Goal: Information Seeking & Learning: Learn about a topic

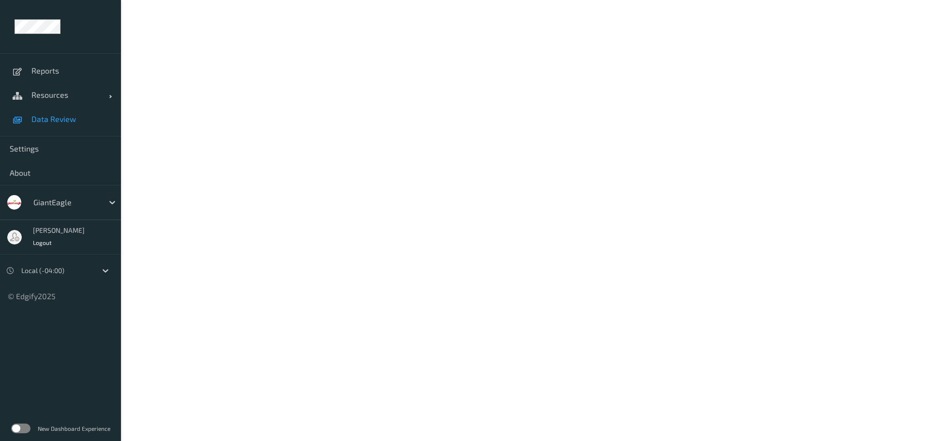
click at [61, 121] on span "Data Review" at bounding box center [71, 119] width 80 height 10
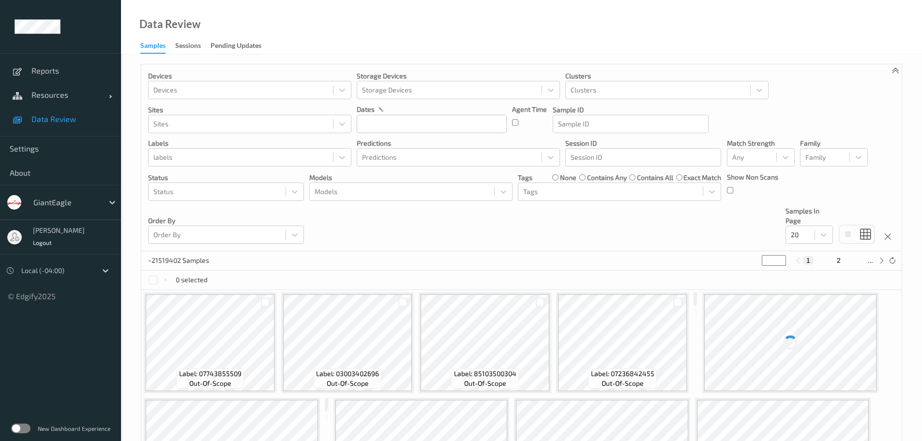
click at [182, 49] on div "Sessions" at bounding box center [188, 47] width 26 height 12
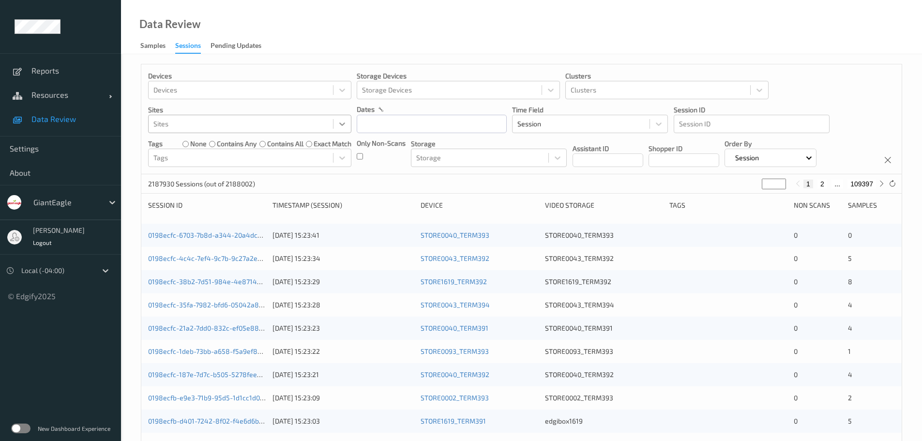
click at [343, 128] on icon at bounding box center [342, 124] width 10 height 10
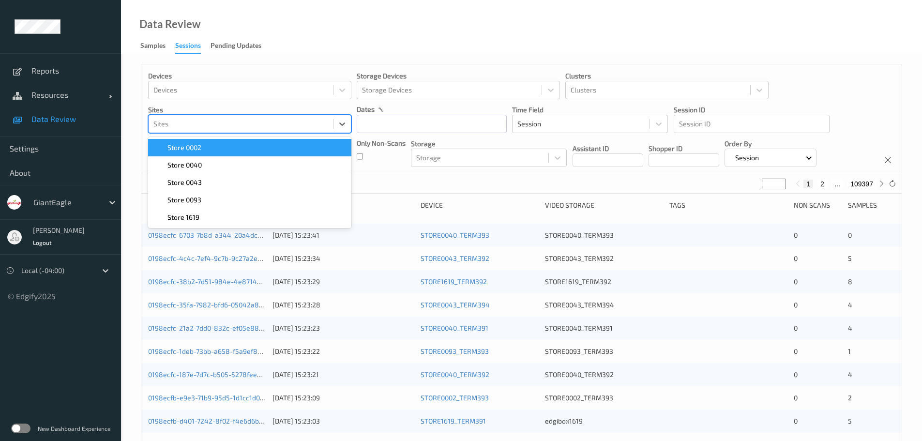
click at [264, 150] on div "Store 0002" at bounding box center [250, 148] width 192 height 10
click at [440, 125] on input "text" at bounding box center [432, 124] width 150 height 18
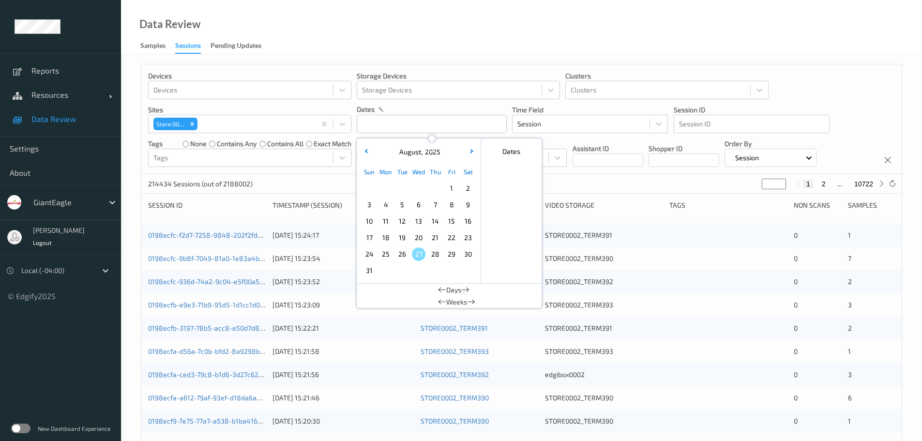
click at [370, 252] on span "24" at bounding box center [370, 254] width 14 height 14
click at [420, 235] on span "20" at bounding box center [419, 238] width 14 height 14
type input "[DATE] 00:00 -> [DATE] 23:59"
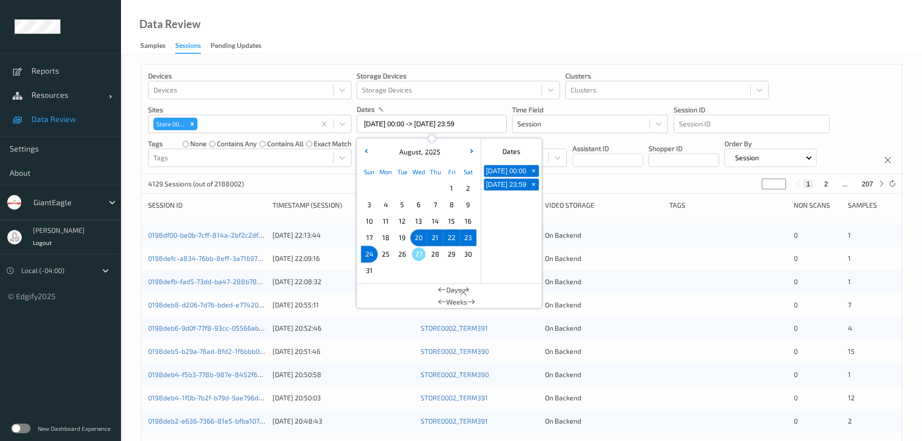
click at [620, 143] on div "Assistant ID" at bounding box center [608, 152] width 71 height 29
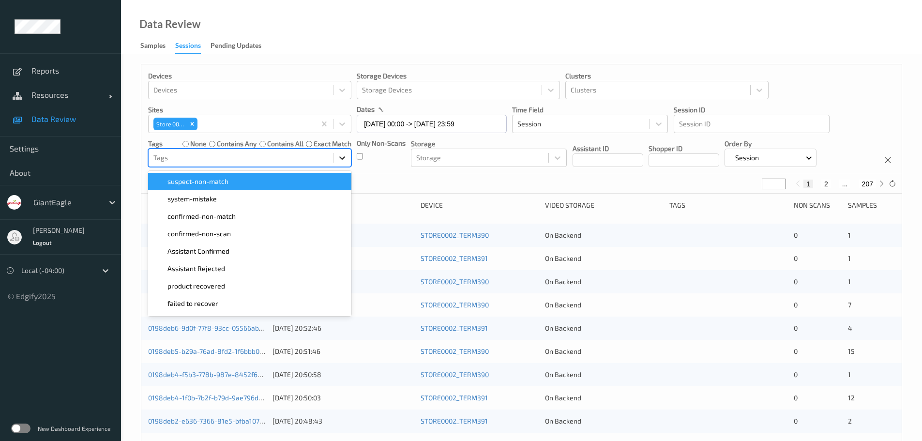
click at [347, 158] on div at bounding box center [342, 157] width 17 height 17
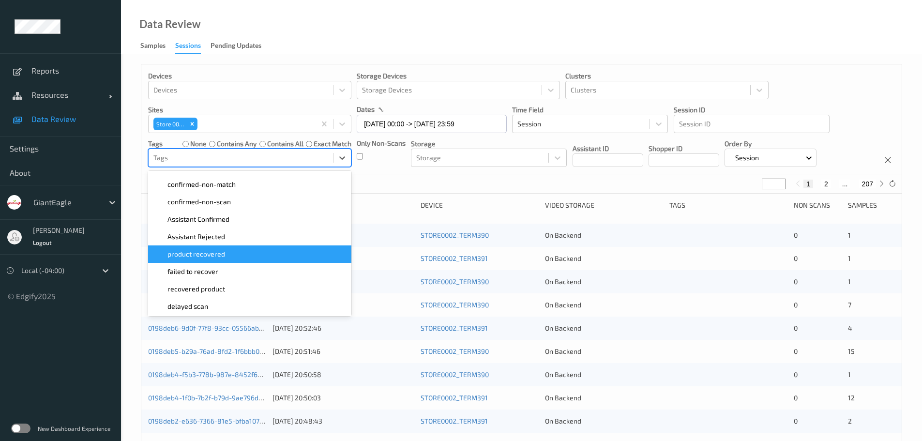
scroll to position [48, 0]
click at [217, 259] on span "failed to recover" at bounding box center [192, 255] width 51 height 10
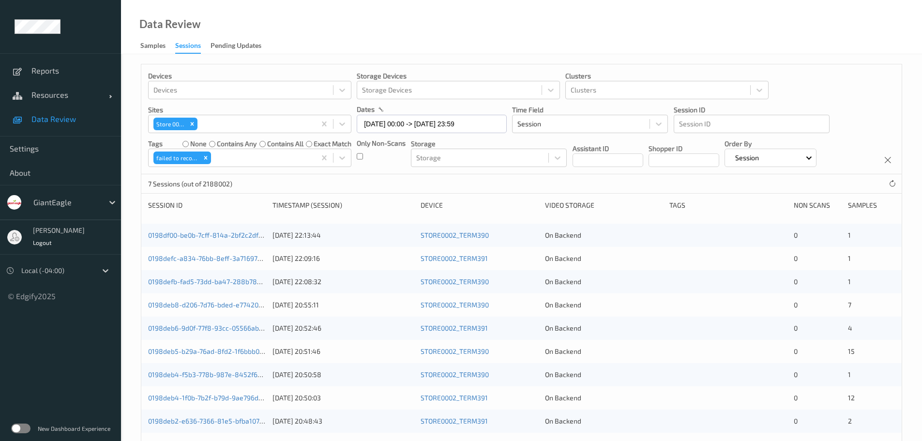
click at [811, 206] on div "Non Scans" at bounding box center [817, 205] width 47 height 10
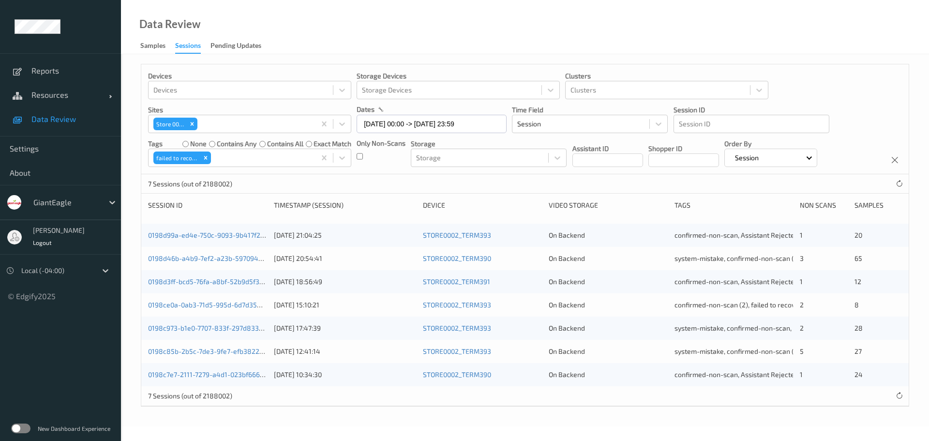
click at [829, 205] on div "Non Scans" at bounding box center [823, 205] width 47 height 10
click at [240, 237] on link "0198d99a-ed4e-750c-9093-9b417f2fe8d6" at bounding box center [213, 235] width 131 height 8
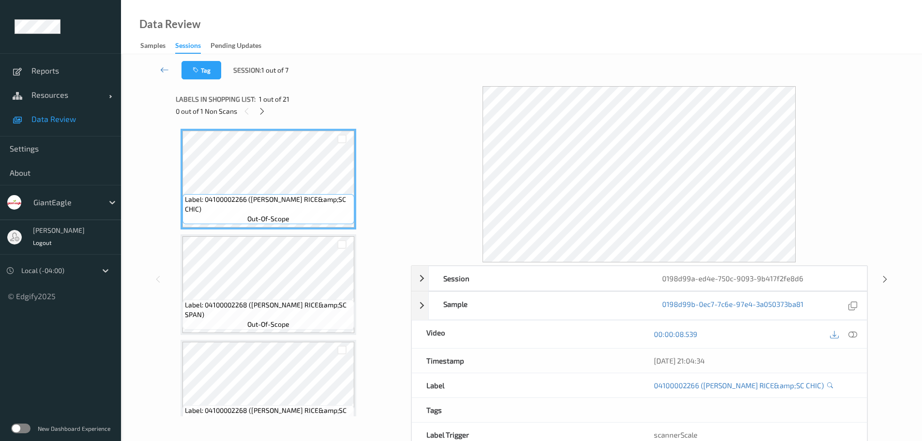
drag, startPoint x: 724, startPoint y: 362, endPoint x: 651, endPoint y: 362, distance: 73.1
click at [651, 362] on div "23/08/2025 21:04:34" at bounding box center [753, 361] width 228 height 24
click at [263, 113] on icon at bounding box center [262, 111] width 8 height 9
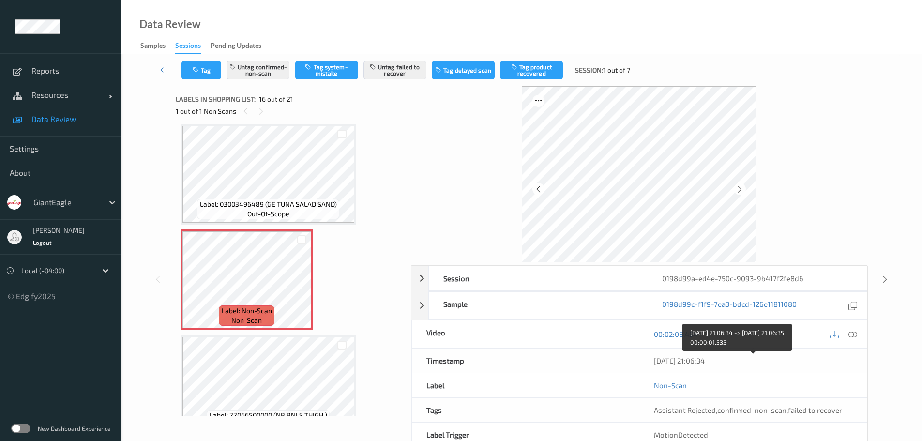
click at [690, 361] on div "23/08/2025 21:06:34" at bounding box center [753, 361] width 198 height 10
click at [741, 374] on div "Non-Scan" at bounding box center [753, 385] width 228 height 24
click at [718, 361] on div "23/08/2025 21:06:34" at bounding box center [753, 361] width 198 height 10
drag, startPoint x: 728, startPoint y: 362, endPoint x: 654, endPoint y: 364, distance: 74.1
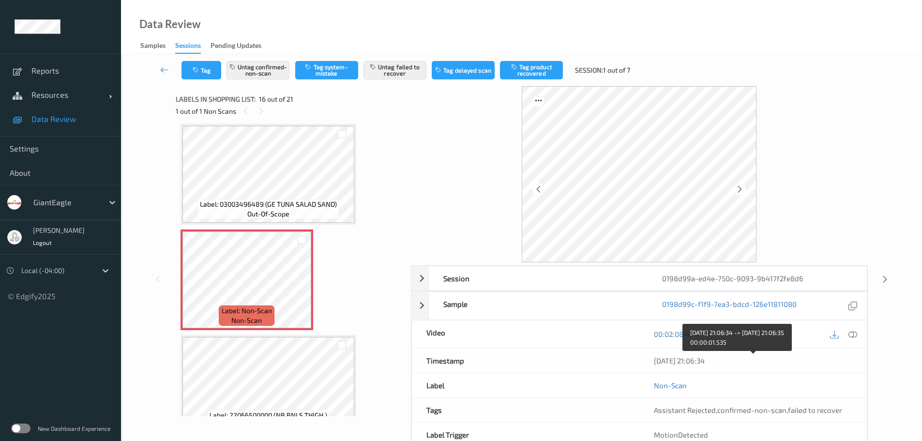
click at [654, 364] on div "23/08/2025 21:06:34" at bounding box center [753, 361] width 198 height 10
copy div "23/08/2025 21:06:34"
click at [852, 306] on icon at bounding box center [853, 305] width 9 height 9
click at [163, 72] on icon at bounding box center [164, 70] width 9 height 10
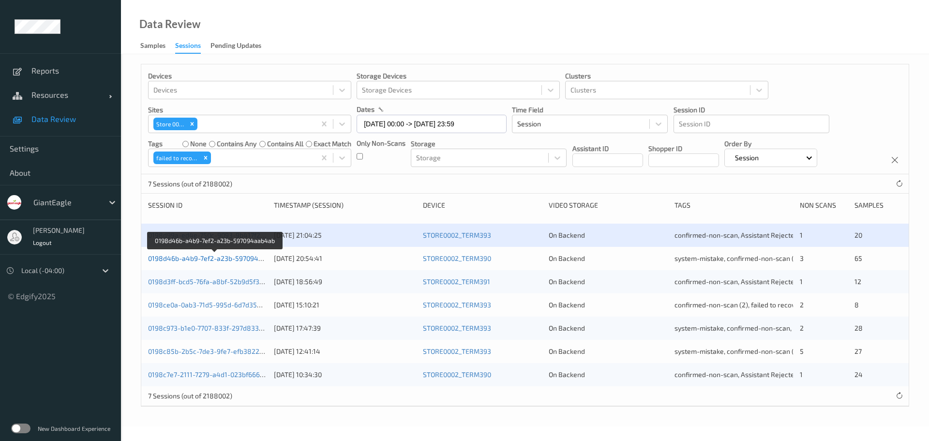
click at [219, 258] on link "0198d46b-a4b9-7ef2-a23b-597094aab4ab" at bounding box center [215, 258] width 134 height 8
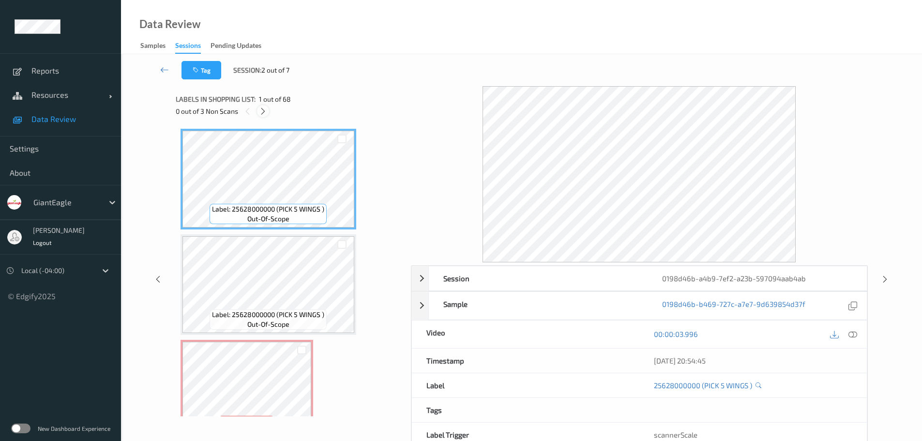
click at [267, 110] on icon at bounding box center [263, 111] width 8 height 9
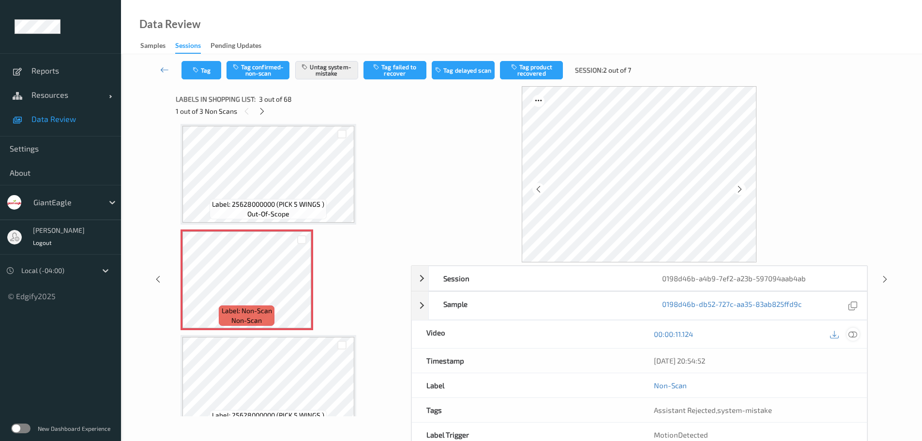
click at [854, 334] on icon at bounding box center [853, 334] width 9 height 9
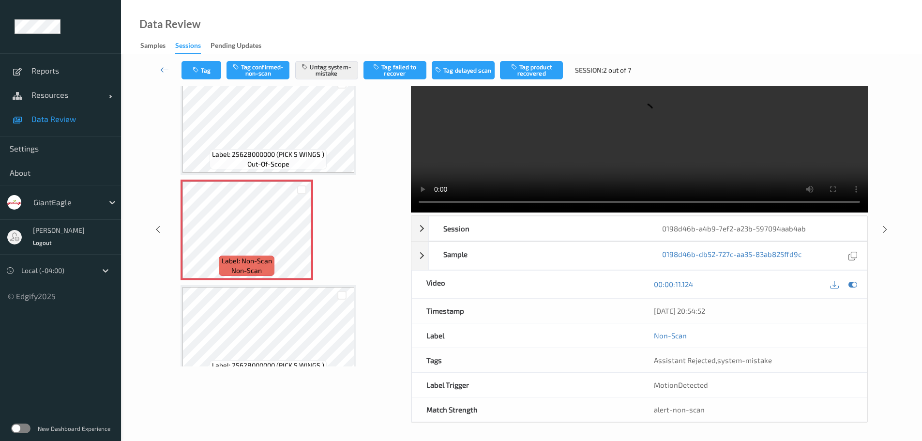
scroll to position [0, 0]
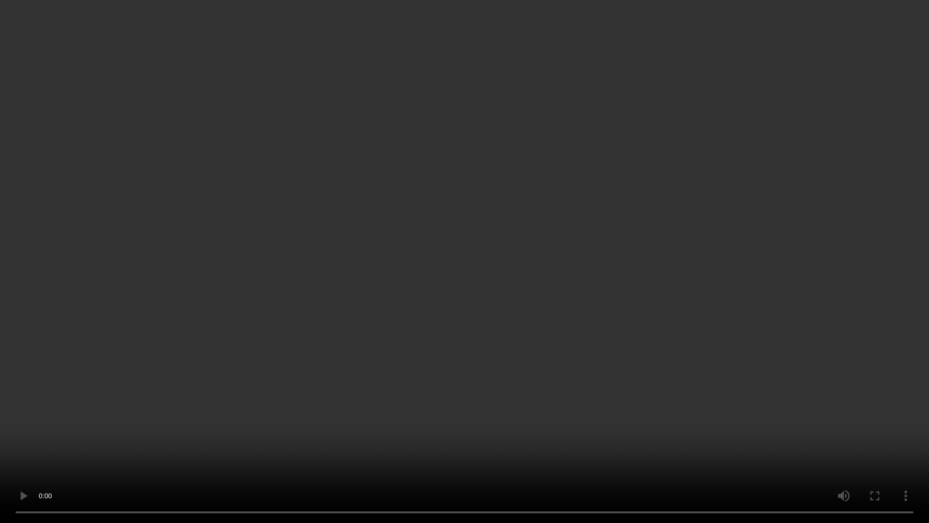
click at [451, 320] on video at bounding box center [464, 261] width 929 height 523
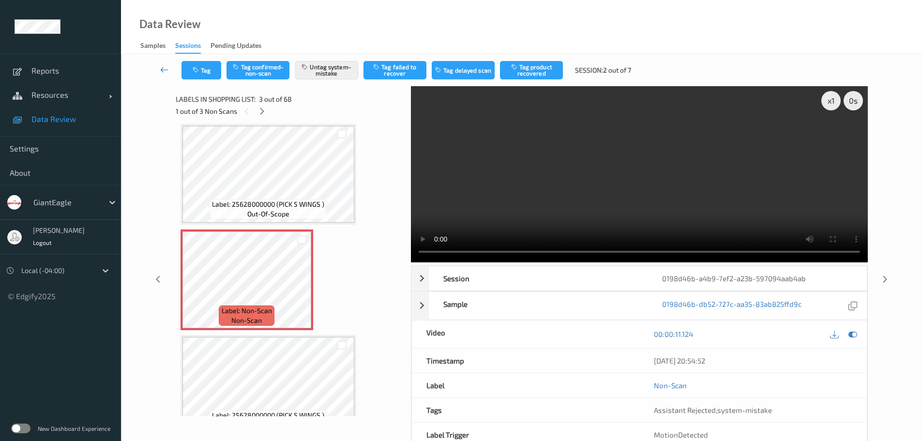
click at [156, 68] on link at bounding box center [165, 70] width 34 height 18
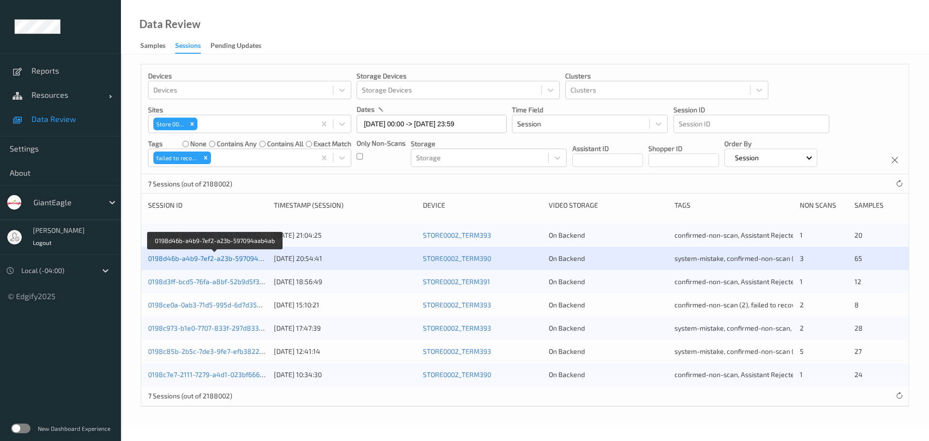
click at [242, 259] on link "0198d46b-a4b9-7ef2-a23b-597094aab4ab" at bounding box center [215, 258] width 134 height 8
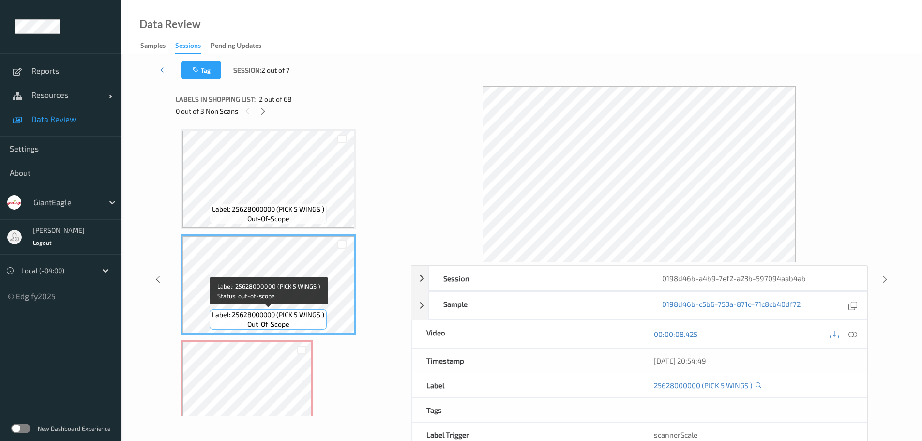
click at [297, 330] on div "Label: 25628000000 (PICK 5 WINGS ) out-of-scope" at bounding box center [268, 319] width 117 height 20
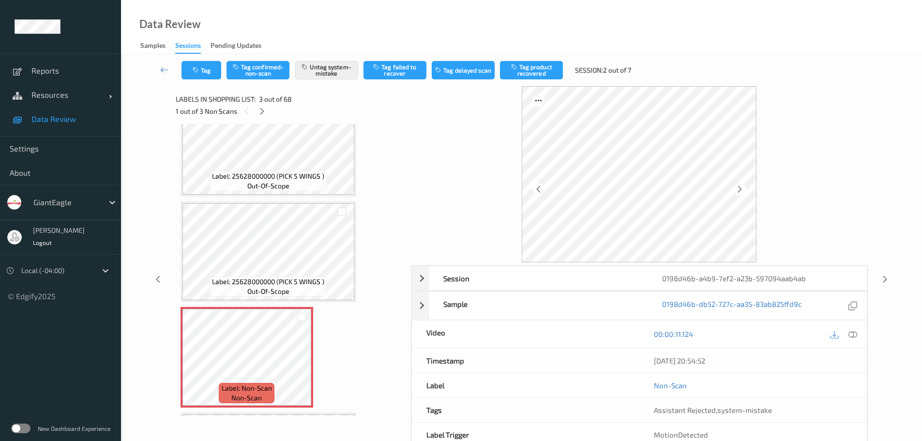
scroll to position [97, 0]
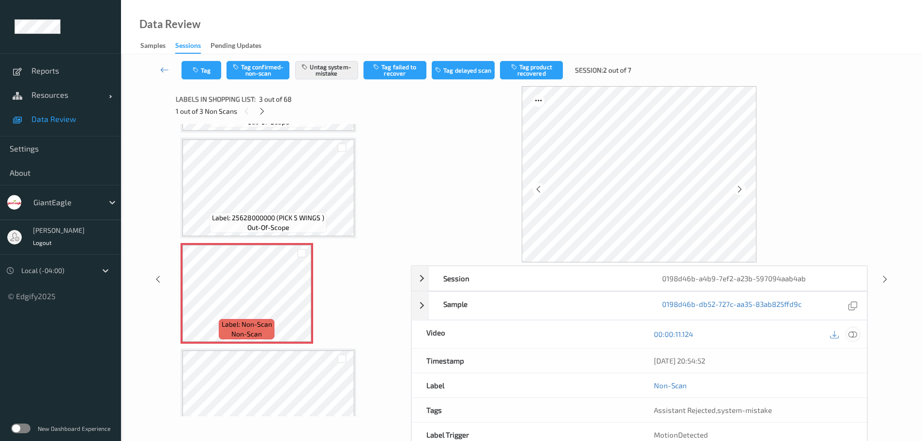
click at [853, 334] on icon at bounding box center [853, 334] width 9 height 9
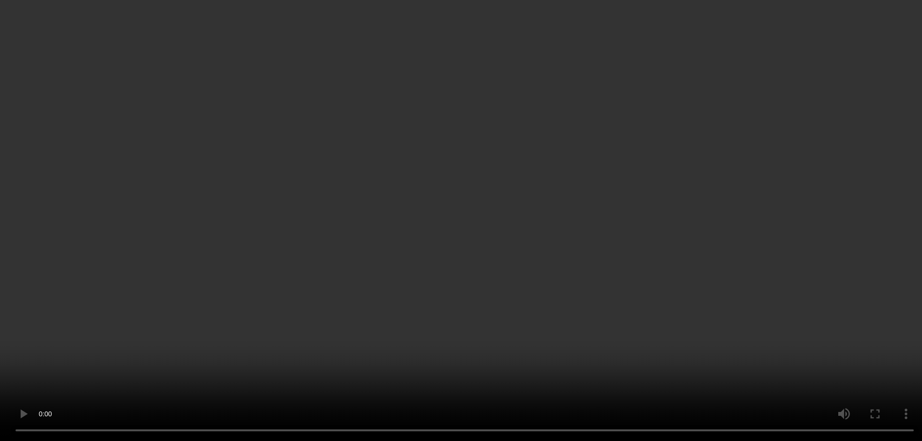
scroll to position [145, 0]
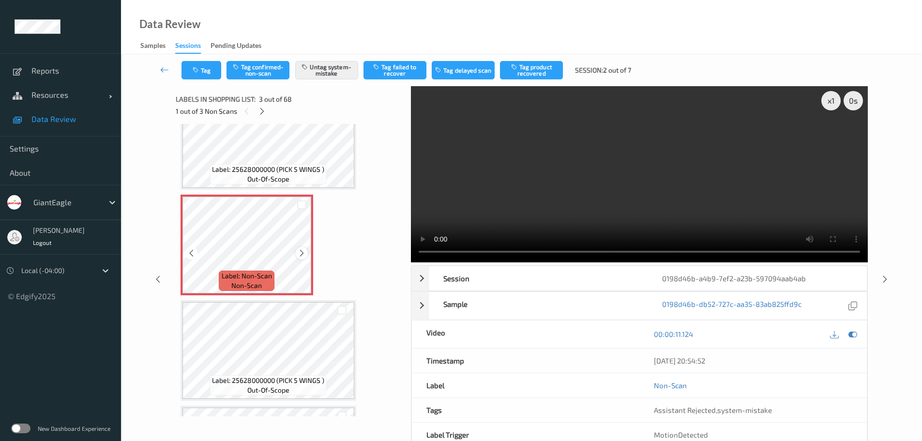
click at [302, 253] on icon at bounding box center [302, 253] width 8 height 9
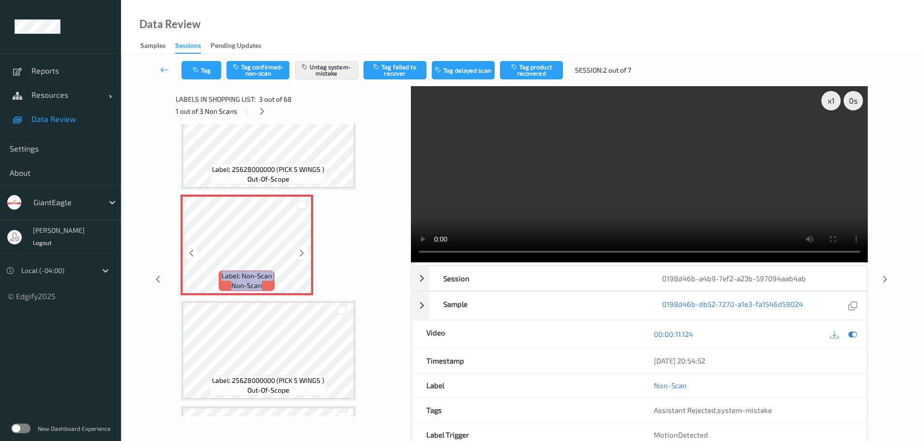
click at [302, 253] on icon at bounding box center [302, 253] width 8 height 9
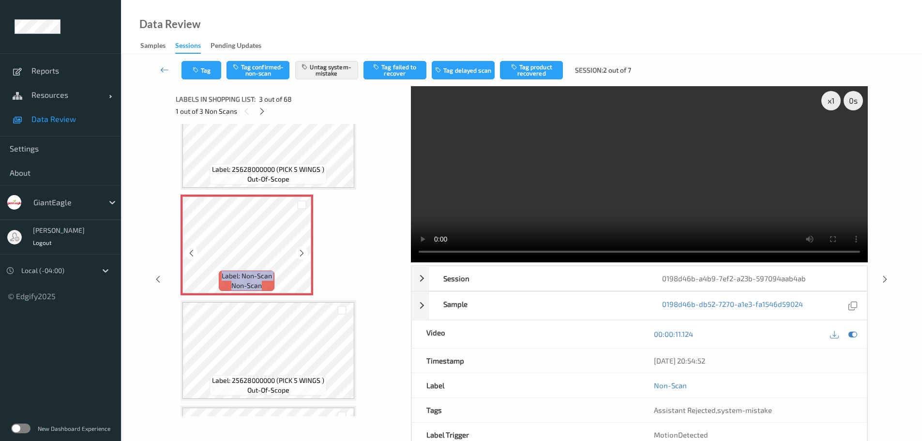
click at [302, 253] on icon at bounding box center [302, 253] width 8 height 9
click at [262, 110] on icon at bounding box center [262, 111] width 8 height 9
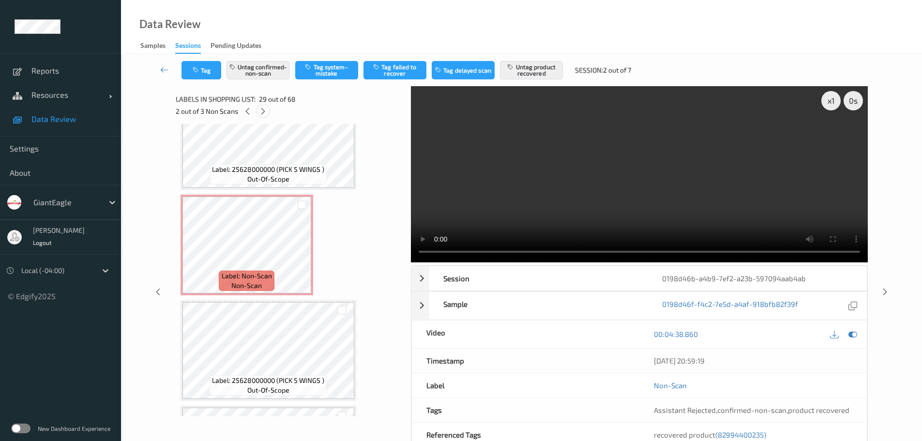
scroll to position [2854, 0]
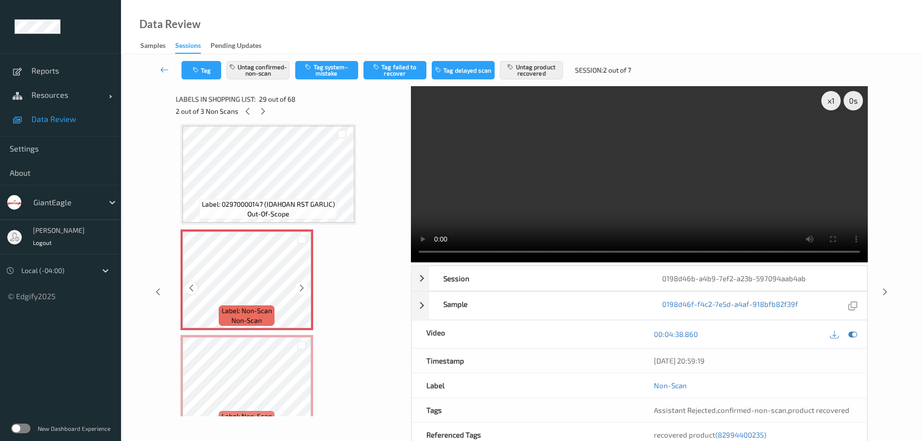
click at [191, 288] on icon at bounding box center [191, 288] width 8 height 9
click at [190, 287] on icon at bounding box center [191, 288] width 8 height 9
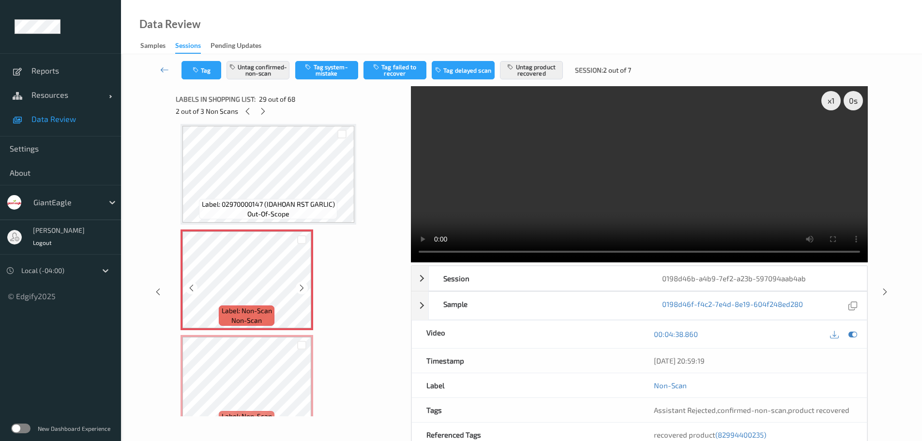
click at [190, 287] on icon at bounding box center [191, 288] width 8 height 9
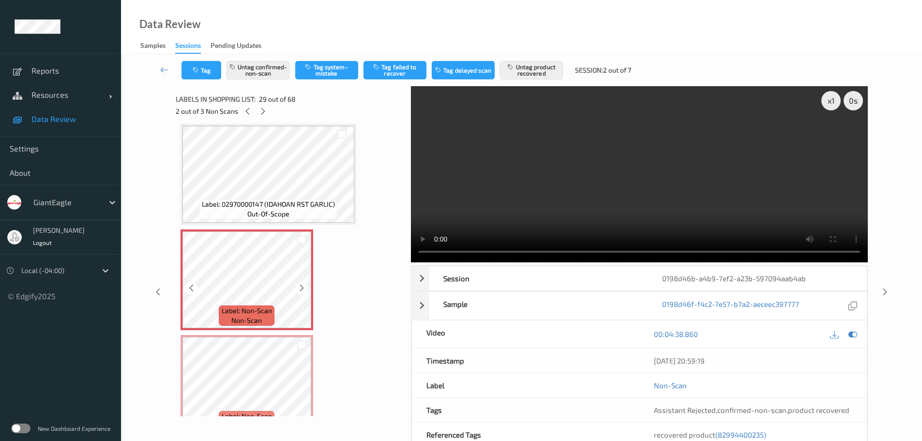
click at [190, 287] on icon at bounding box center [191, 288] width 8 height 9
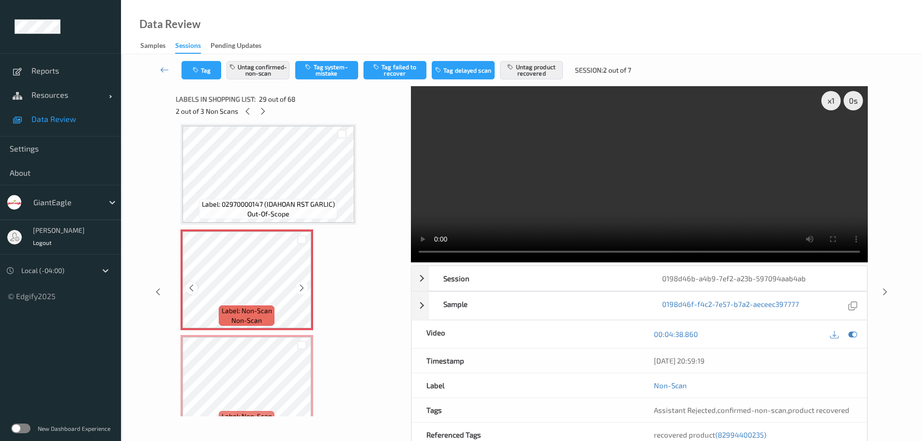
click at [191, 288] on icon at bounding box center [191, 288] width 8 height 9
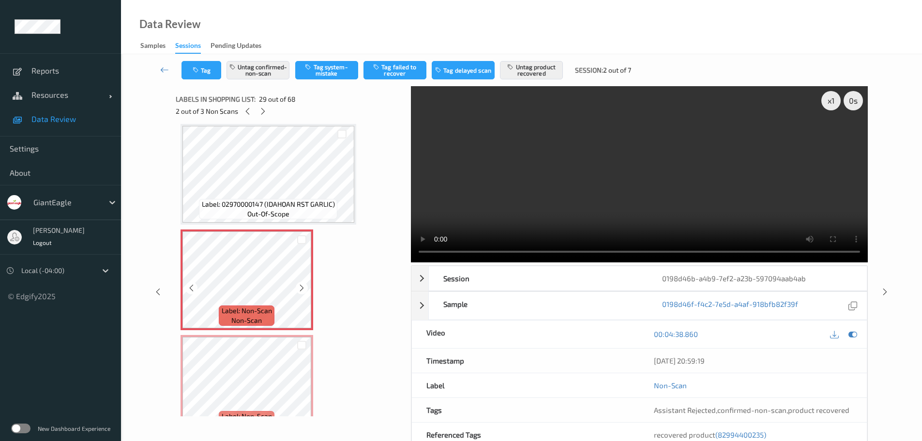
click at [191, 288] on icon at bounding box center [191, 288] width 8 height 9
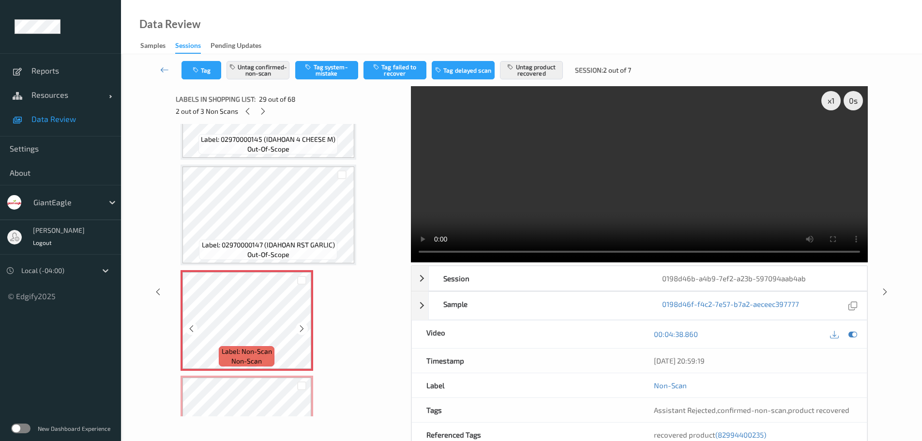
scroll to position [2806, 0]
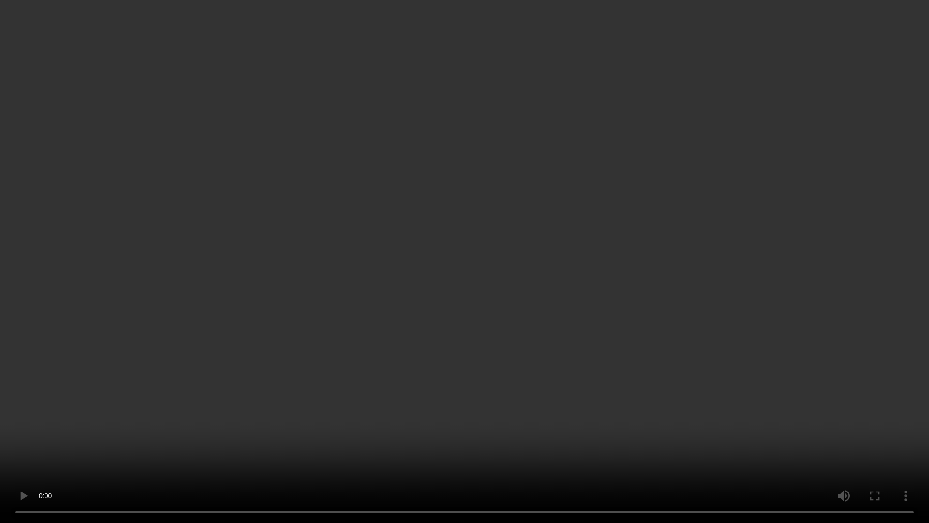
drag, startPoint x: 522, startPoint y: 140, endPoint x: 531, endPoint y: 145, distance: 9.8
click at [522, 140] on video at bounding box center [464, 261] width 929 height 523
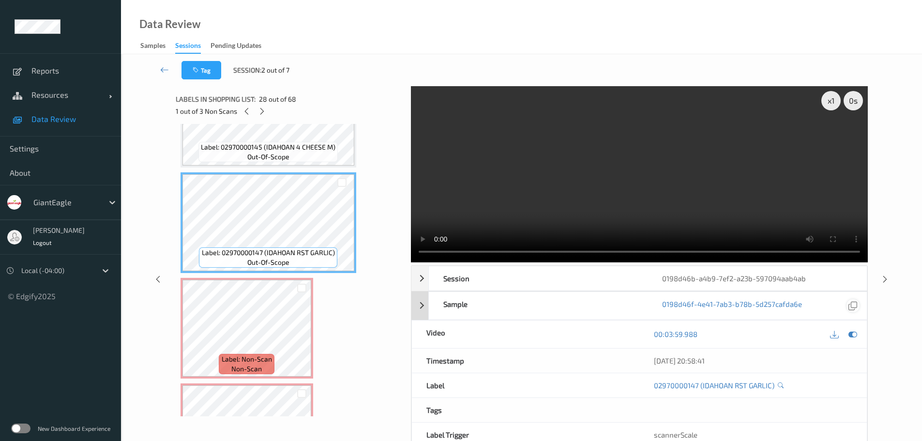
click at [859, 307] on div at bounding box center [853, 305] width 13 height 13
drag, startPoint x: 817, startPoint y: 285, endPoint x: 809, endPoint y: 278, distance: 10.7
click at [814, 283] on div "0198d46b-a4b9-7ef2-a23b-597094aab4ab" at bounding box center [757, 278] width 219 height 24
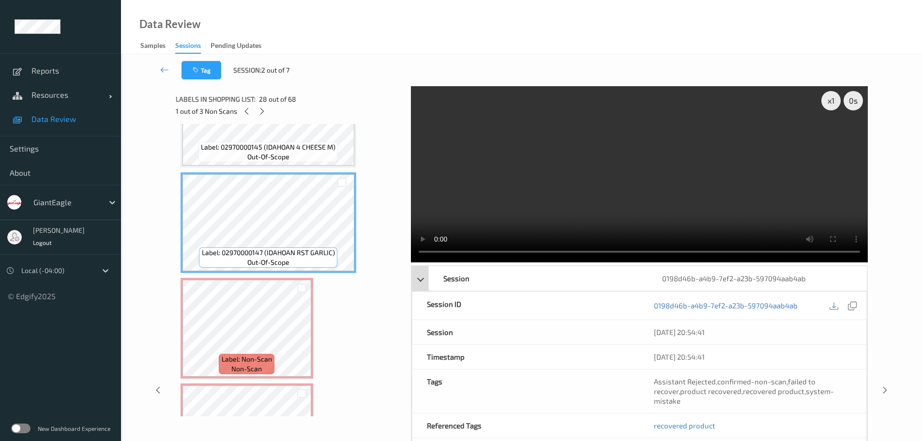
click at [797, 278] on div "0198d46b-a4b9-7ef2-a23b-597094aab4ab" at bounding box center [757, 278] width 219 height 24
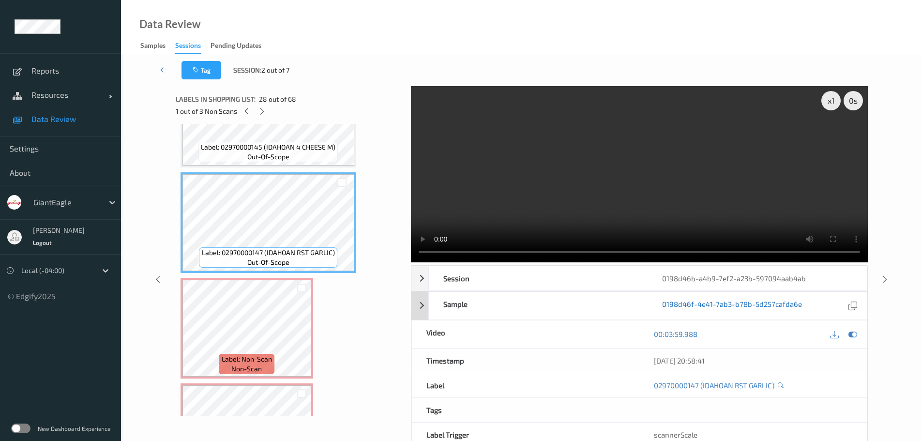
click at [794, 304] on link "0198d46f-4e41-7ab3-b78b-5d257cafda6e" at bounding box center [732, 305] width 140 height 13
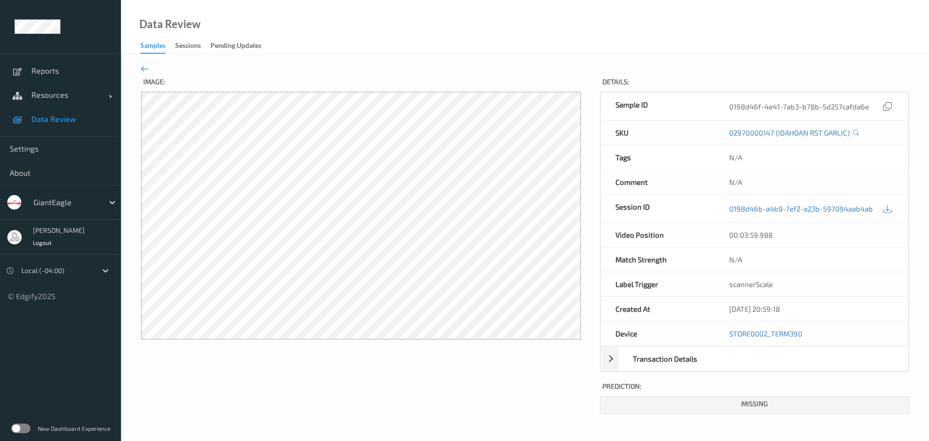
click at [143, 68] on icon at bounding box center [145, 68] width 9 height 11
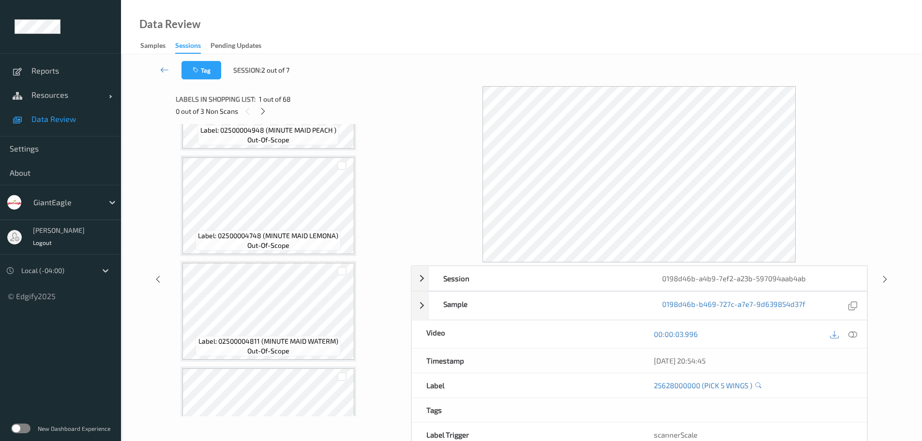
scroll to position [823, 0]
click at [267, 107] on icon at bounding box center [263, 111] width 8 height 9
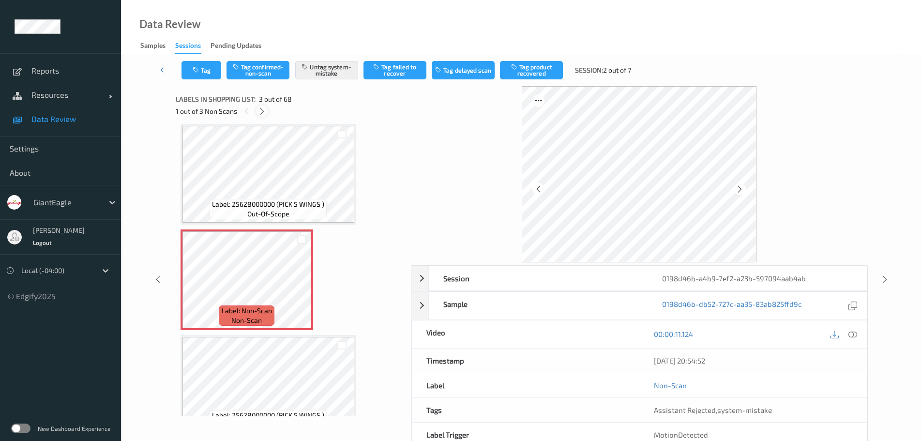
click at [266, 112] on icon at bounding box center [262, 111] width 8 height 9
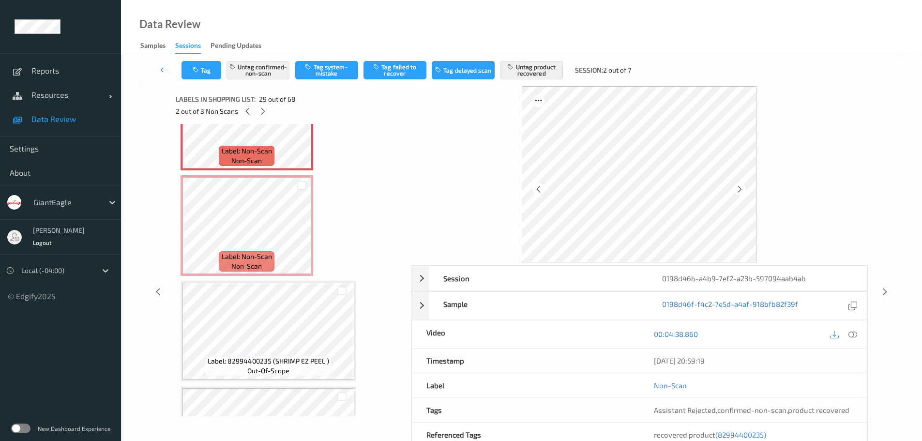
scroll to position [2999, 0]
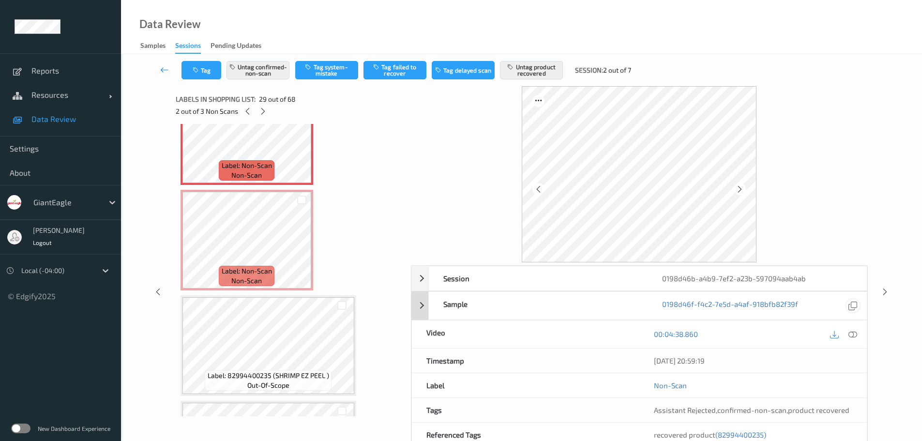
click at [856, 306] on icon at bounding box center [853, 305] width 9 height 9
click at [692, 362] on div "22/08/2025 20:59:19" at bounding box center [753, 361] width 198 height 10
copy div "22/08/2025 20:59:19"
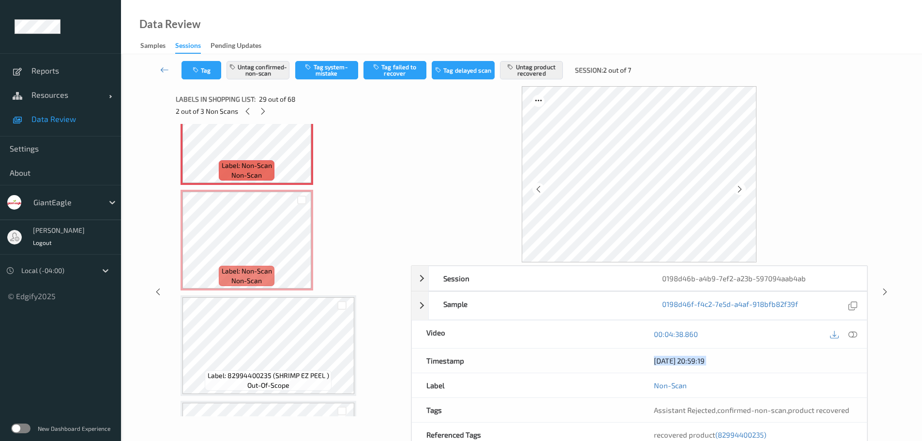
scroll to position [2951, 0]
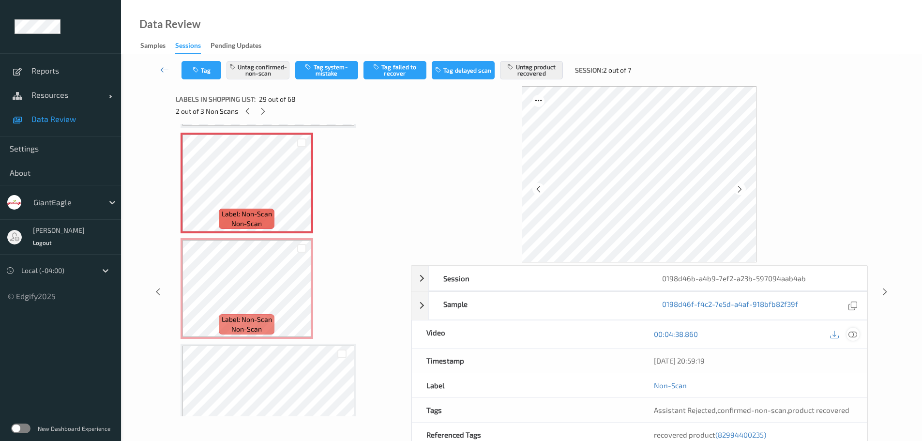
click at [853, 335] on icon at bounding box center [853, 334] width 9 height 9
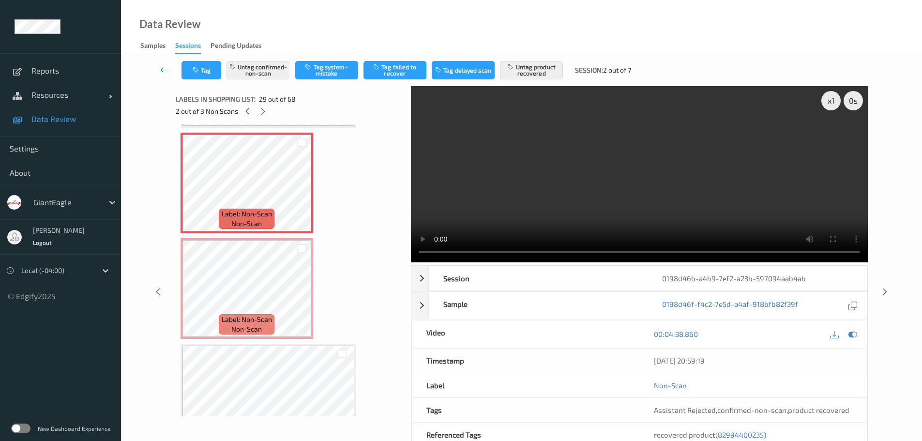
click at [166, 69] on icon at bounding box center [164, 70] width 9 height 10
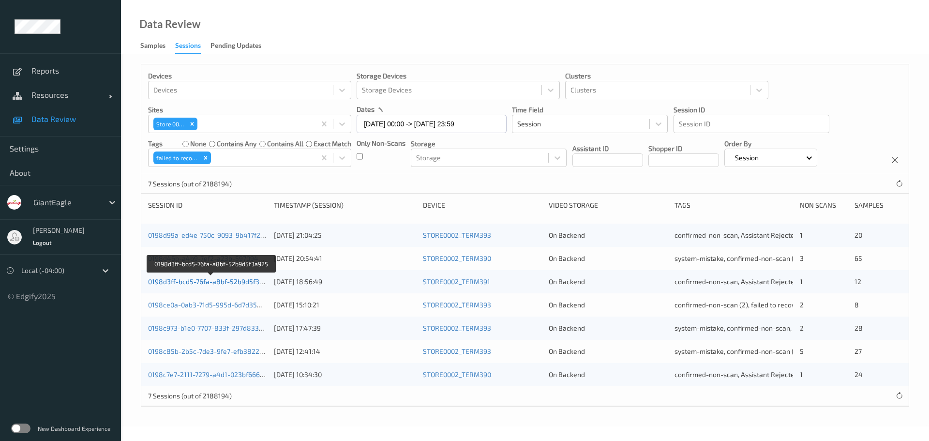
click at [230, 283] on link "0198d3ff-bcd5-76fa-a8bf-52b9d5f3a925" at bounding box center [211, 281] width 127 height 8
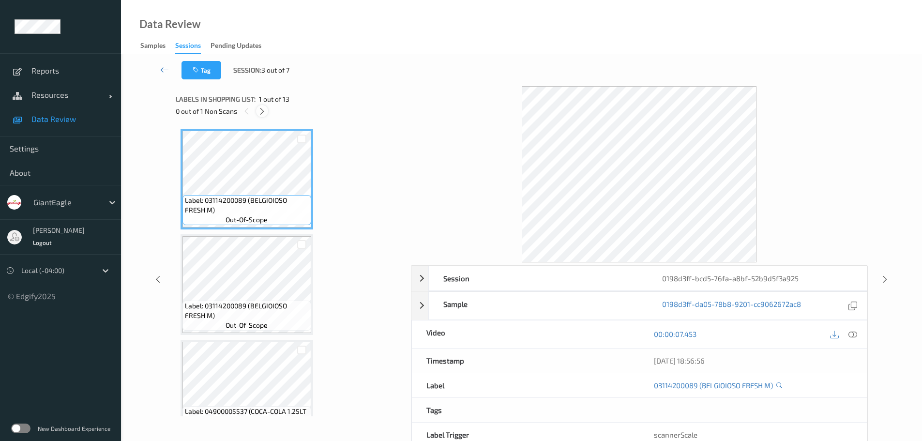
click at [262, 110] on icon at bounding box center [262, 111] width 8 height 9
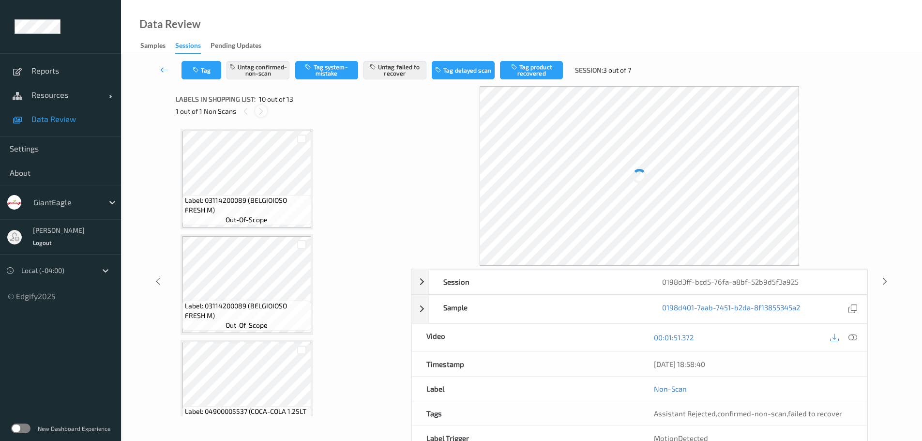
scroll to position [849, 0]
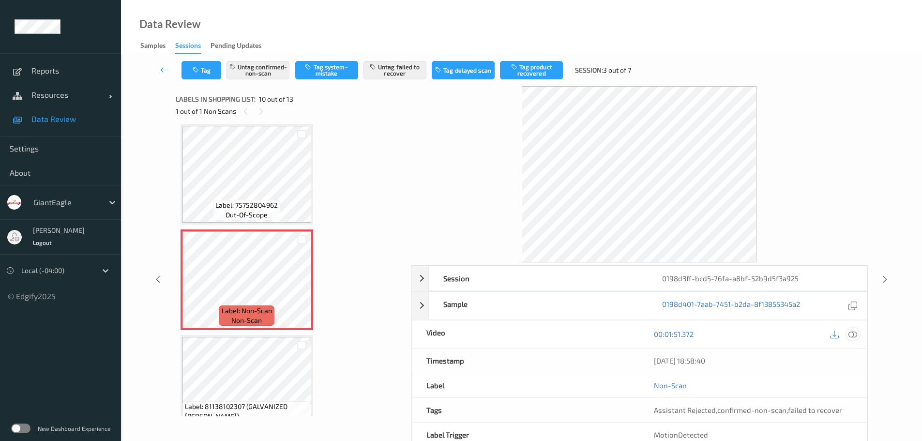
click at [856, 337] on icon at bounding box center [853, 334] width 9 height 9
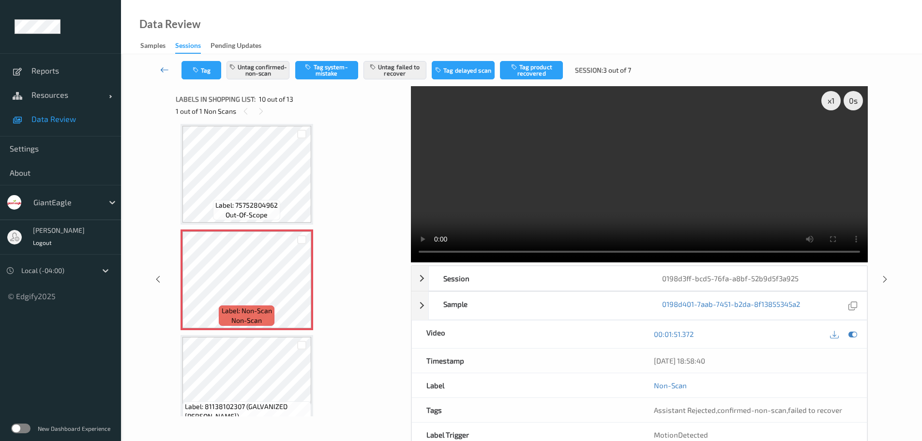
click at [156, 73] on link at bounding box center [165, 70] width 34 height 18
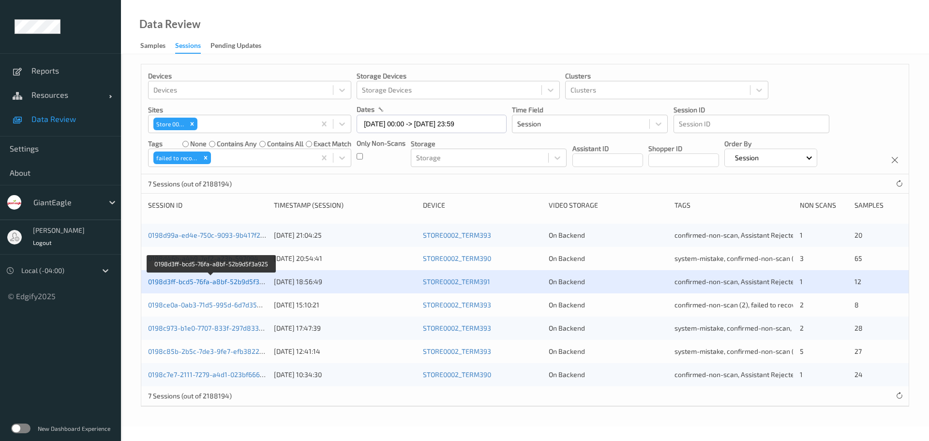
drag, startPoint x: 243, startPoint y: 282, endPoint x: 228, endPoint y: 280, distance: 15.1
click at [228, 280] on link "0198d3ff-bcd5-76fa-a8bf-52b9d5f3a925" at bounding box center [211, 281] width 127 height 8
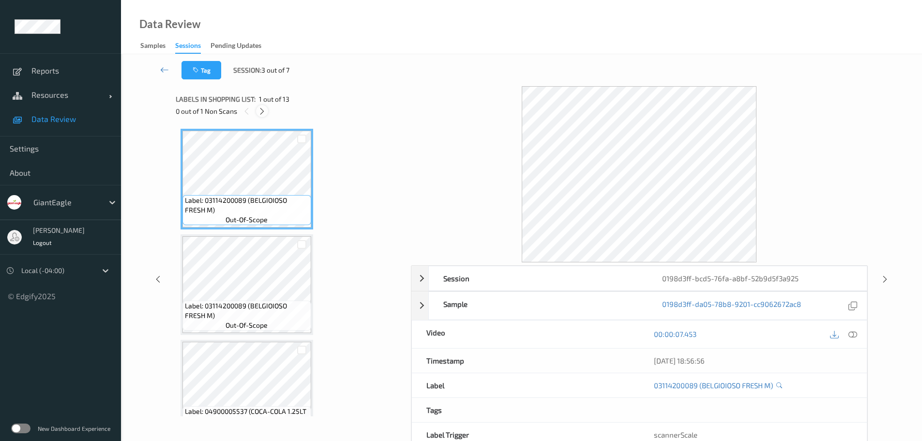
click at [263, 113] on icon at bounding box center [262, 111] width 8 height 9
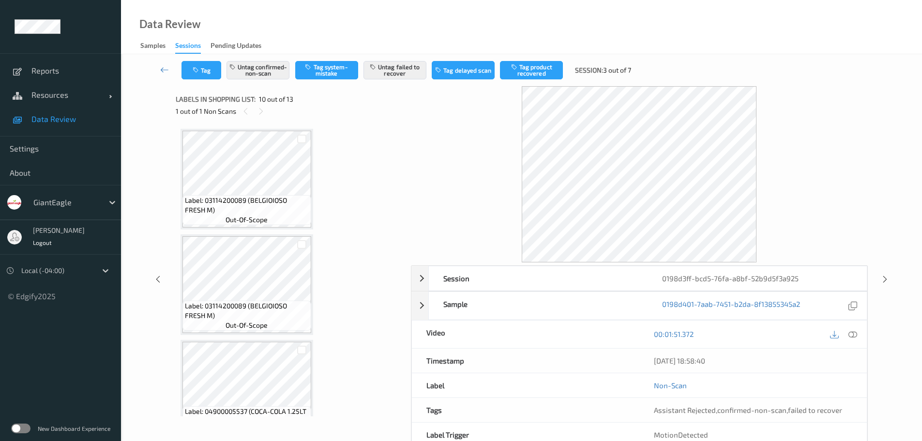
scroll to position [849, 0]
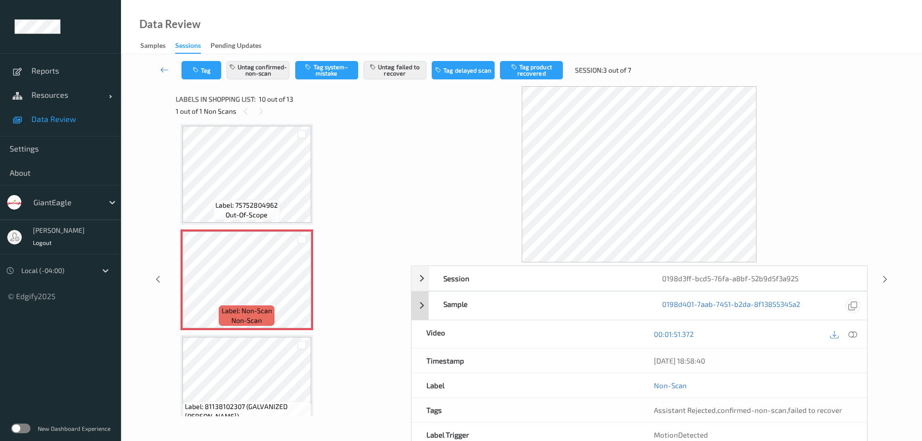
click at [853, 305] on icon at bounding box center [853, 305] width 9 height 9
click at [705, 364] on div "22/08/2025 18:58:40" at bounding box center [753, 361] width 198 height 10
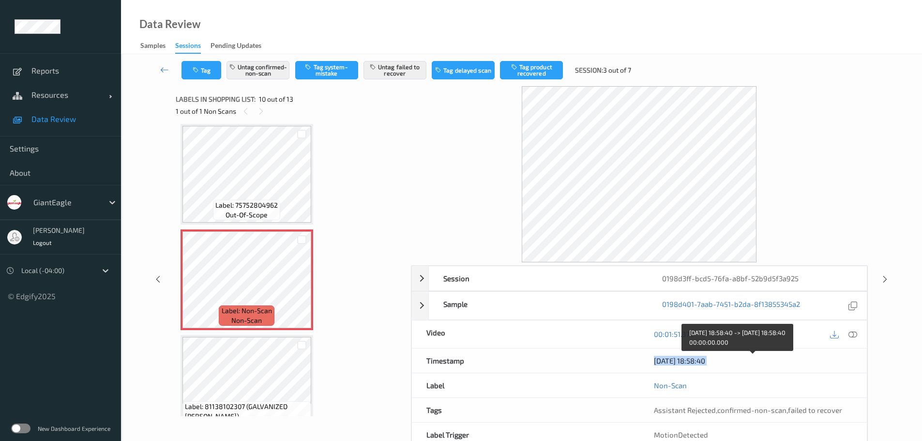
click at [705, 364] on div "22/08/2025 18:58:40" at bounding box center [753, 361] width 198 height 10
copy div "22/08/2025 18:58:40"
click at [165, 71] on icon at bounding box center [164, 70] width 9 height 10
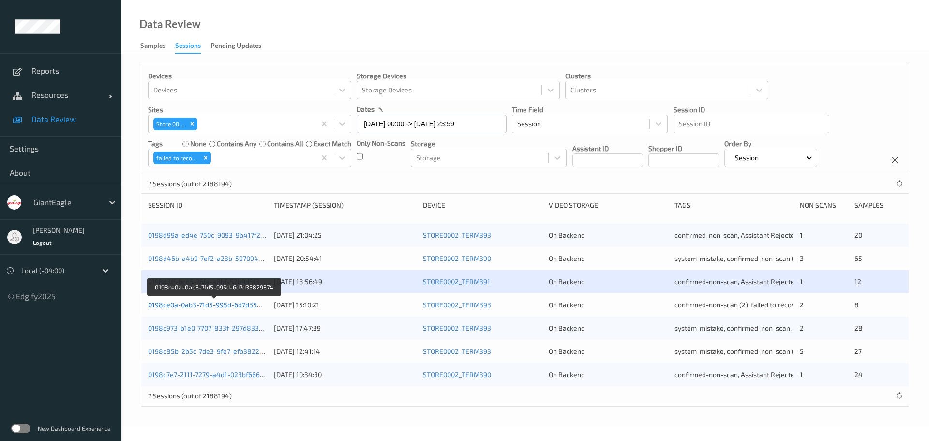
click at [226, 303] on link "0198ce0a-0ab3-71d5-995d-6d7d35829374" at bounding box center [214, 305] width 133 height 8
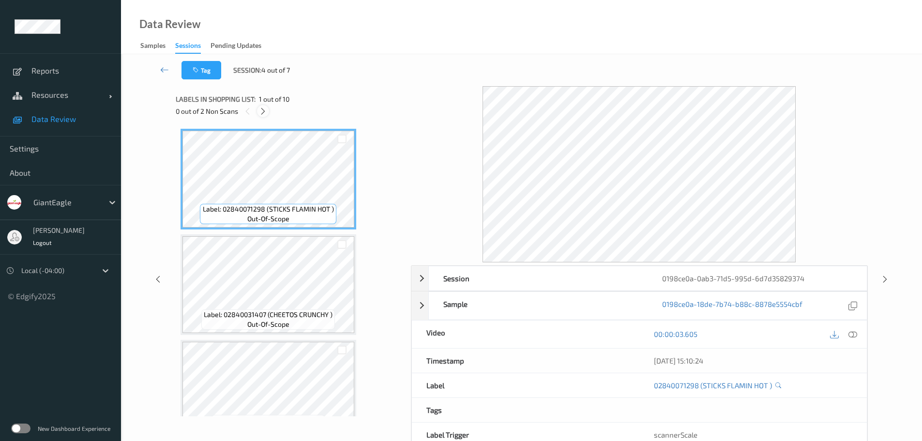
click at [262, 112] on icon at bounding box center [263, 111] width 8 height 9
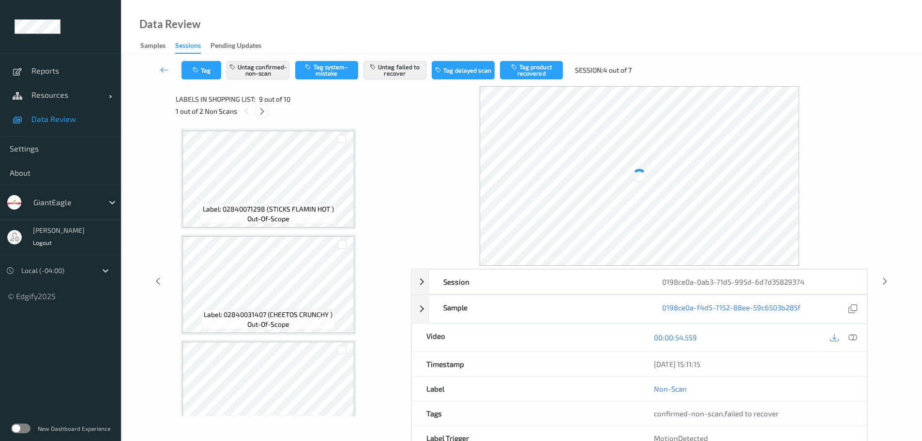
scroll to position [744, 0]
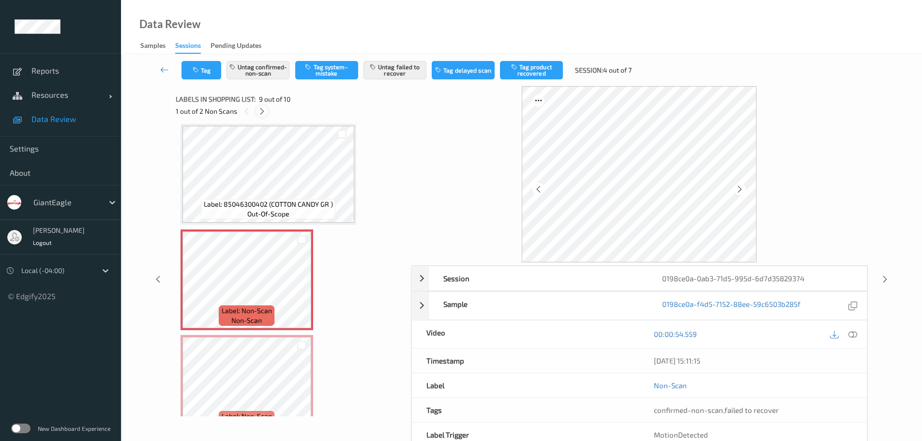
click at [262, 112] on icon at bounding box center [262, 111] width 8 height 9
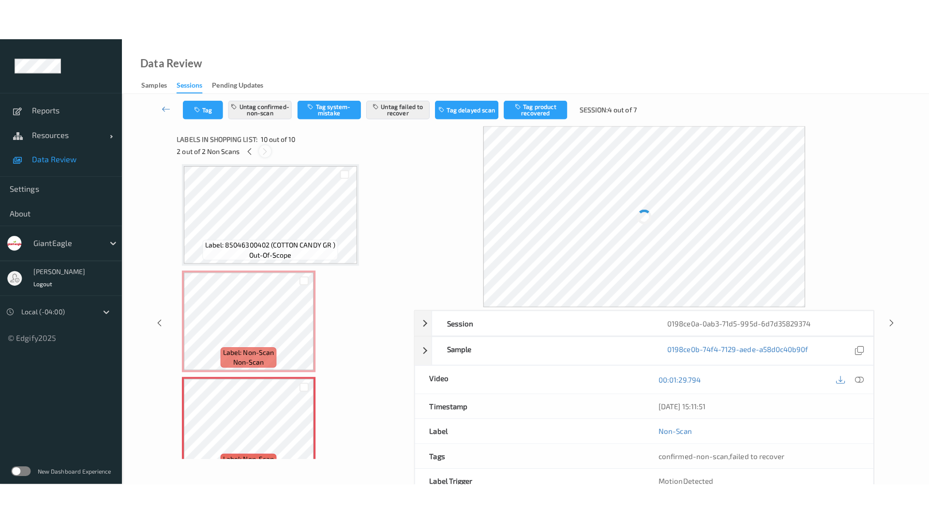
scroll to position [768, 0]
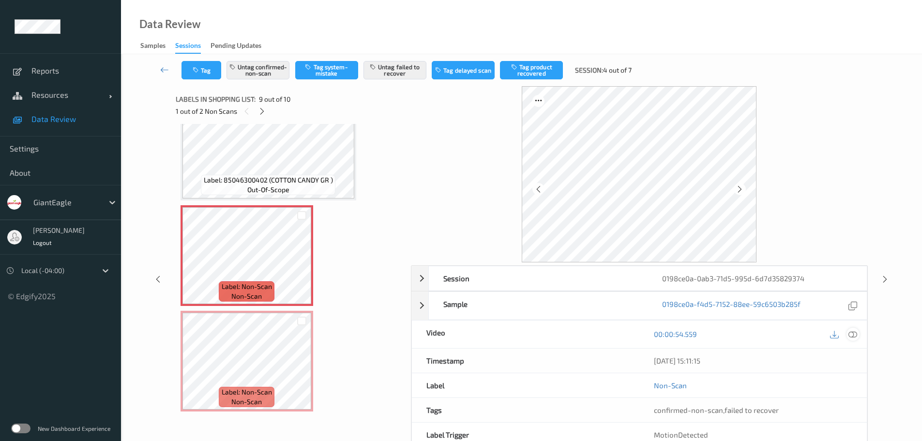
click at [852, 335] on icon at bounding box center [853, 334] width 9 height 9
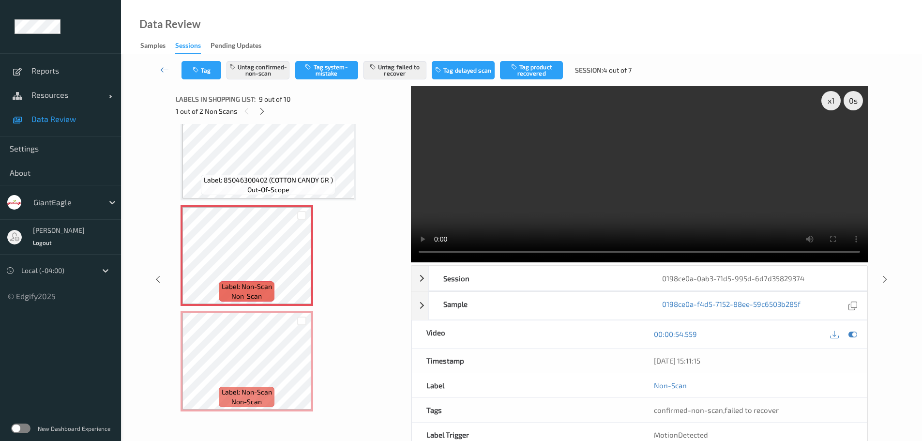
scroll to position [686, 0]
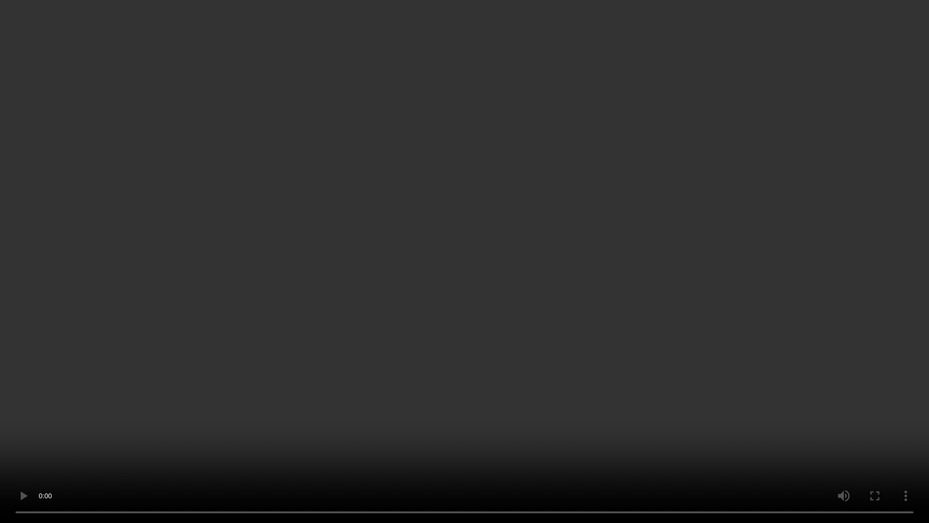
click at [326, 323] on video at bounding box center [464, 261] width 929 height 523
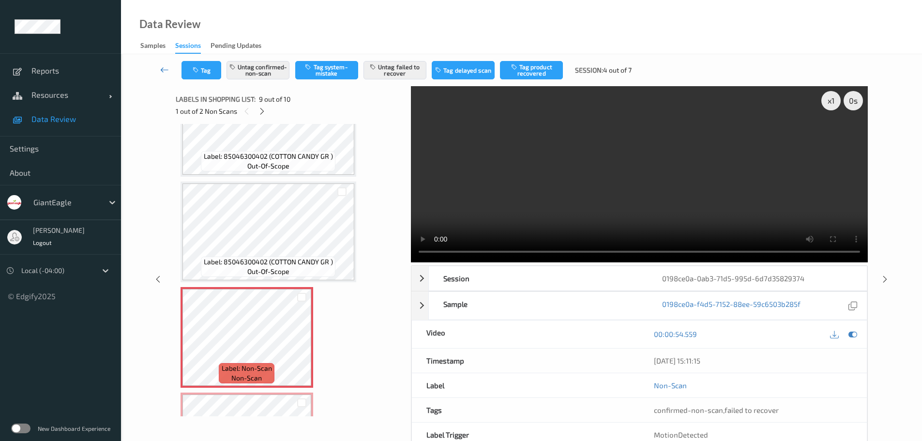
click at [161, 72] on icon at bounding box center [164, 70] width 9 height 10
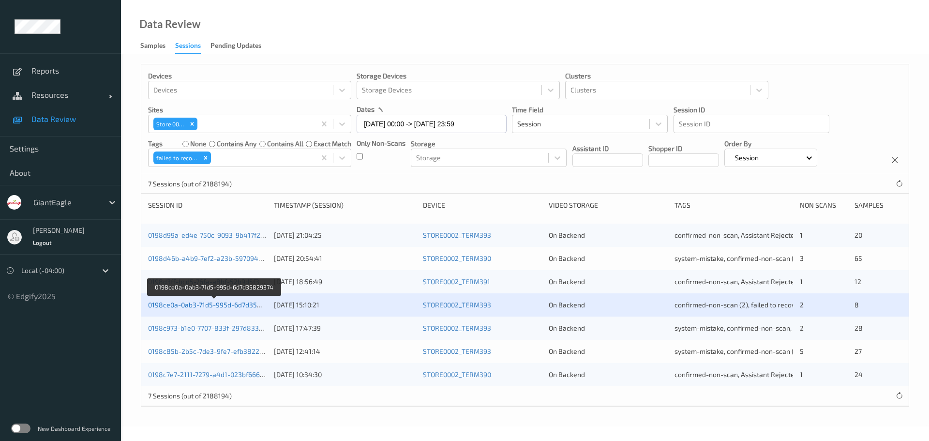
click at [210, 303] on link "0198ce0a-0ab3-71d5-995d-6d7d35829374" at bounding box center [214, 305] width 133 height 8
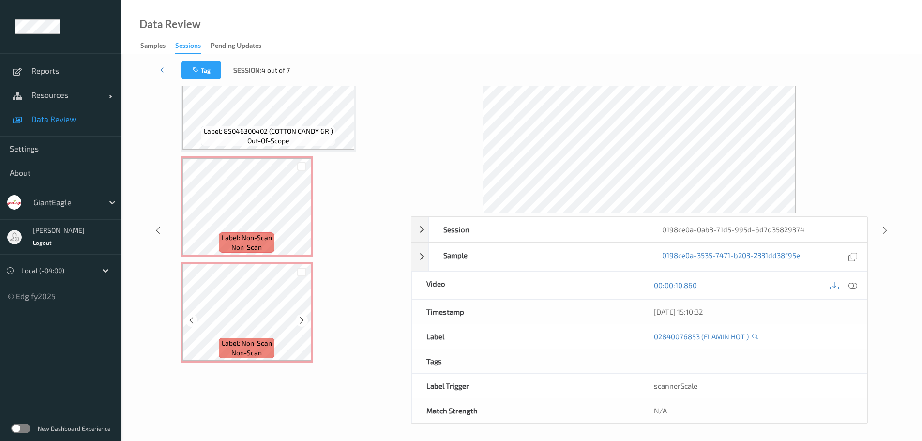
scroll to position [51, 0]
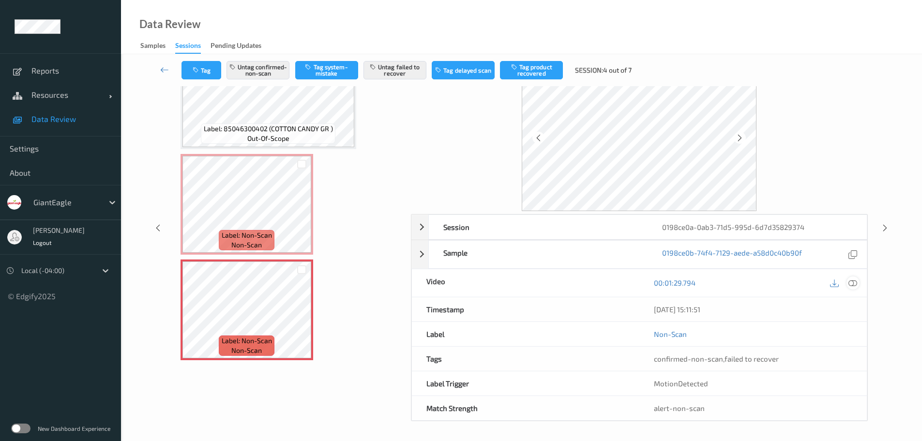
click at [853, 284] on icon at bounding box center [853, 282] width 9 height 9
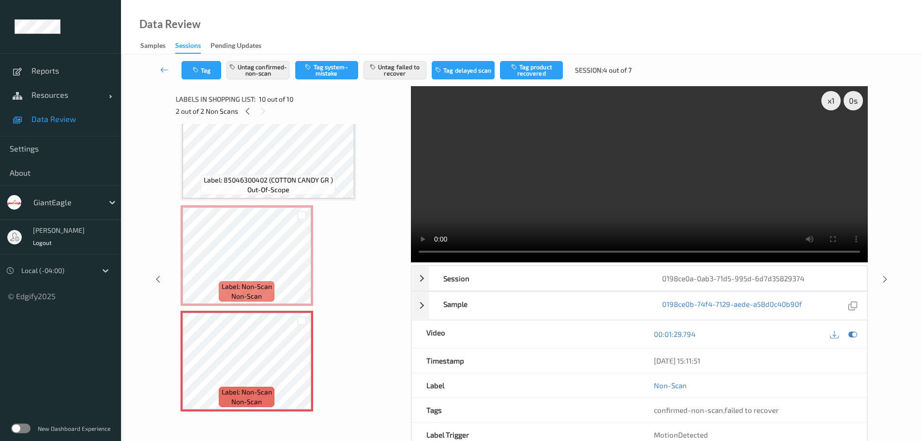
scroll to position [686, 0]
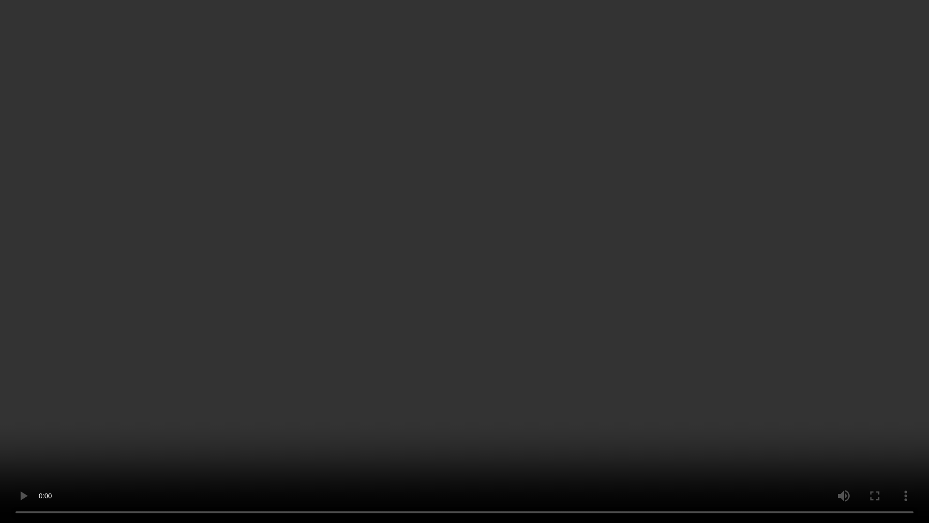
drag, startPoint x: 471, startPoint y: 155, endPoint x: 466, endPoint y: 158, distance: 6.7
click at [471, 156] on video at bounding box center [464, 261] width 929 height 523
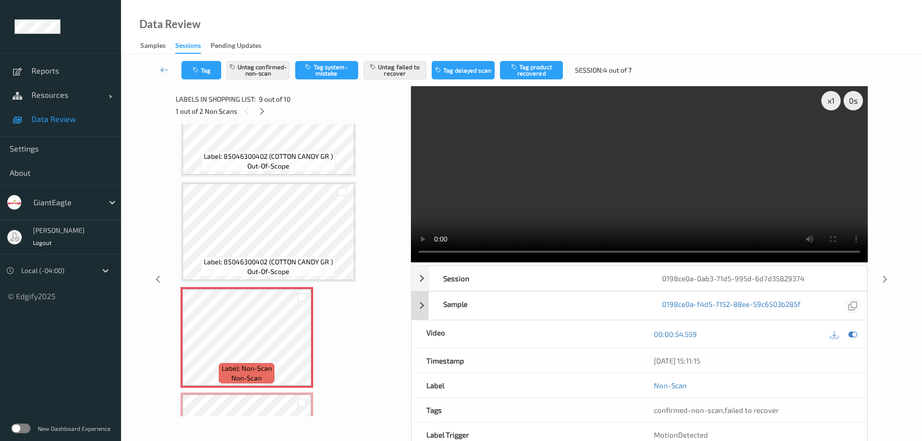
click at [856, 306] on icon at bounding box center [853, 305] width 9 height 9
click at [672, 361] on div "21/08/2025 15:11:15" at bounding box center [753, 361] width 198 height 10
drag, startPoint x: 672, startPoint y: 361, endPoint x: 666, endPoint y: 361, distance: 6.8
click at [672, 361] on div "21/08/2025 15:11:15" at bounding box center [753, 361] width 198 height 10
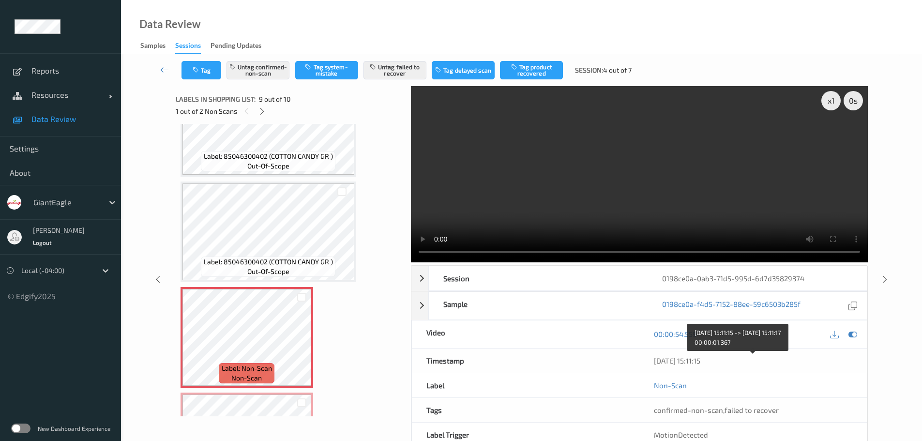
click at [666, 361] on div "21/08/2025 15:11:15" at bounding box center [753, 361] width 198 height 10
copy div "21/08/2025 15:11:15"
click at [161, 71] on icon at bounding box center [164, 70] width 9 height 10
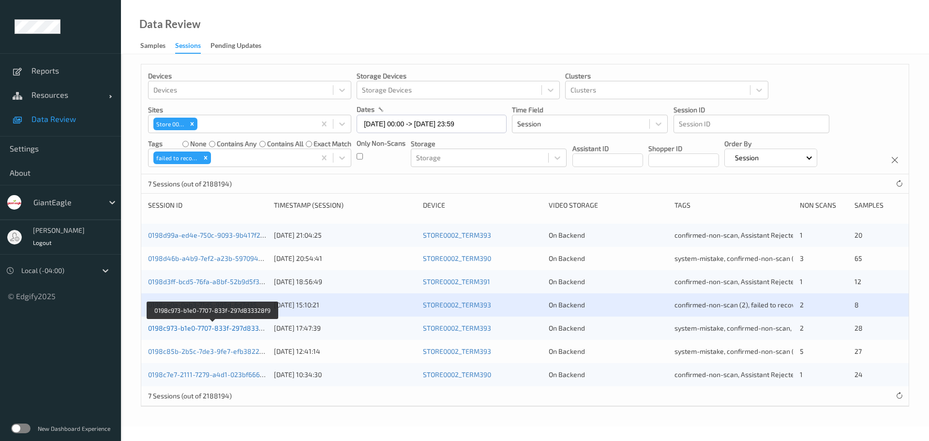
click at [238, 330] on link "0198c973-b1e0-7707-833f-297d833328f9" at bounding box center [212, 328] width 129 height 8
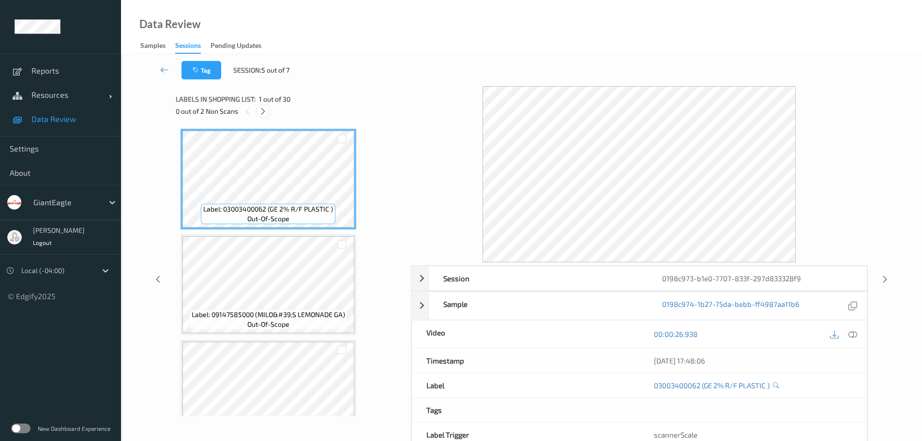
click at [265, 113] on icon at bounding box center [263, 111] width 8 height 9
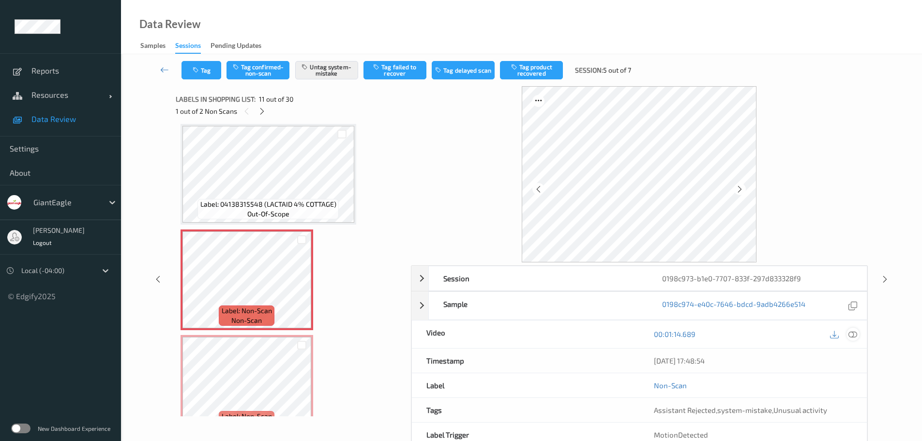
click at [853, 334] on icon at bounding box center [853, 334] width 9 height 9
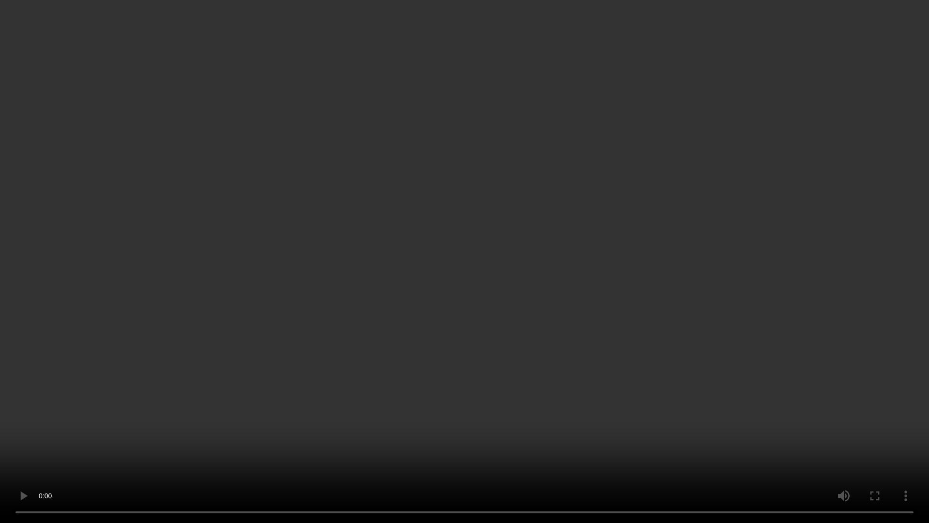
click at [506, 385] on video at bounding box center [464, 261] width 929 height 523
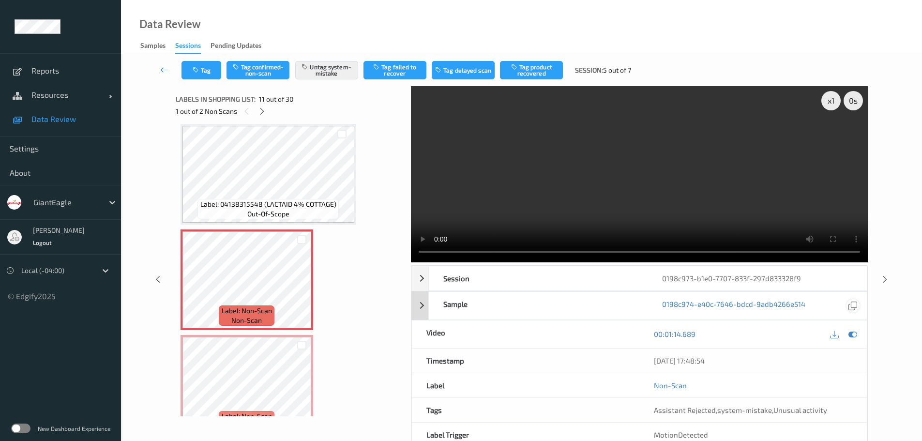
click at [857, 303] on icon at bounding box center [853, 305] width 9 height 9
click at [673, 363] on div "20/08/2025 17:48:54" at bounding box center [753, 361] width 198 height 10
click at [675, 360] on div "20/08/2025 17:48:54" at bounding box center [753, 361] width 198 height 10
click at [676, 359] on div "20/08/2025 17:48:54" at bounding box center [753, 361] width 198 height 10
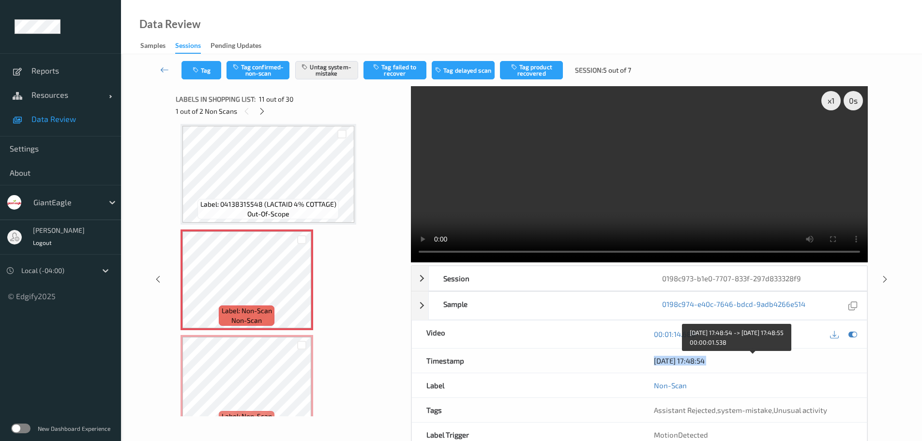
click at [676, 359] on div "20/08/2025 17:48:54" at bounding box center [753, 361] width 198 height 10
click at [164, 70] on icon at bounding box center [164, 70] width 9 height 10
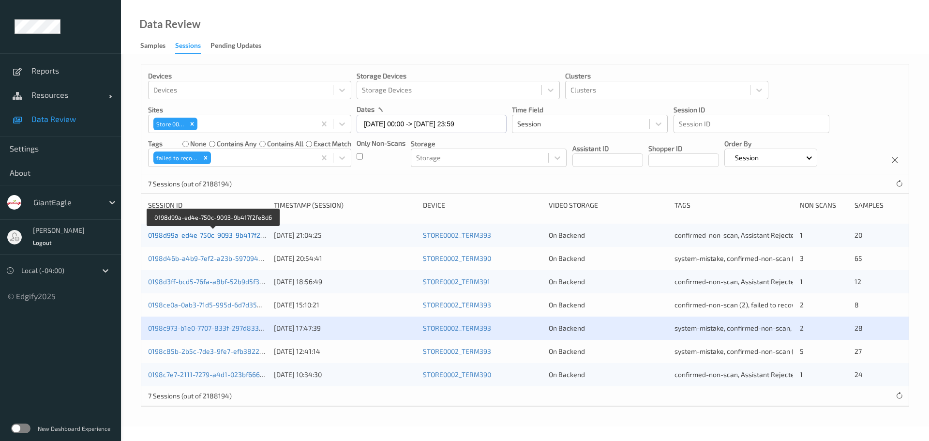
click at [206, 233] on link "0198d99a-ed4e-750c-9093-9b417f2fe8d6" at bounding box center [213, 235] width 131 height 8
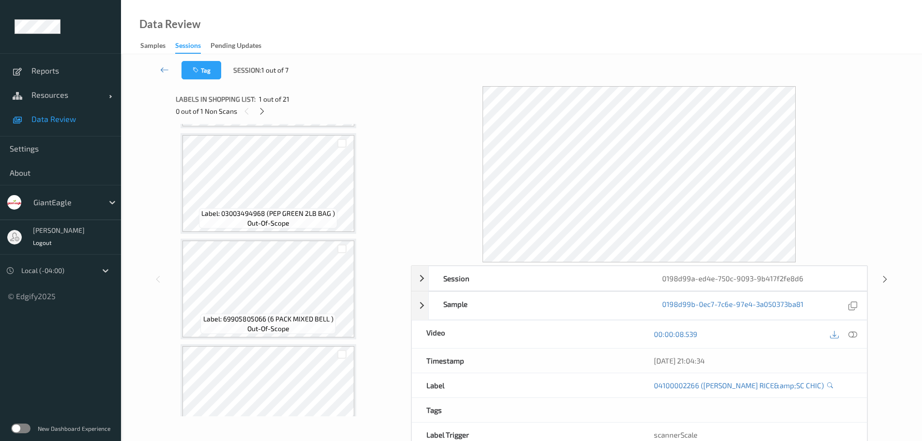
scroll to position [1162, 0]
click at [166, 68] on icon at bounding box center [164, 70] width 9 height 10
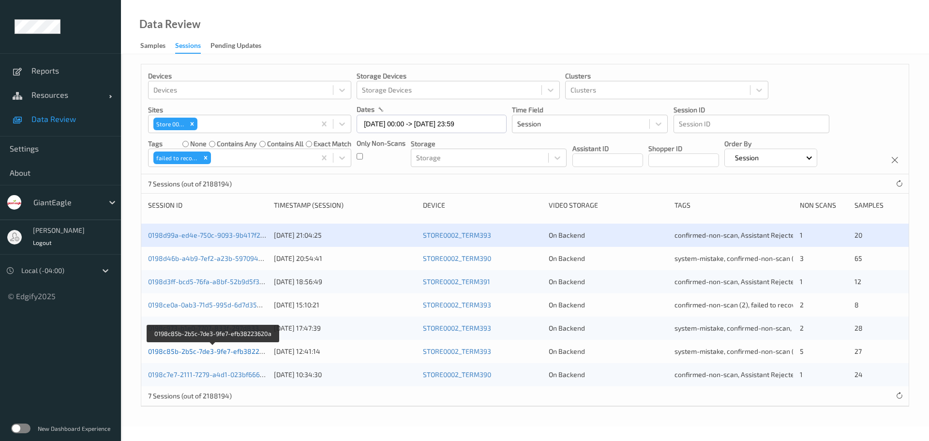
click at [242, 348] on link "0198c85b-2b5c-7de3-9fe7-efb38223620a" at bounding box center [213, 351] width 131 height 8
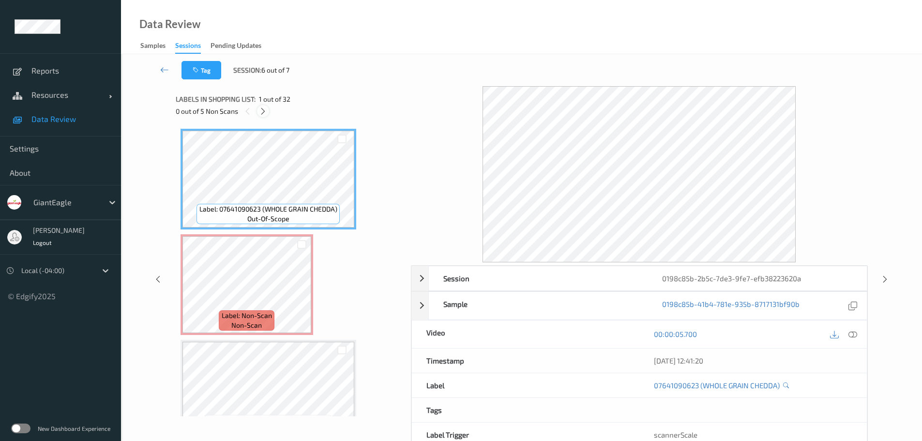
click at [264, 114] on icon at bounding box center [263, 111] width 8 height 9
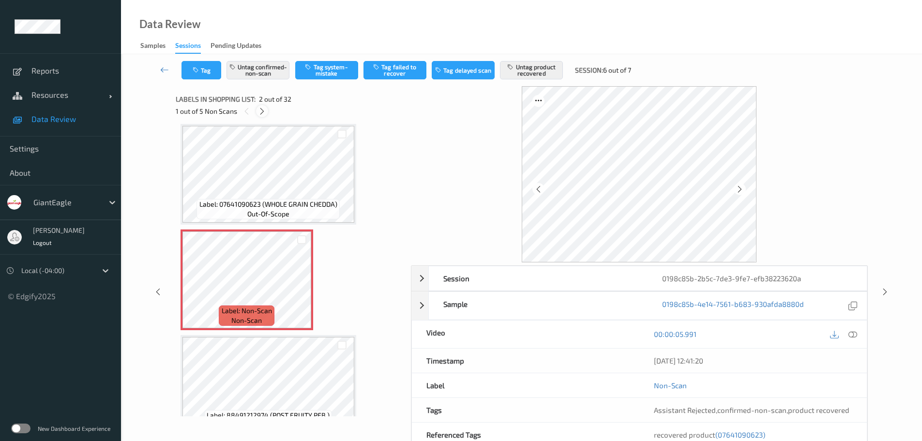
click at [264, 114] on icon at bounding box center [262, 111] width 8 height 9
click at [264, 114] on icon at bounding box center [263, 111] width 8 height 9
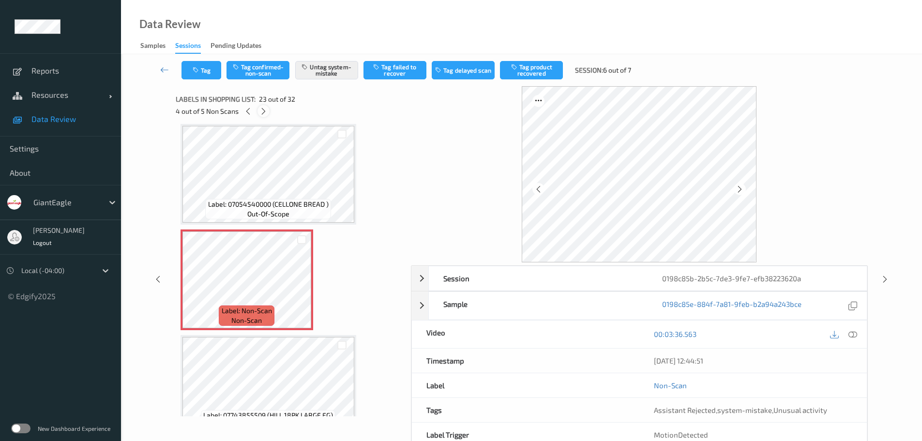
click at [264, 114] on icon at bounding box center [263, 111] width 8 height 9
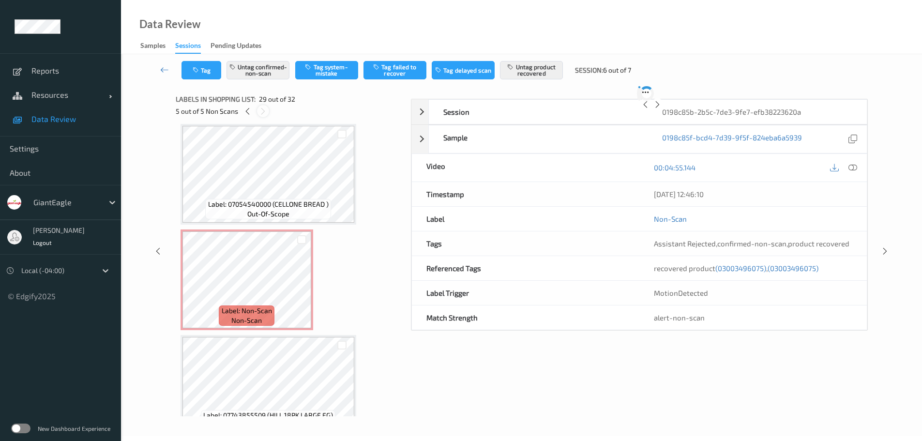
scroll to position [2854, 0]
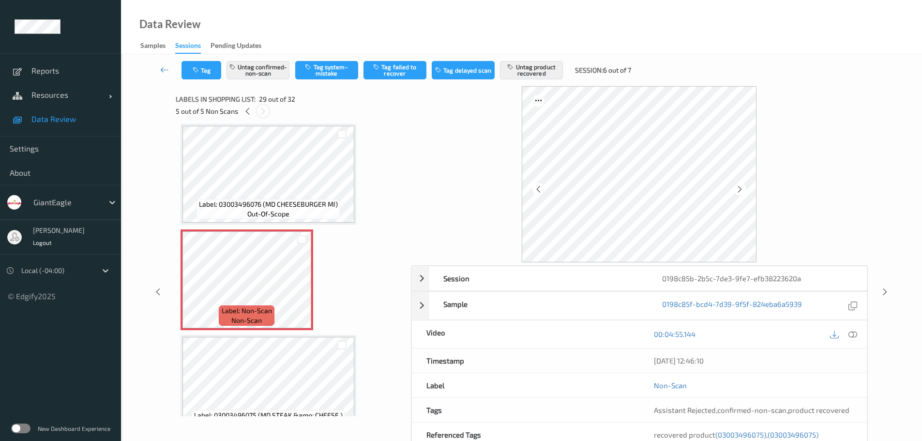
click at [264, 114] on icon at bounding box center [263, 111] width 8 height 9
click at [164, 71] on icon at bounding box center [164, 70] width 9 height 10
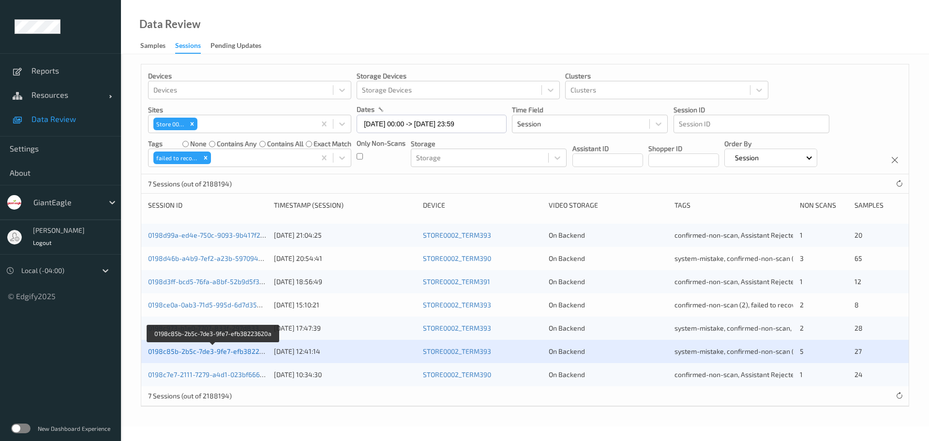
click at [213, 350] on link "0198c85b-2b5c-7de3-9fe7-efb38223620a" at bounding box center [213, 351] width 131 height 8
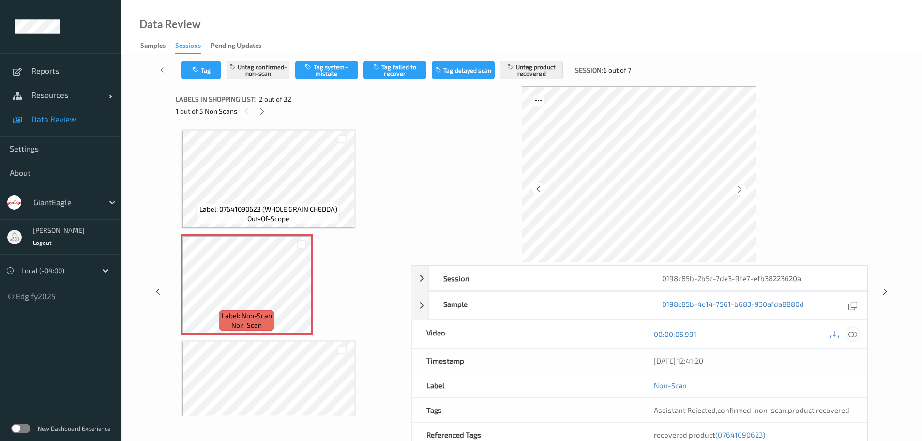
click at [851, 335] on icon at bounding box center [853, 334] width 9 height 9
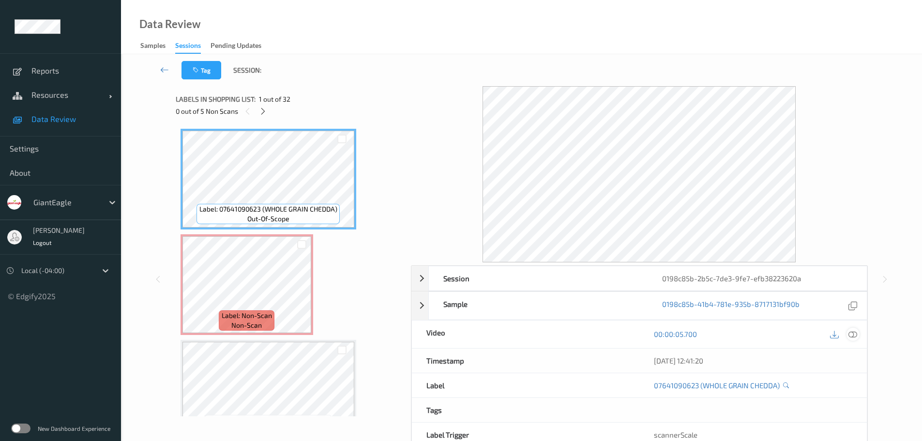
click at [858, 331] on div at bounding box center [853, 334] width 13 height 13
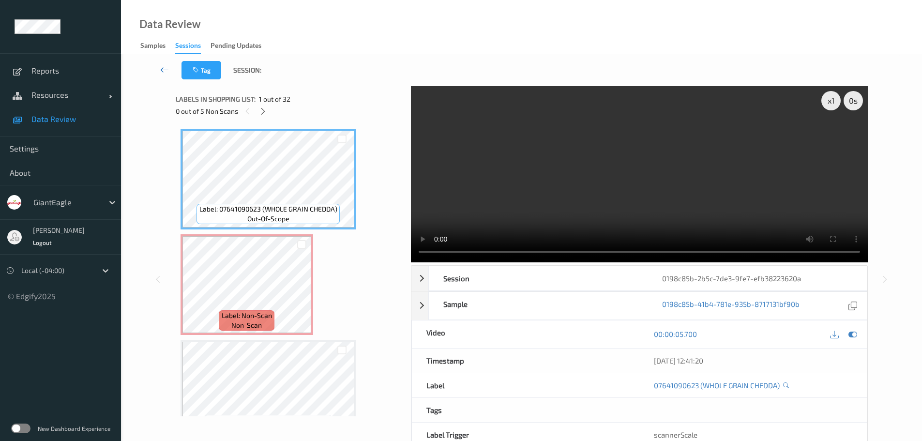
click at [165, 75] on link at bounding box center [165, 70] width 34 height 18
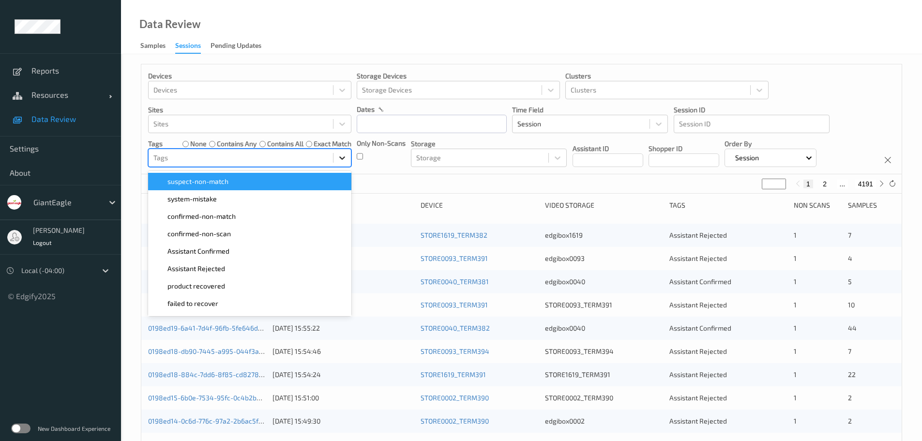
click at [341, 162] on icon at bounding box center [342, 158] width 10 height 10
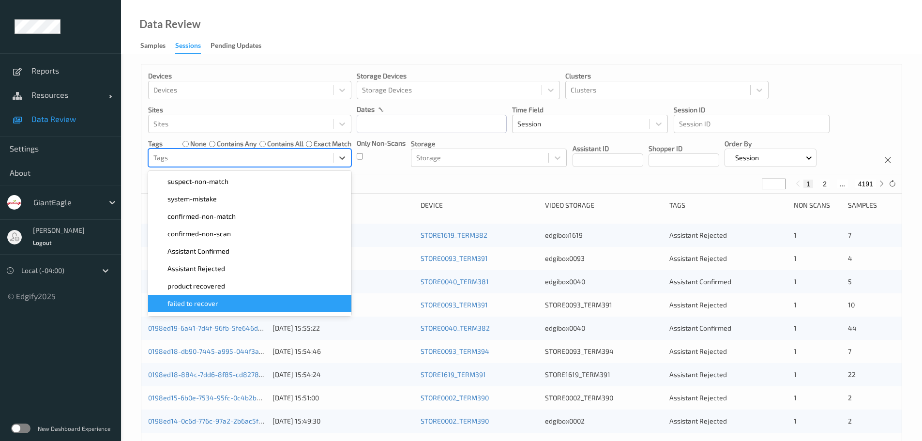
click at [223, 307] on div "failed to recover" at bounding box center [250, 304] width 192 height 10
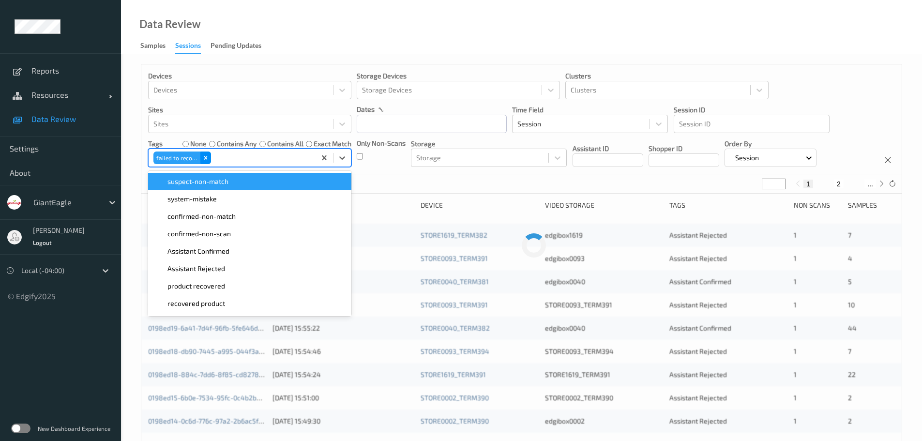
click at [206, 160] on icon "Remove failed to recover" at bounding box center [205, 157] width 7 height 7
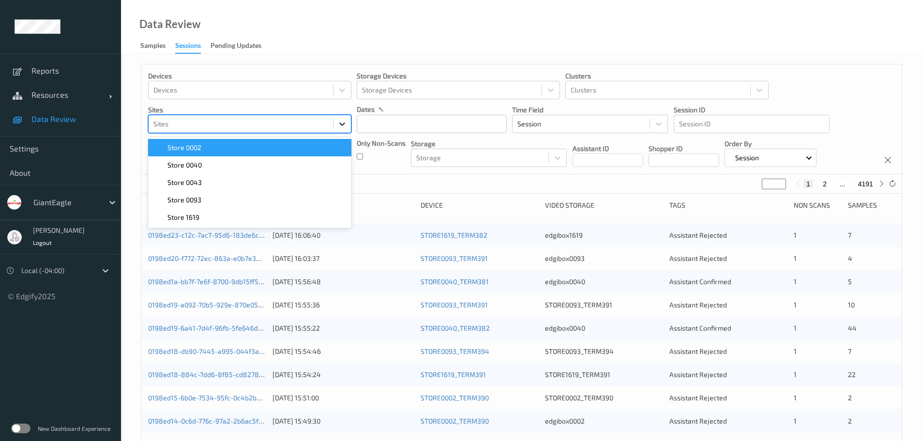
click at [345, 124] on icon at bounding box center [342, 124] width 10 height 10
click at [277, 151] on div "Store 0002" at bounding box center [250, 148] width 192 height 10
click at [457, 122] on input "text" at bounding box center [432, 124] width 150 height 18
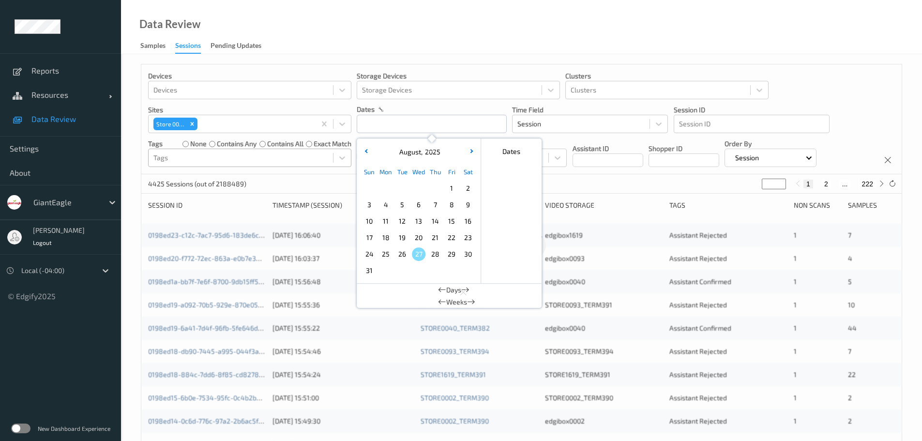
click at [372, 252] on span "24" at bounding box center [370, 254] width 14 height 14
click at [421, 235] on span "20" at bounding box center [419, 238] width 14 height 14
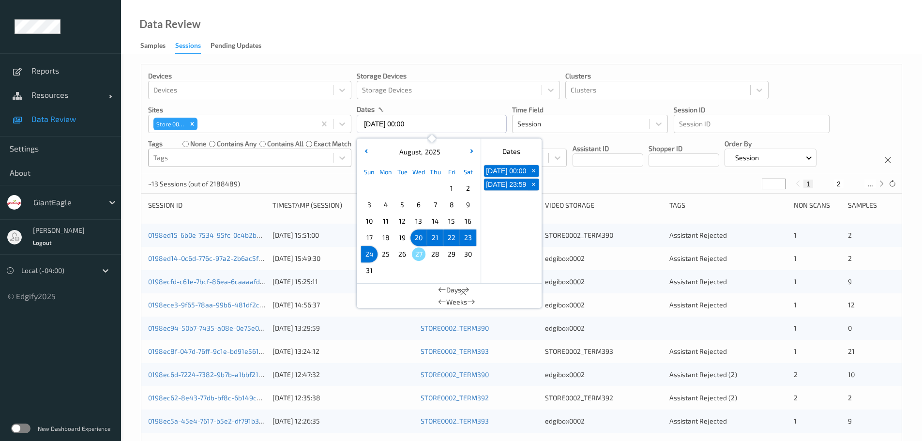
type input "[DATE] 00:00 -> [DATE] 23:59"
click at [595, 185] on div "185 Sessions (out of 2188489) * 1 2 ... 10" at bounding box center [521, 183] width 760 height 19
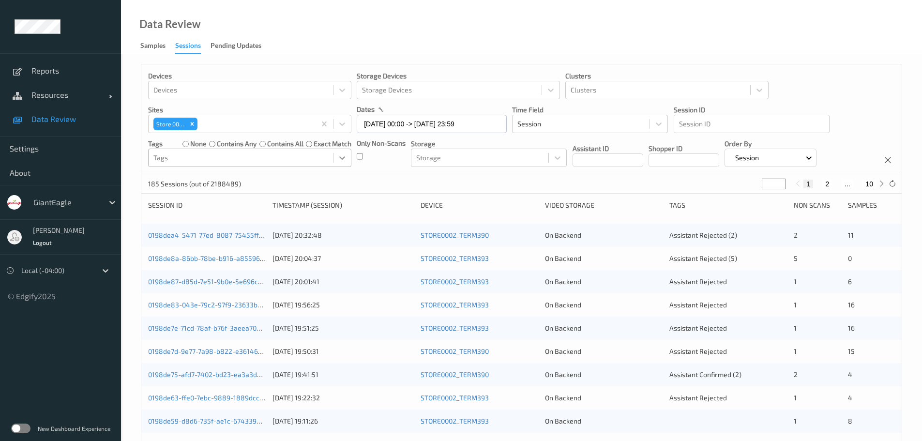
click at [339, 158] on icon at bounding box center [342, 158] width 10 height 10
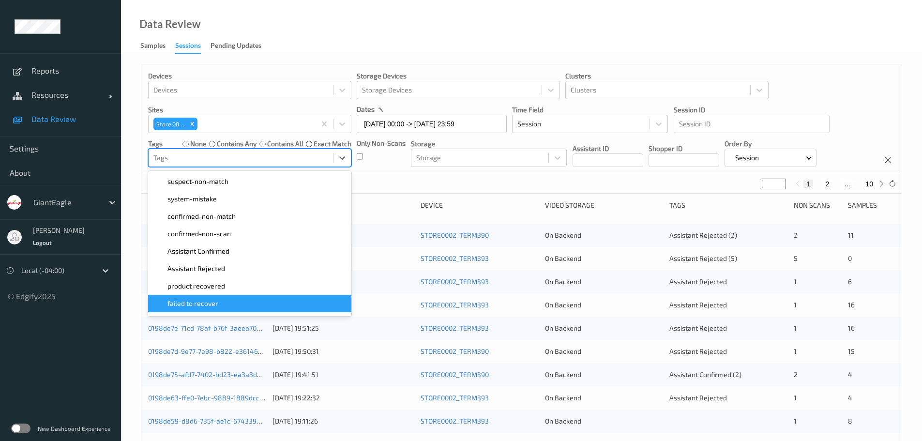
click at [215, 306] on span "failed to recover" at bounding box center [192, 304] width 51 height 10
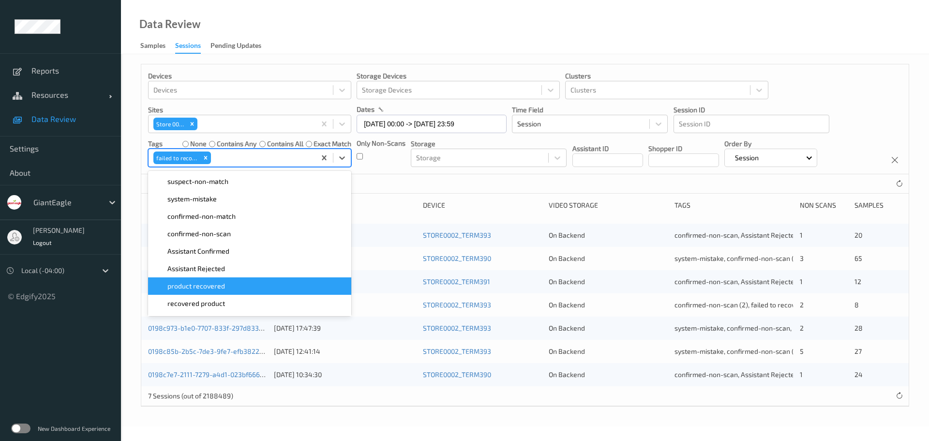
click at [418, 183] on div "7 Sessions (out of 2188489)" at bounding box center [525, 183] width 768 height 19
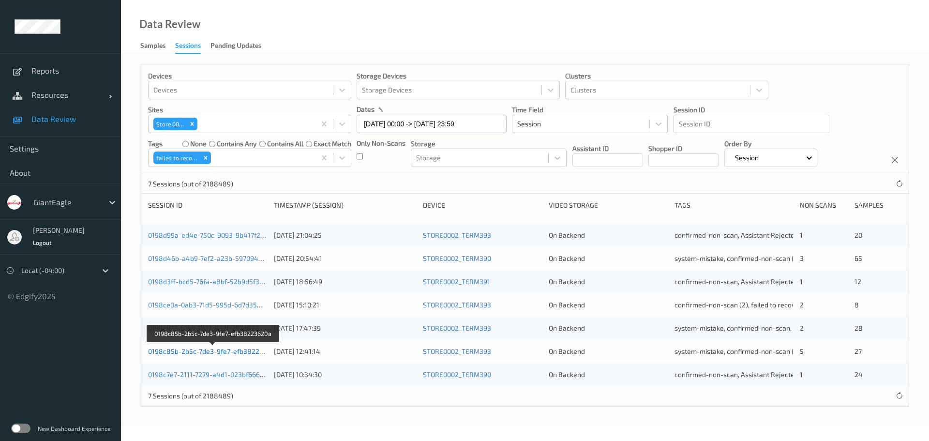
click at [222, 351] on link "0198c85b-2b5c-7de3-9fe7-efb38223620a" at bounding box center [213, 351] width 131 height 8
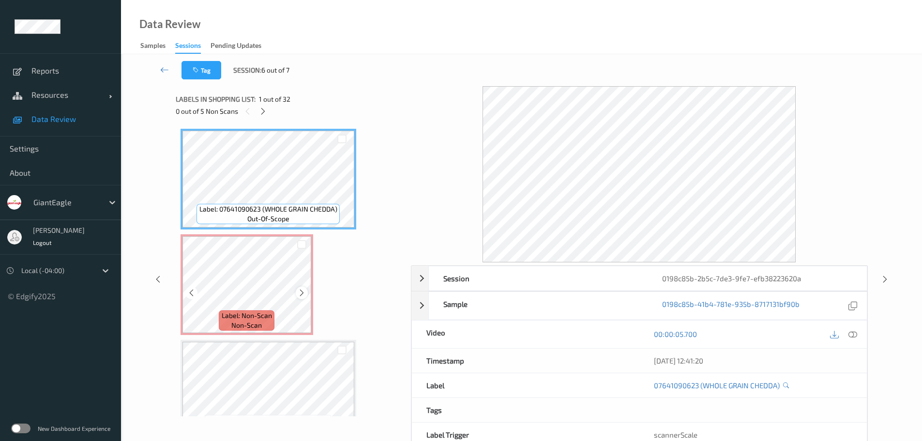
click at [304, 292] on icon at bounding box center [302, 293] width 8 height 9
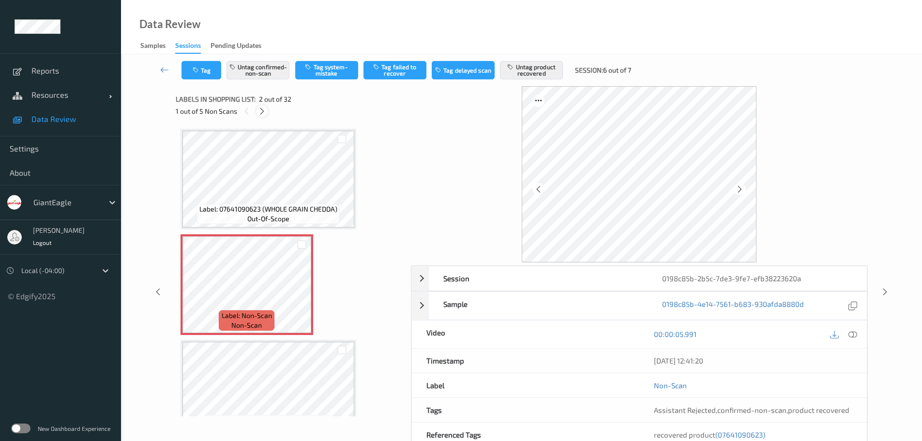
click at [262, 112] on icon at bounding box center [262, 111] width 8 height 9
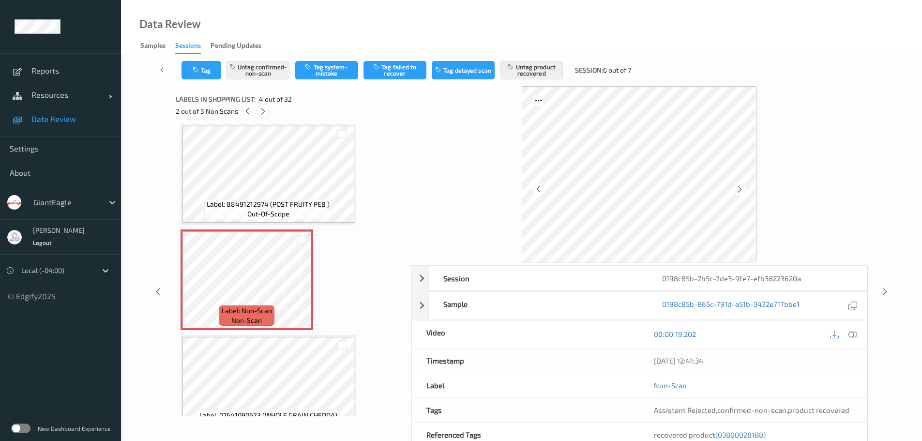
click at [266, 114] on icon at bounding box center [263, 111] width 8 height 9
click at [854, 337] on icon at bounding box center [853, 334] width 9 height 9
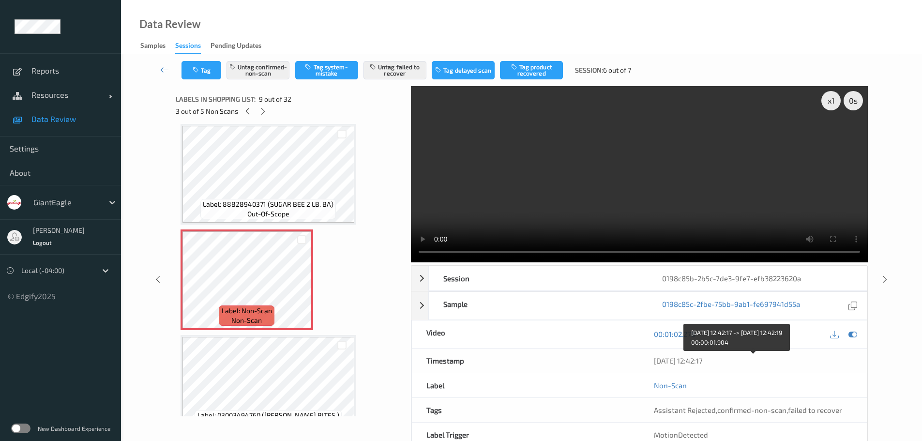
click at [706, 359] on div "[DATE] 12:42:17" at bounding box center [753, 361] width 198 height 10
click at [689, 362] on div "[DATE] 12:42:17" at bounding box center [753, 361] width 198 height 10
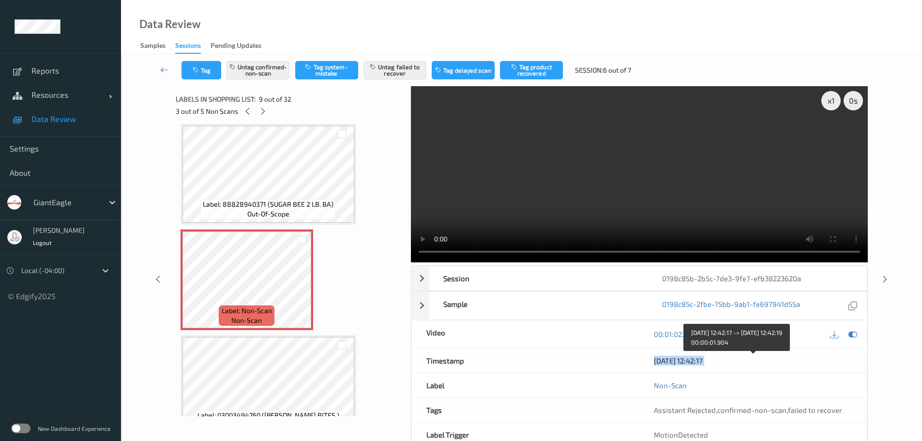
copy div "[DATE] 12:42:17"
click at [856, 307] on icon at bounding box center [853, 305] width 9 height 9
click at [166, 71] on icon at bounding box center [164, 70] width 9 height 10
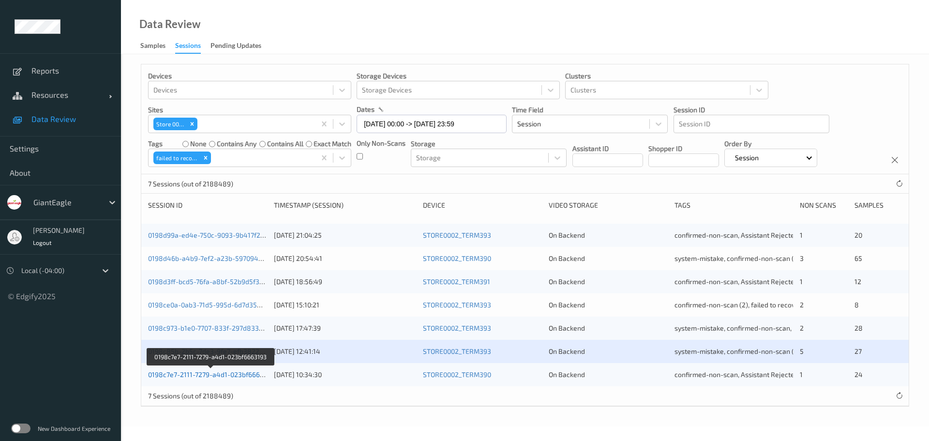
click at [231, 375] on link "0198c7e7-2111-7279-a4d1-023bf6663193" at bounding box center [211, 374] width 126 height 8
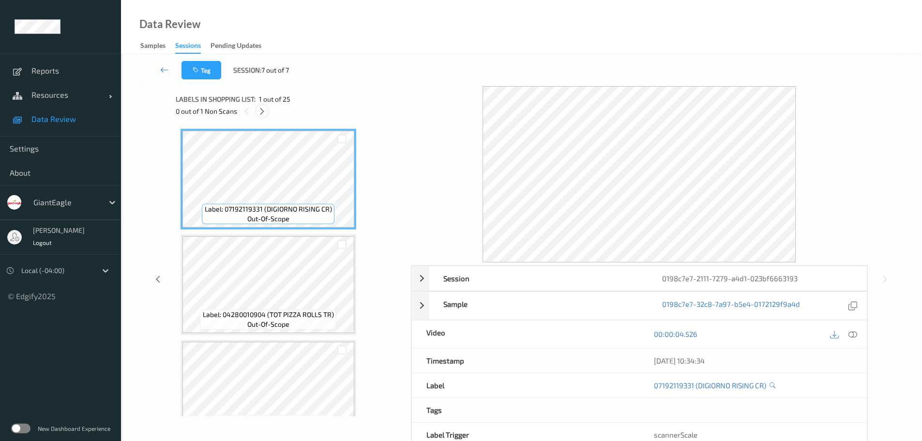
click at [264, 108] on icon at bounding box center [262, 111] width 8 height 9
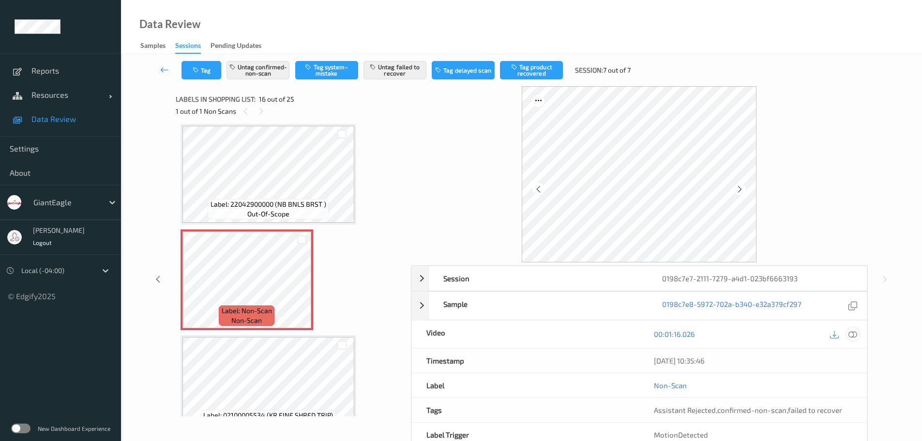
click at [851, 337] on icon at bounding box center [853, 334] width 9 height 9
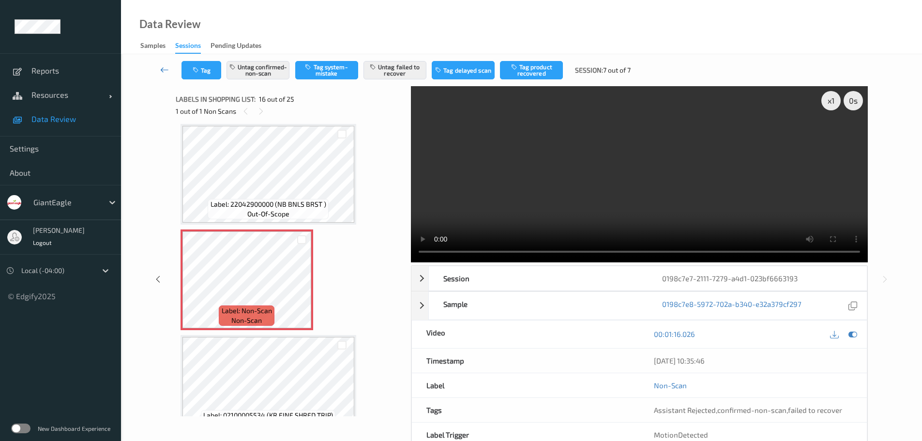
click at [161, 69] on icon at bounding box center [164, 70] width 9 height 10
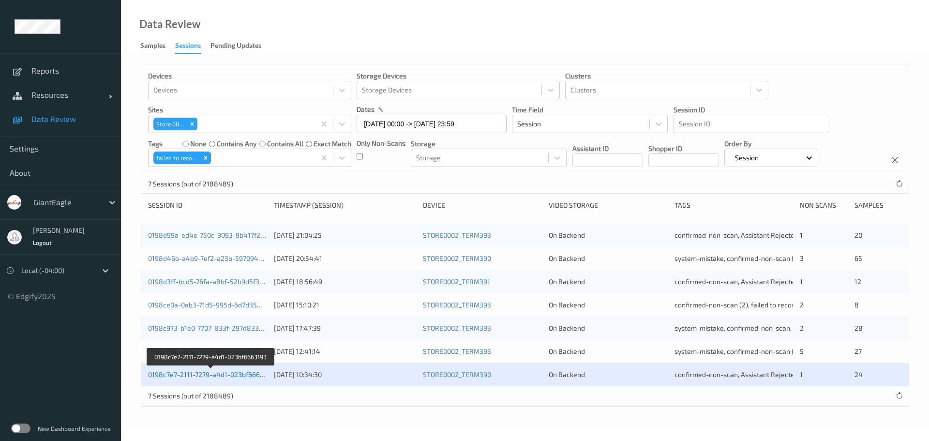
click at [247, 378] on link "0198c7e7-2111-7279-a4d1-023bf6663193" at bounding box center [211, 374] width 126 height 8
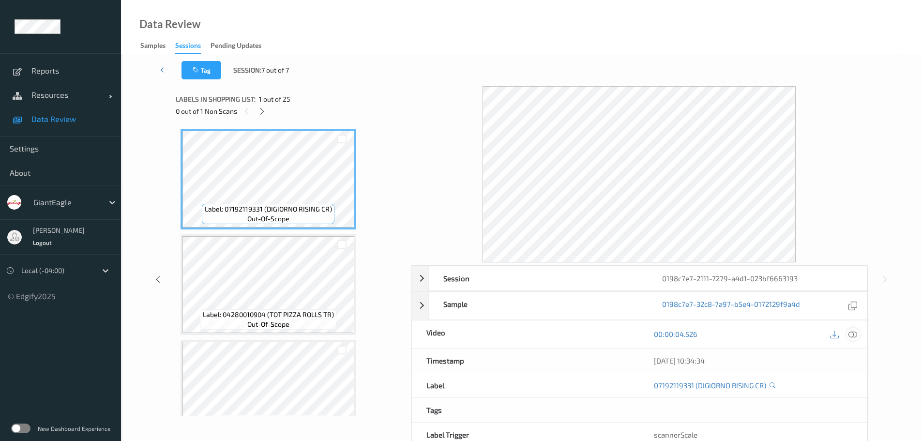
click at [850, 334] on icon at bounding box center [853, 334] width 9 height 9
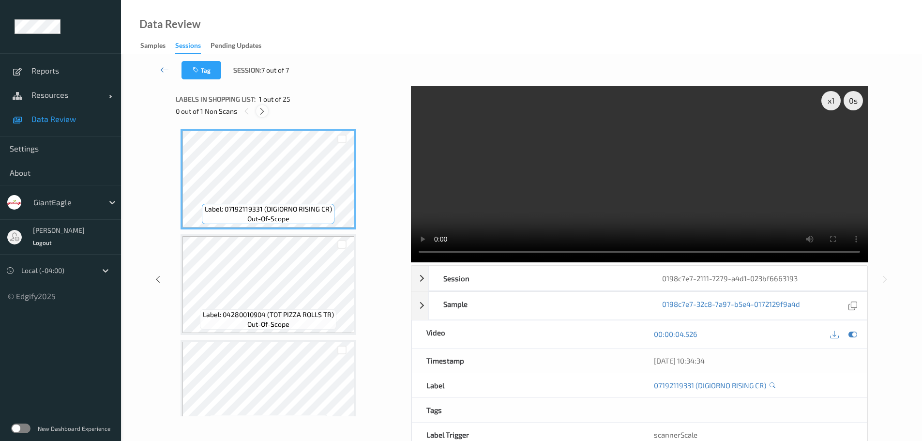
click at [266, 111] on icon at bounding box center [262, 111] width 8 height 9
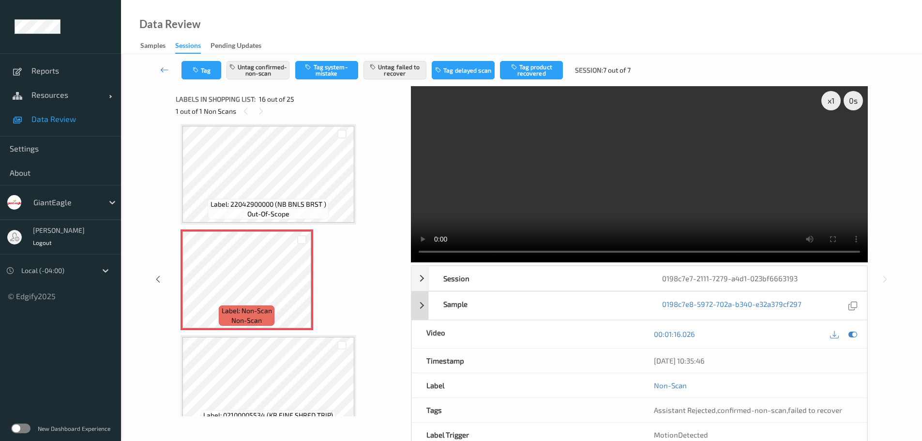
drag, startPoint x: 855, startPoint y: 305, endPoint x: 837, endPoint y: 304, distance: 17.9
click at [855, 305] on icon at bounding box center [853, 305] width 9 height 9
click at [703, 358] on div "[DATE] 10:35:46" at bounding box center [753, 361] width 198 height 10
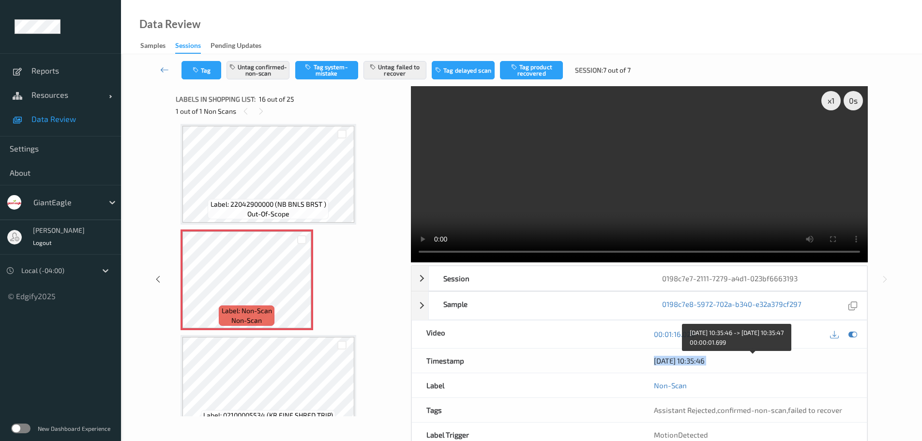
click at [703, 358] on div "[DATE] 10:35:46" at bounding box center [753, 361] width 198 height 10
copy div "[DATE] 10:35:46"
click at [166, 64] on link at bounding box center [165, 70] width 34 height 18
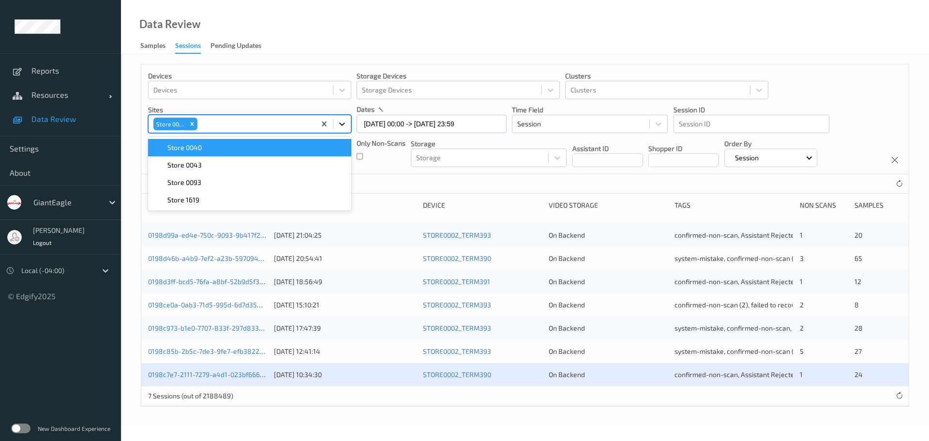
click at [341, 127] on icon at bounding box center [342, 124] width 10 height 10
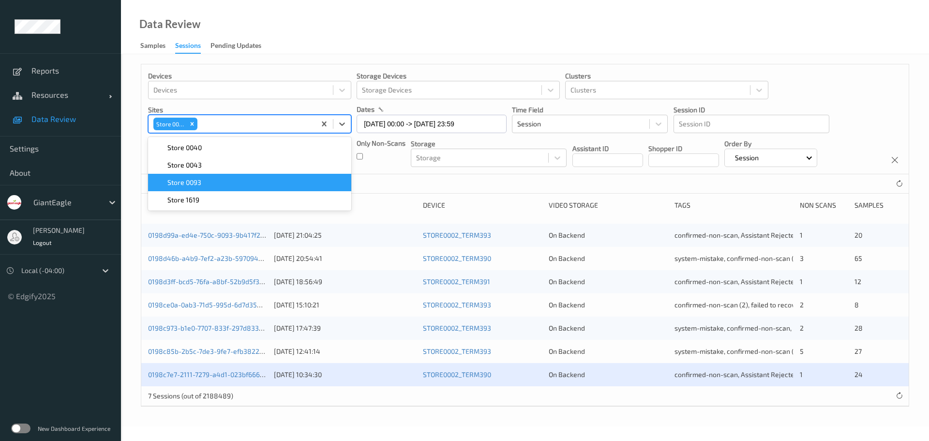
click at [224, 179] on div "Store 0093" at bounding box center [250, 183] width 192 height 10
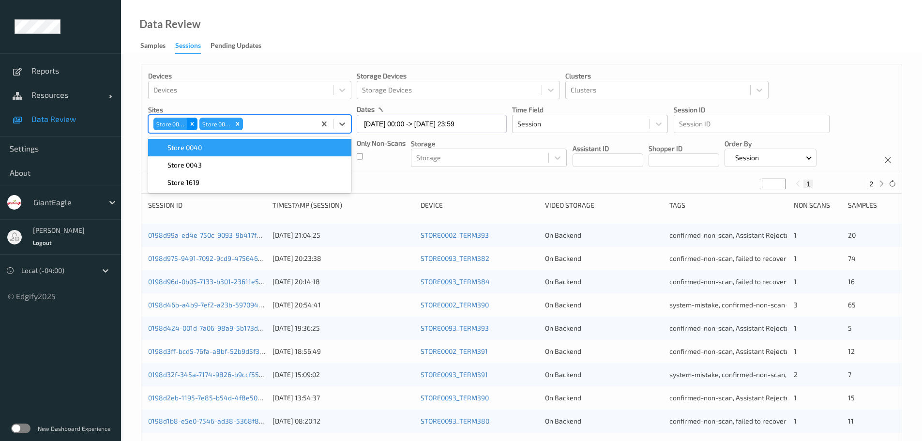
click at [194, 122] on icon "Remove Store 0002" at bounding box center [192, 124] width 7 height 7
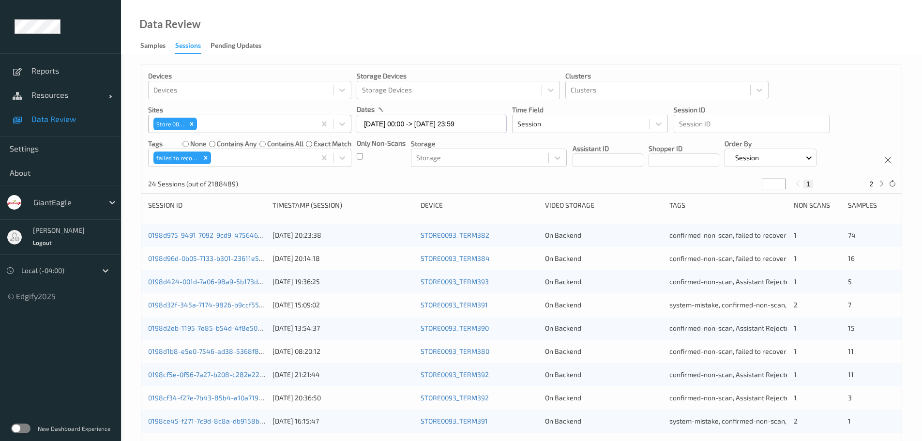
click at [405, 186] on div "24 Sessions (out of 2188489) * 1 2" at bounding box center [521, 183] width 760 height 19
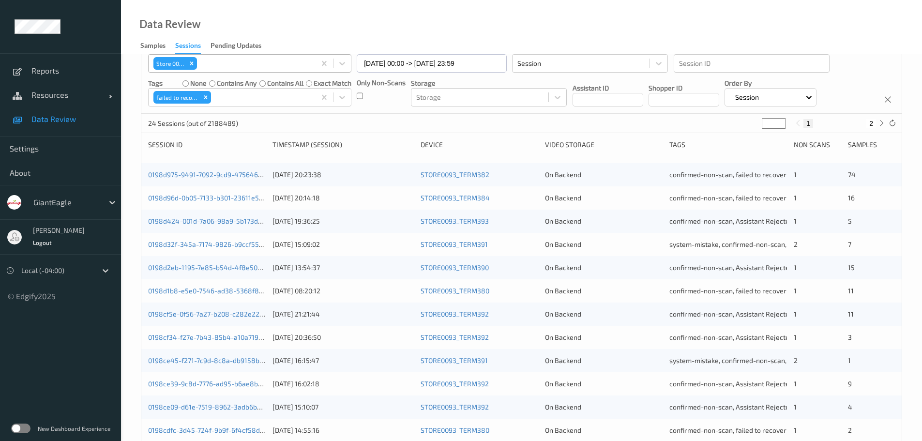
scroll to position [46, 0]
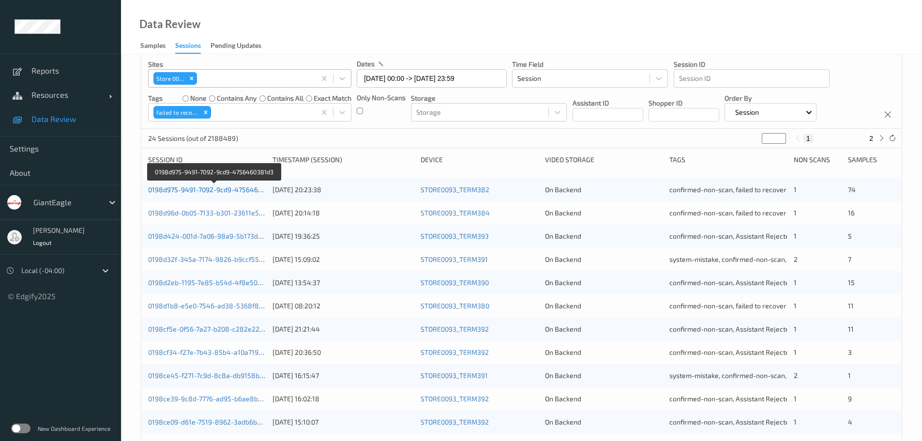
click at [209, 191] on link "0198d975-9491-7092-9cd9-4756460381d3" at bounding box center [214, 189] width 133 height 8
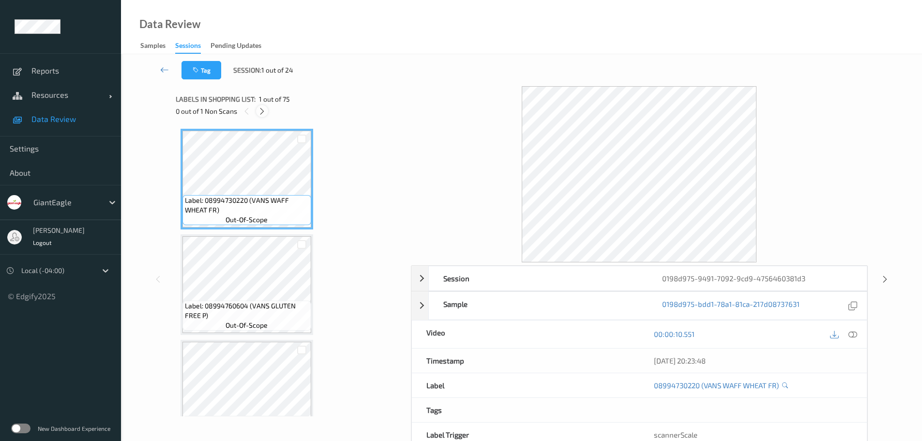
click at [264, 115] on icon at bounding box center [262, 111] width 8 height 9
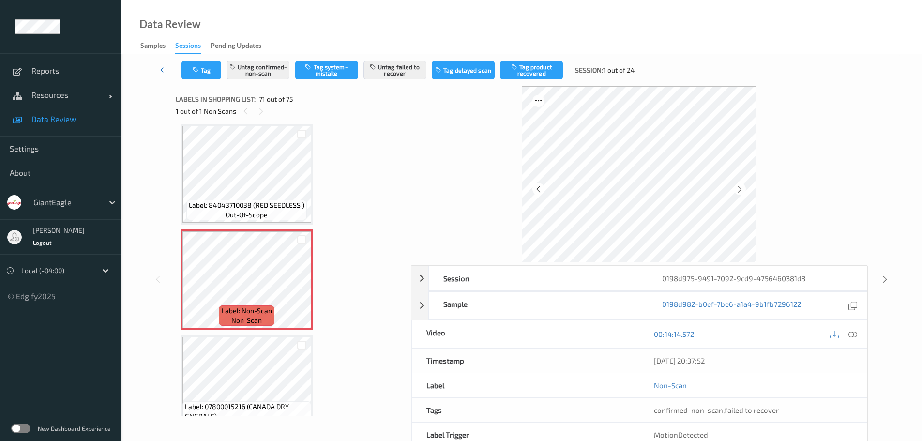
click at [164, 71] on icon at bounding box center [164, 70] width 9 height 10
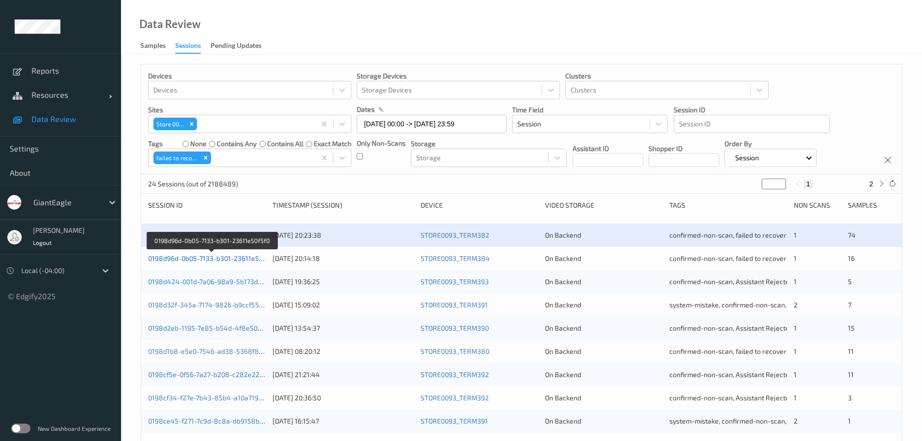
click at [249, 258] on link "0198d96d-0b05-7133-b301-23611e50f5f0" at bounding box center [211, 258] width 127 height 8
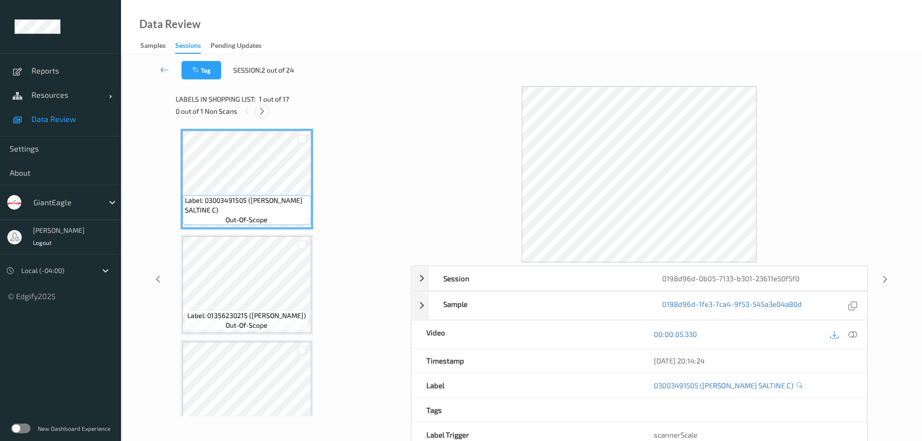
click at [260, 107] on icon at bounding box center [262, 111] width 8 height 9
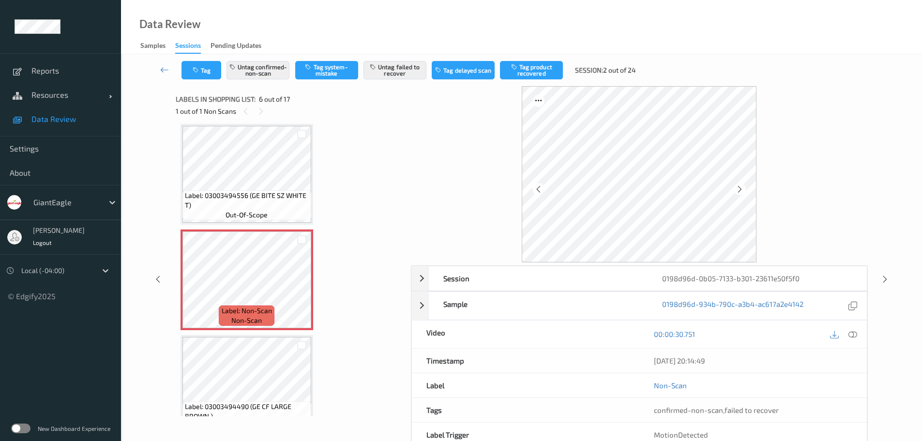
drag, startPoint x: 851, startPoint y: 335, endPoint x: 845, endPoint y: 339, distance: 7.0
click at [851, 336] on icon at bounding box center [853, 334] width 9 height 9
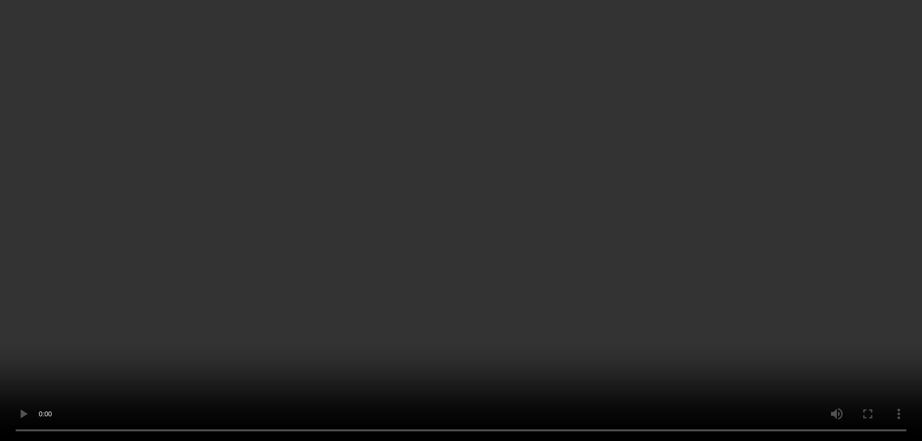
scroll to position [0, 0]
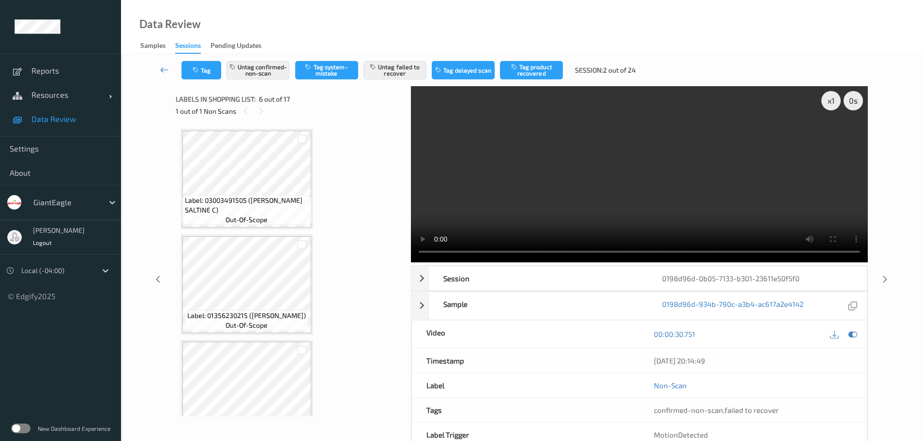
click at [167, 69] on icon at bounding box center [164, 70] width 9 height 10
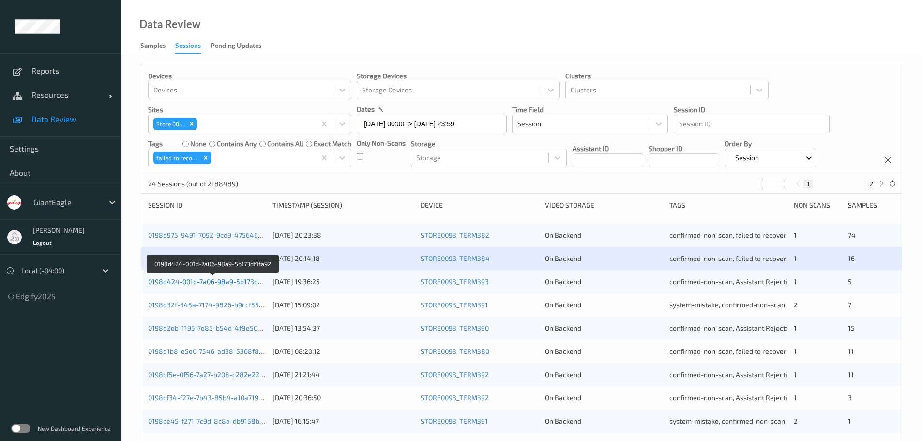
click at [198, 282] on link "0198d424-001d-7a06-98a9-5b173df1fa92" at bounding box center [212, 281] width 129 height 8
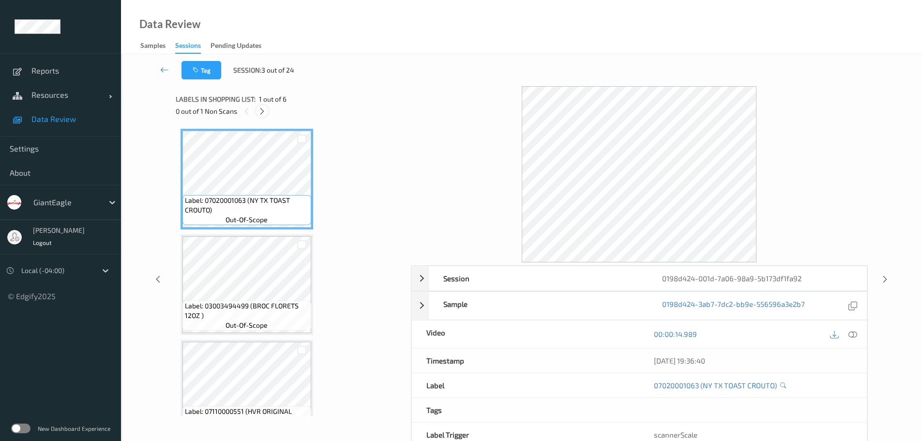
click at [260, 114] on icon at bounding box center [262, 111] width 8 height 9
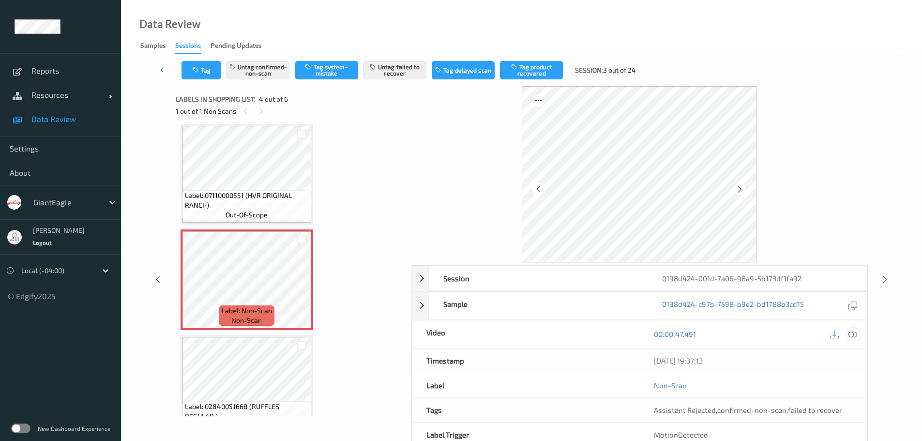
click at [854, 334] on icon at bounding box center [853, 334] width 9 height 9
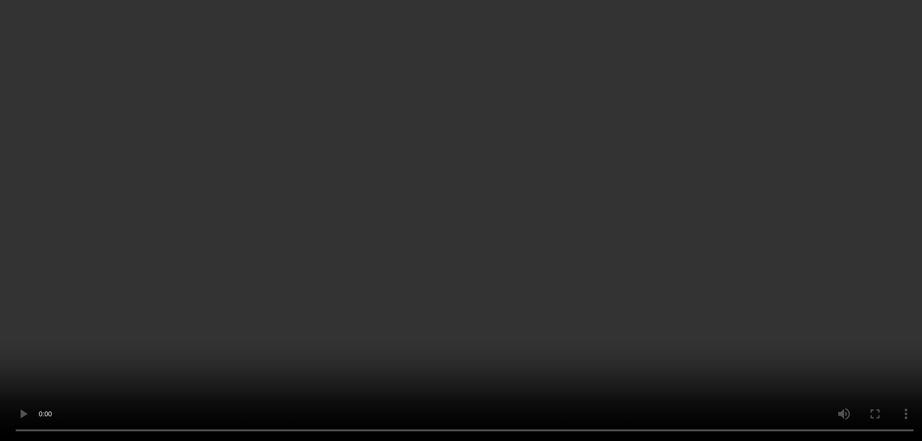
scroll to position [0, 0]
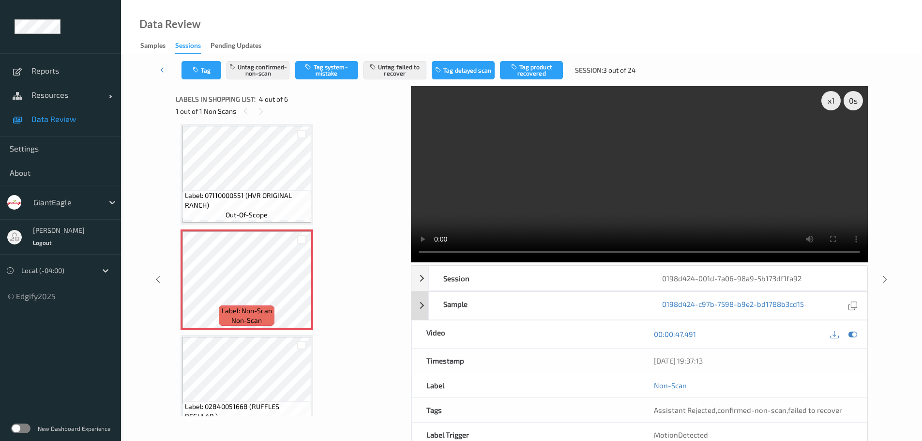
click at [848, 305] on div at bounding box center [853, 305] width 13 height 13
click at [677, 362] on div "[DATE] 19:37:13" at bounding box center [753, 361] width 198 height 10
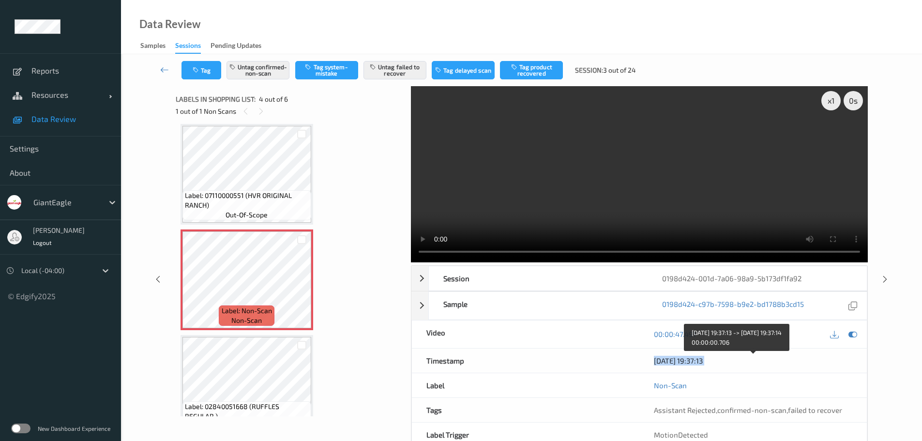
click at [677, 362] on div "[DATE] 19:37:13" at bounding box center [753, 361] width 198 height 10
copy div "[DATE] 19:37:13"
click at [163, 67] on icon at bounding box center [164, 70] width 9 height 10
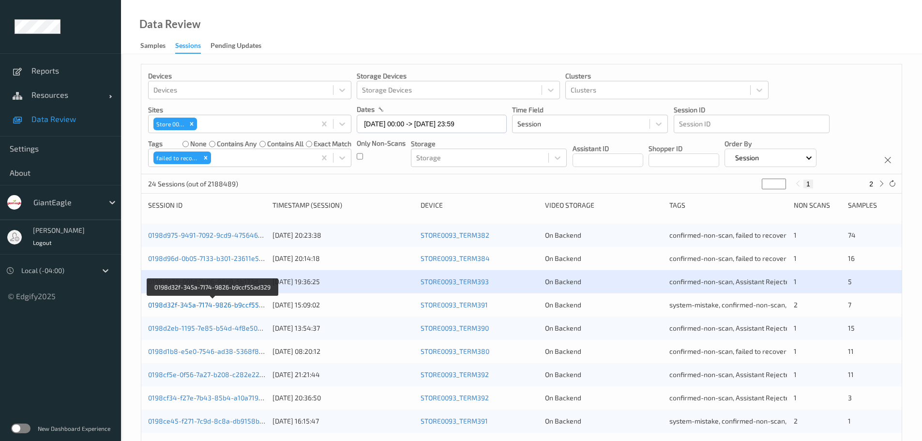
click at [214, 305] on link "0198d32f-345a-7174-9826-b9ccf55ad329" at bounding box center [213, 305] width 130 height 8
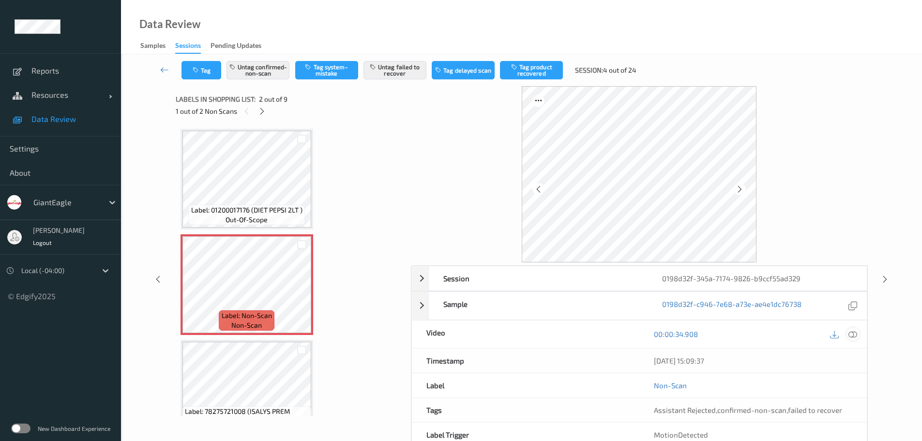
click at [851, 337] on icon at bounding box center [853, 334] width 9 height 9
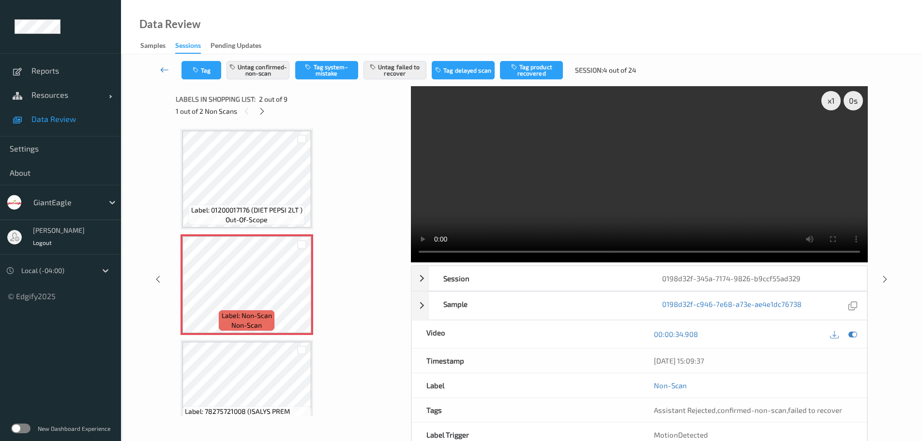
click at [166, 70] on icon at bounding box center [164, 70] width 9 height 10
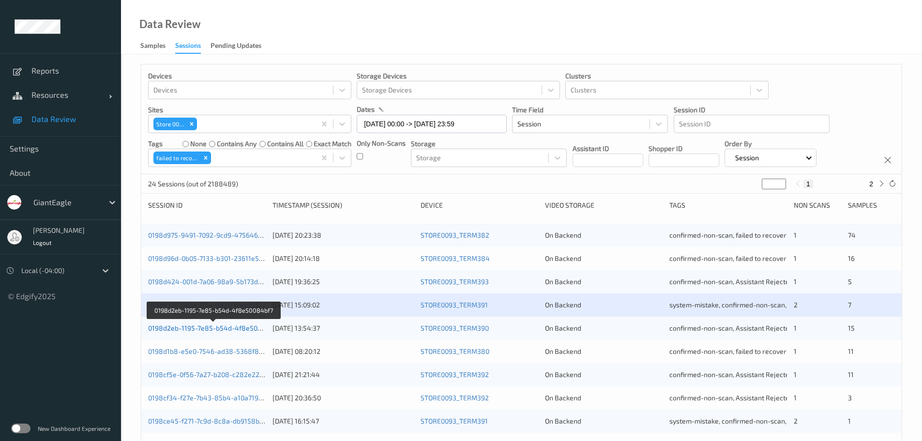
click at [246, 328] on link "0198d2eb-1195-7e85-b54d-4f8e50084bf7" at bounding box center [214, 328] width 132 height 8
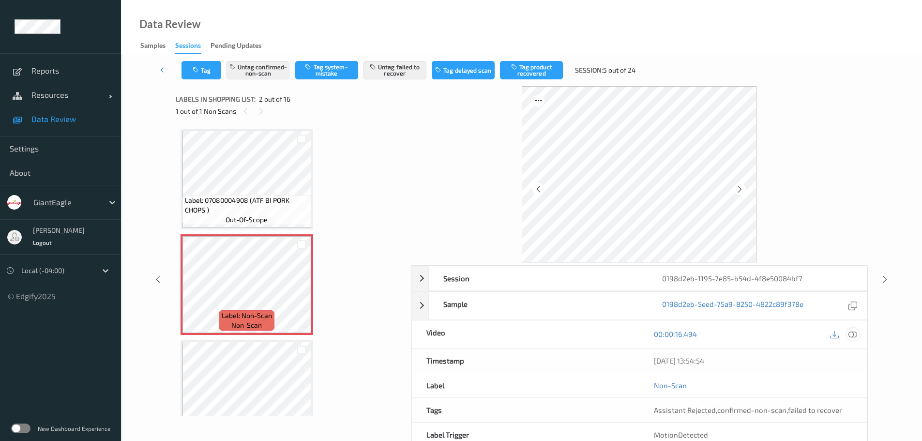
click at [854, 335] on icon at bounding box center [853, 334] width 9 height 9
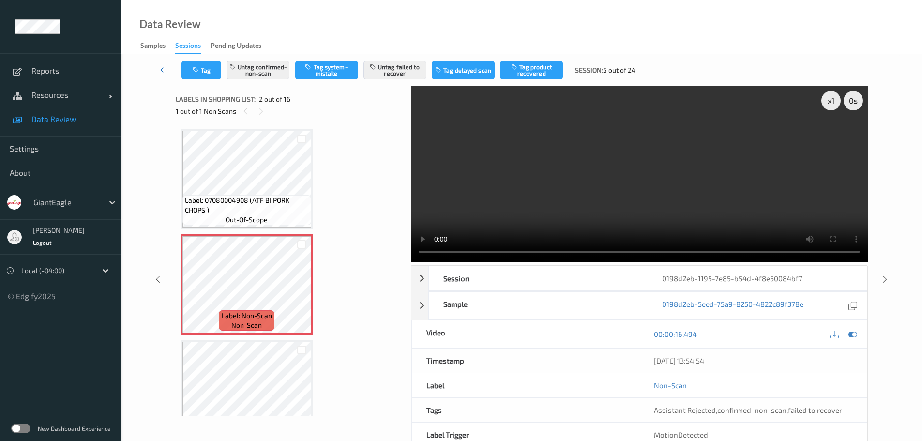
click at [160, 72] on icon at bounding box center [164, 70] width 9 height 10
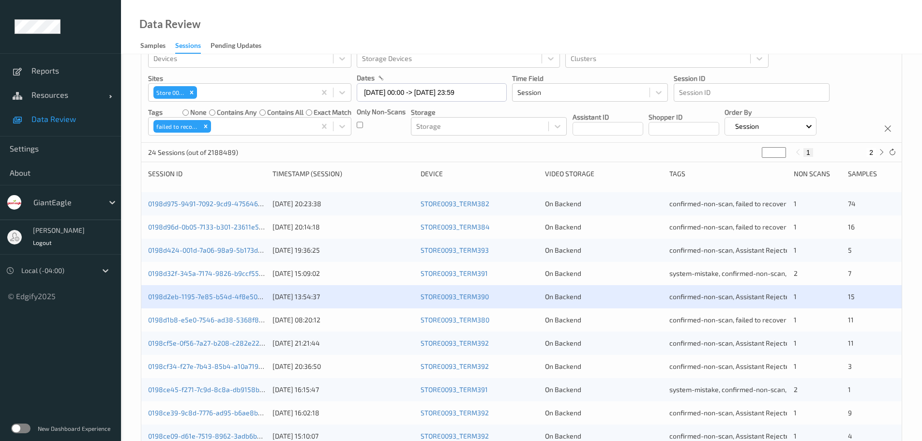
scroll to position [48, 0]
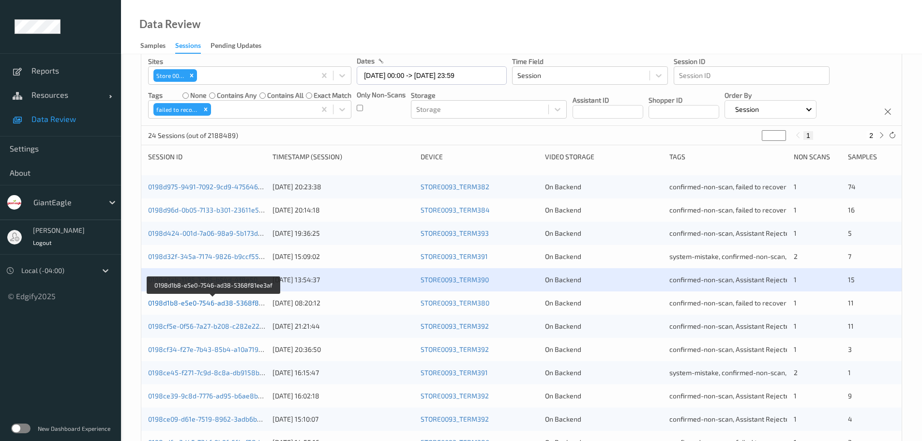
click at [233, 303] on link "0198d1b8-e5e0-7546-ad38-5368f81ee3af" at bounding box center [214, 303] width 132 height 8
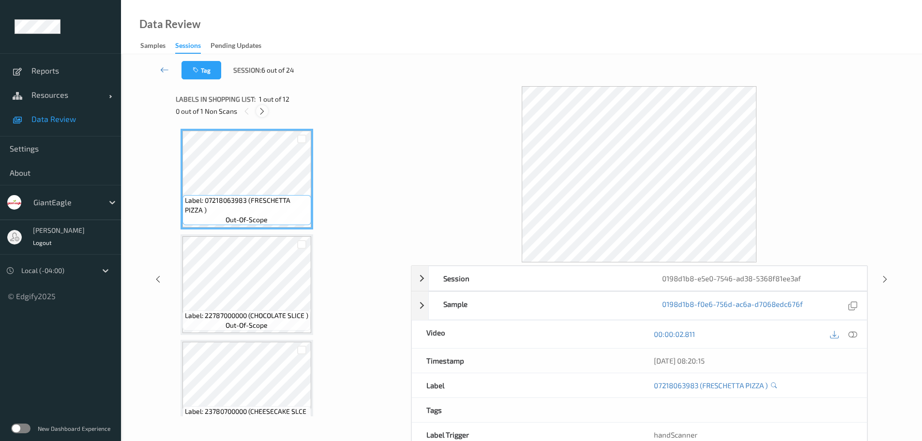
click at [261, 114] on icon at bounding box center [262, 111] width 8 height 9
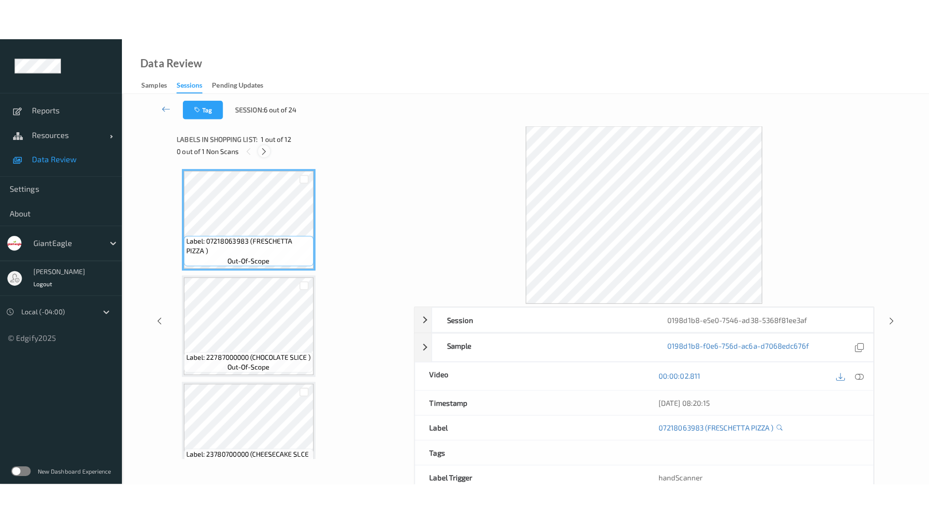
scroll to position [979, 0]
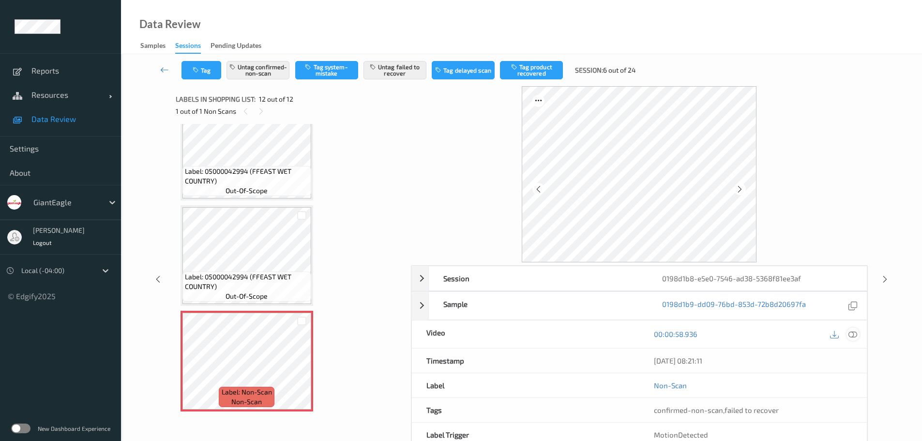
click at [851, 333] on icon at bounding box center [853, 334] width 9 height 9
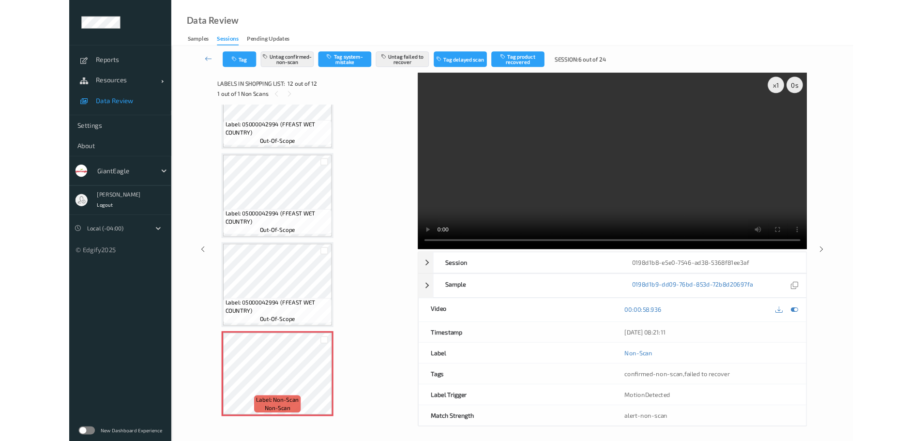
scroll to position [897, 0]
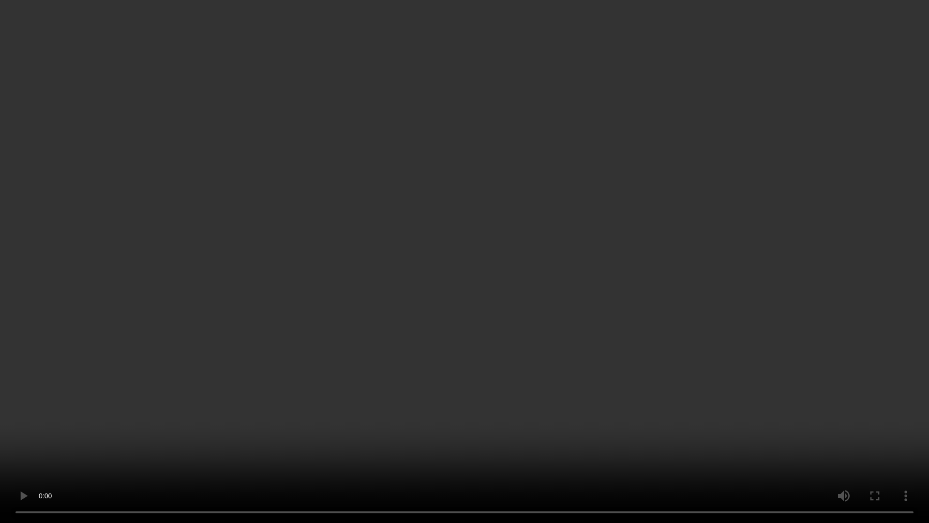
click at [340, 221] on video at bounding box center [464, 261] width 929 height 523
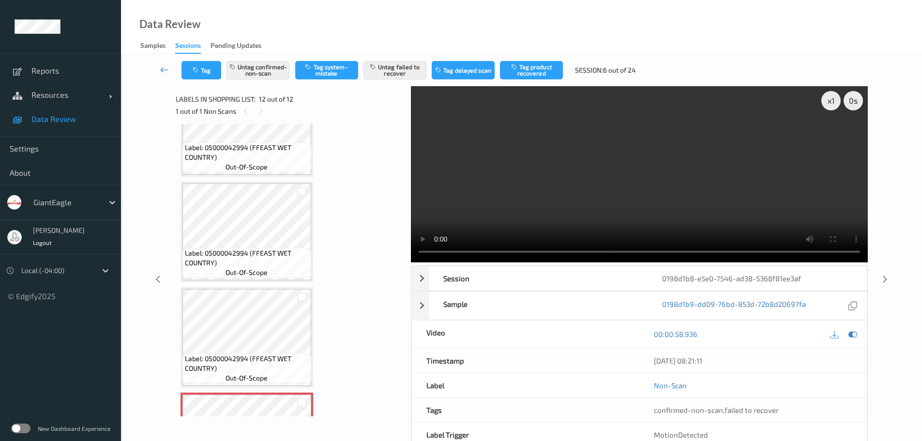
click at [167, 70] on icon at bounding box center [164, 70] width 9 height 10
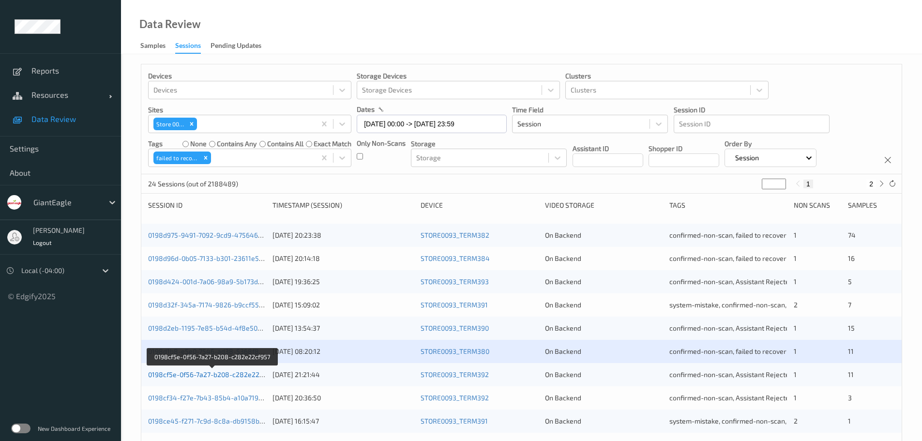
click at [228, 376] on link "0198cf5e-0f56-7a27-b208-c282e22cf957" at bounding box center [212, 374] width 128 height 8
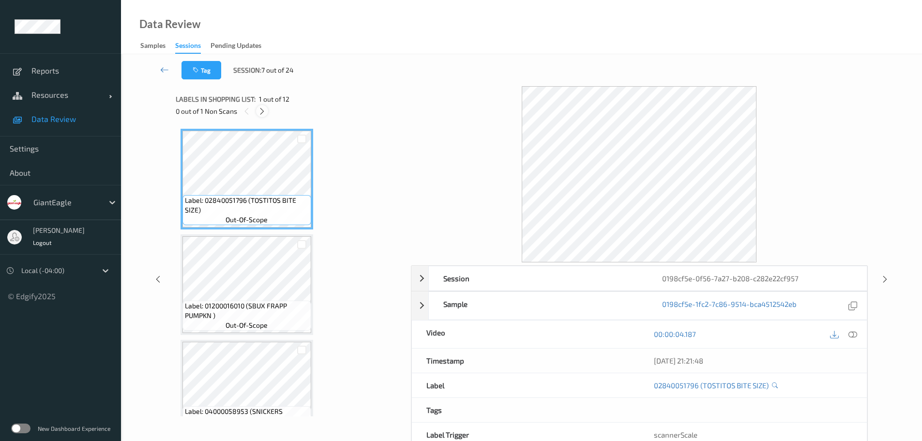
click at [260, 112] on icon at bounding box center [262, 111] width 8 height 9
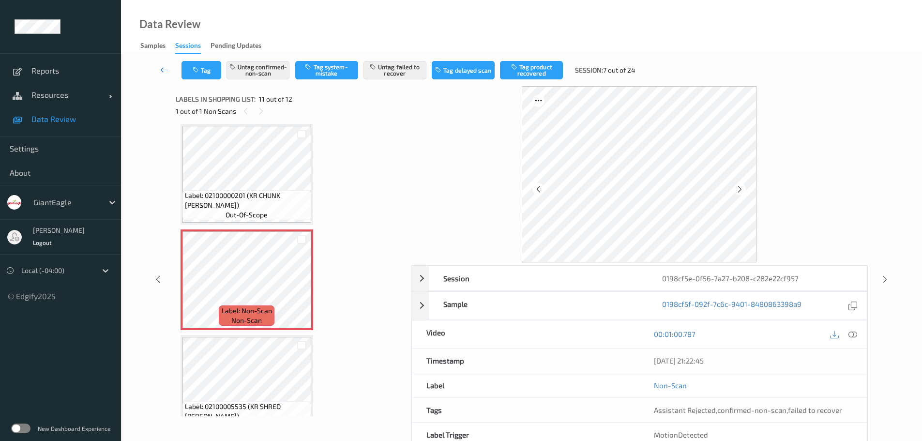
click at [160, 73] on icon at bounding box center [164, 70] width 9 height 10
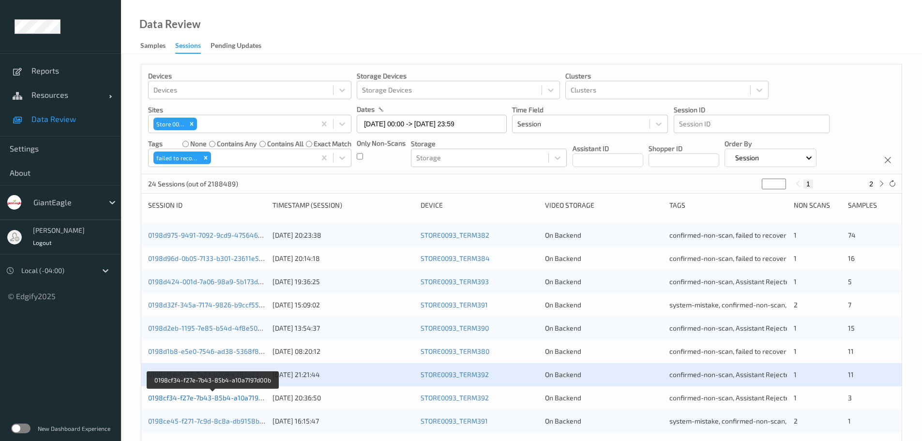
click at [221, 400] on link "0198cf34-f27e-7b43-85b4-a10a7197d00b" at bounding box center [212, 398] width 129 height 8
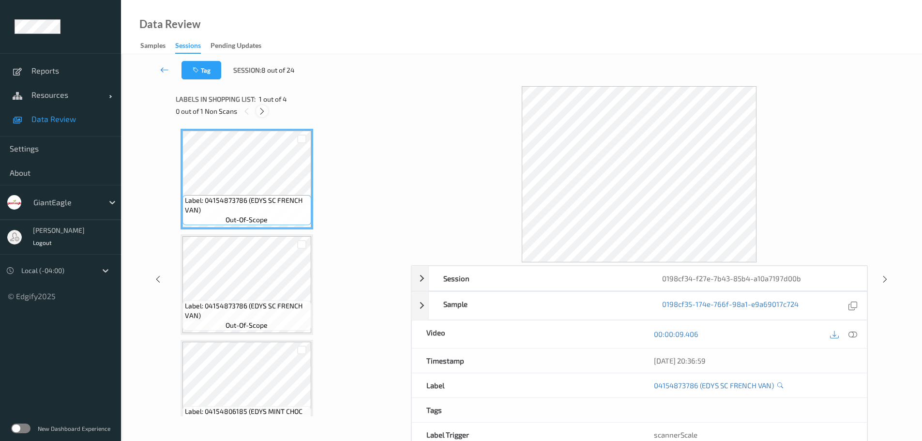
click at [265, 111] on icon at bounding box center [262, 111] width 8 height 9
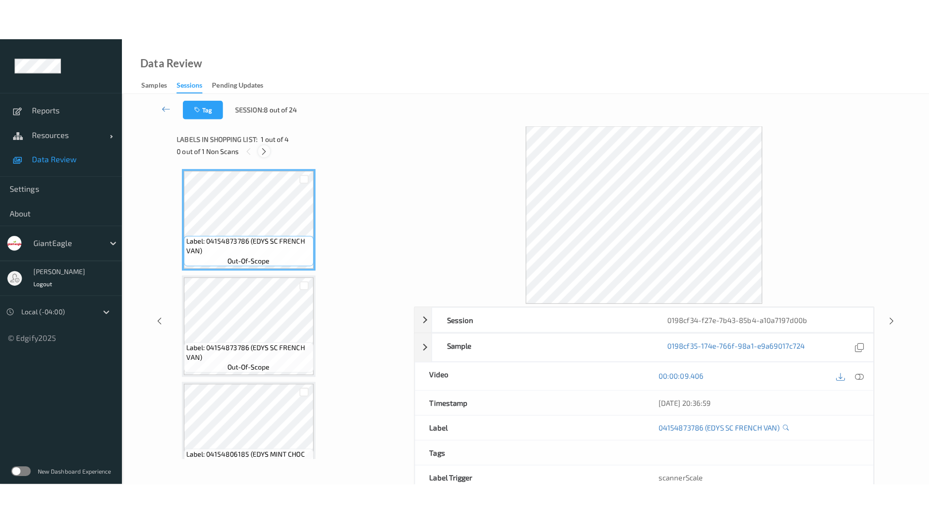
scroll to position [135, 0]
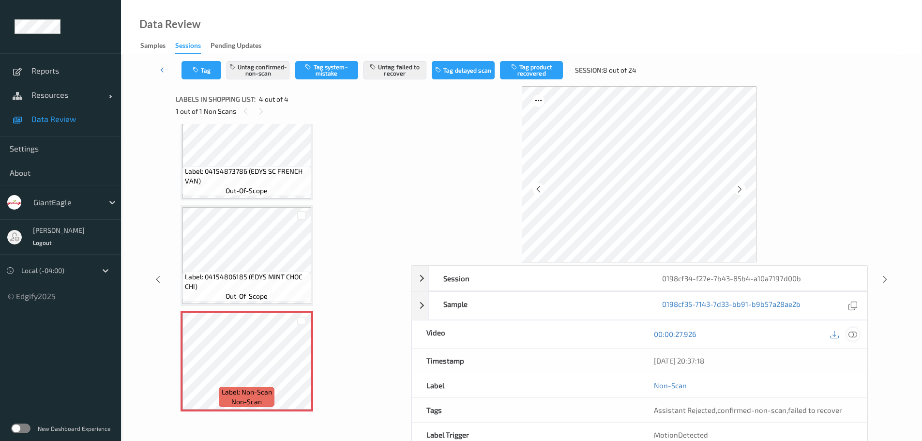
click at [854, 334] on icon at bounding box center [853, 334] width 9 height 9
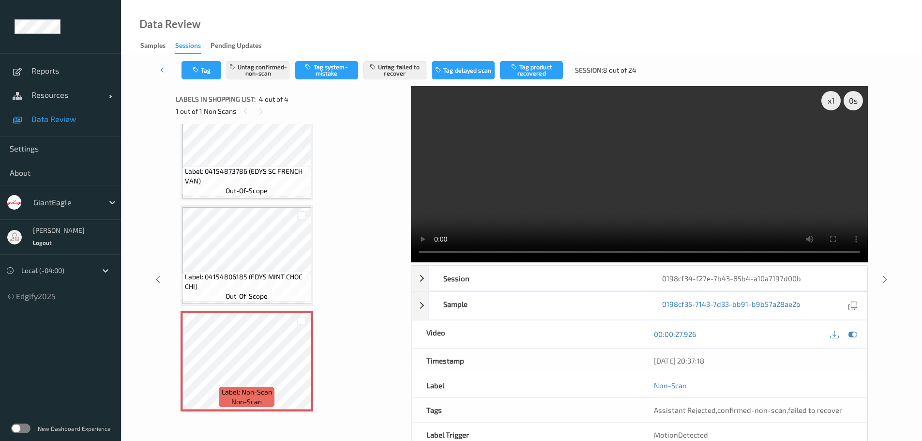
scroll to position [53, 0]
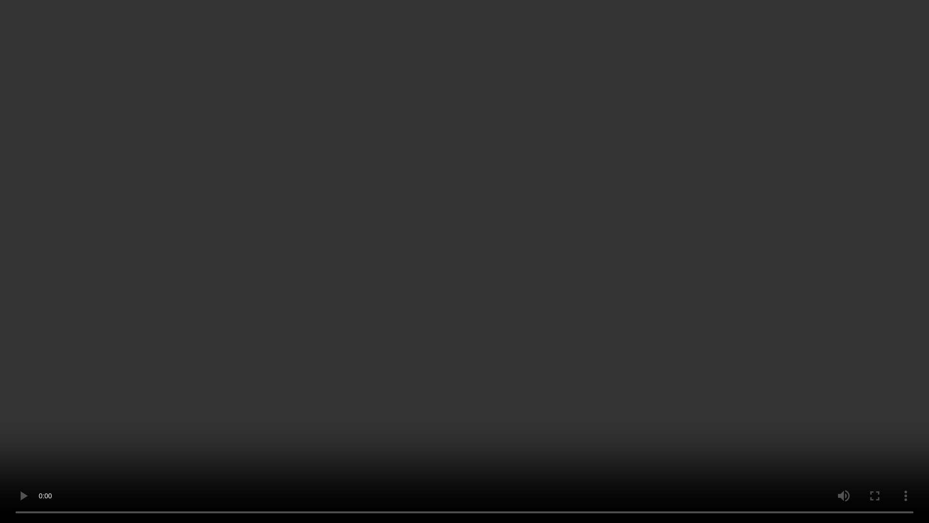
click at [542, 295] on video at bounding box center [464, 261] width 929 height 523
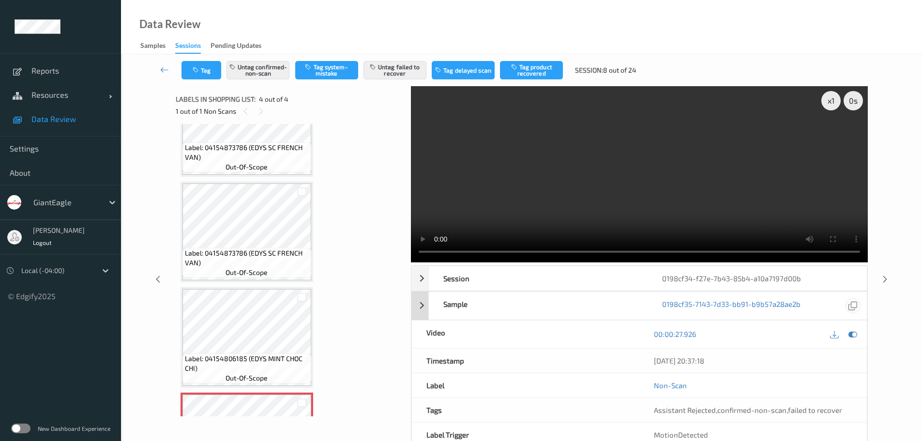
click at [851, 308] on icon at bounding box center [853, 305] width 9 height 9
click at [691, 361] on div "[DATE] 20:37:18" at bounding box center [753, 361] width 198 height 10
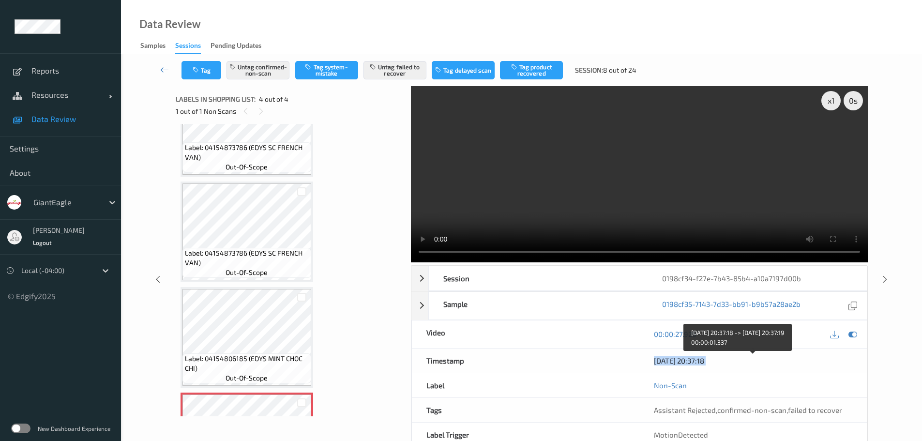
click at [691, 362] on div "[DATE] 20:37:18" at bounding box center [753, 361] width 198 height 10
copy div "[DATE] 20:37:18"
click at [576, 251] on video at bounding box center [639, 174] width 457 height 176
click at [164, 69] on icon at bounding box center [164, 70] width 9 height 10
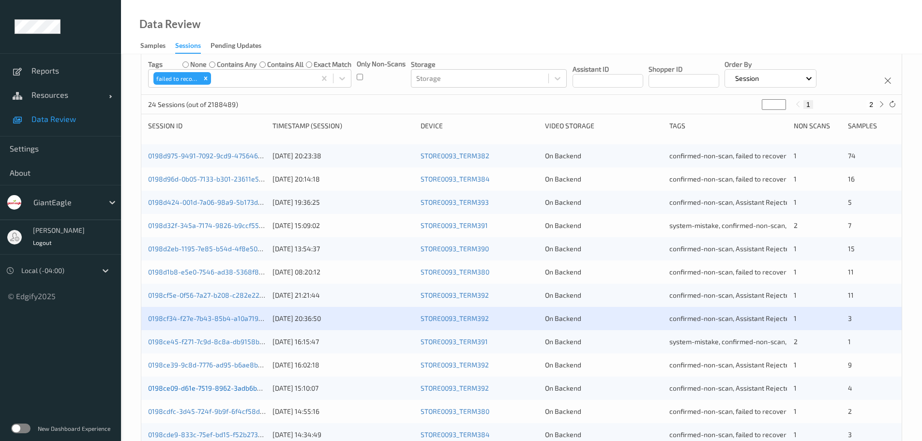
scroll to position [97, 0]
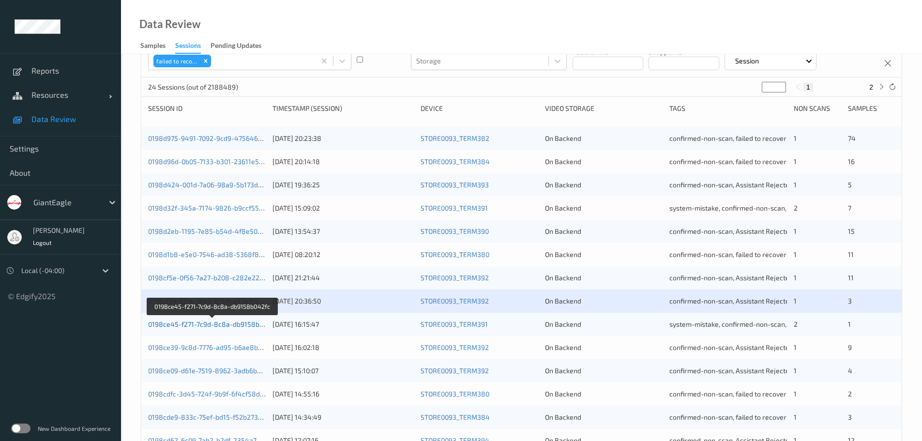
click at [235, 326] on link "0198ce45-f271-7c9d-8c8a-db9158b042fc" at bounding box center [212, 324] width 129 height 8
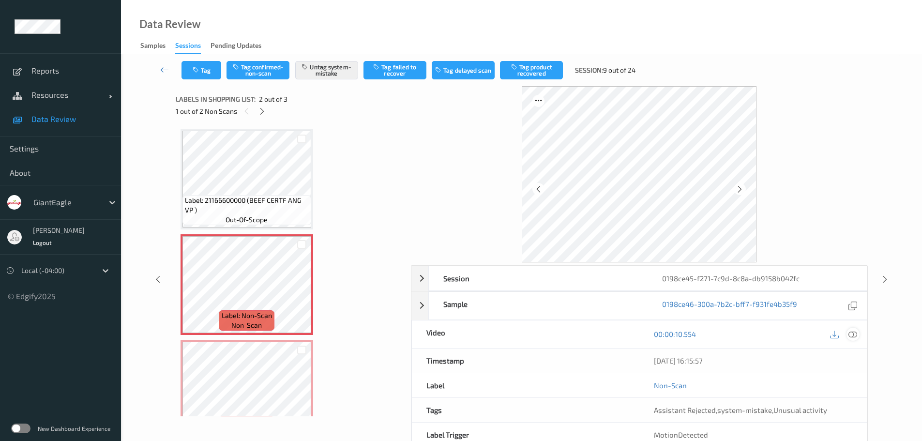
click at [853, 332] on icon at bounding box center [853, 334] width 9 height 9
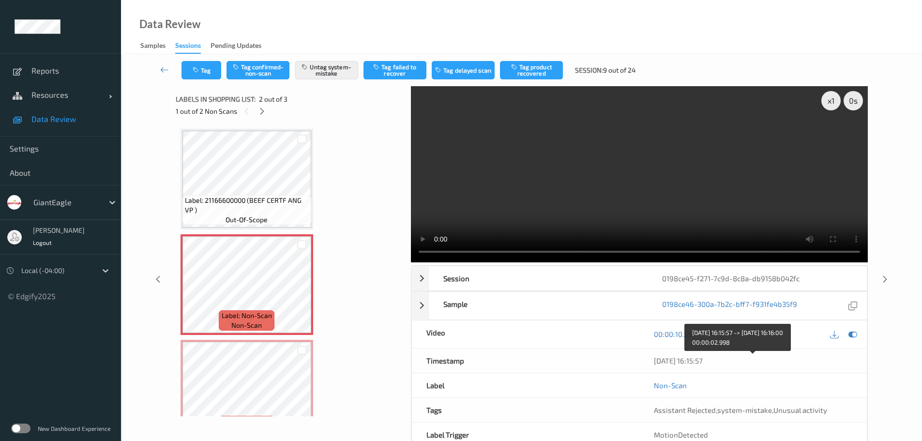
click at [678, 364] on div "[DATE] 16:15:57" at bounding box center [753, 361] width 198 height 10
copy div "[DATE] 16:15:57"
drag, startPoint x: 855, startPoint y: 304, endPoint x: 834, endPoint y: 301, distance: 21.5
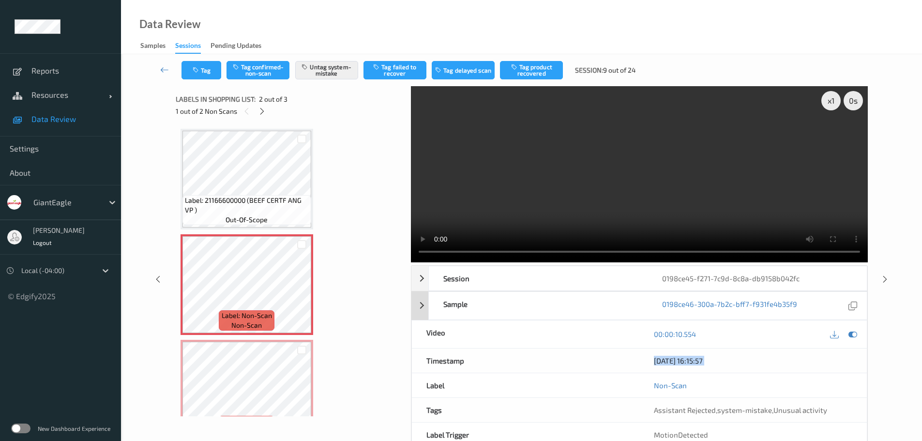
click at [855, 304] on icon at bounding box center [853, 305] width 9 height 9
click at [166, 68] on icon at bounding box center [164, 70] width 9 height 10
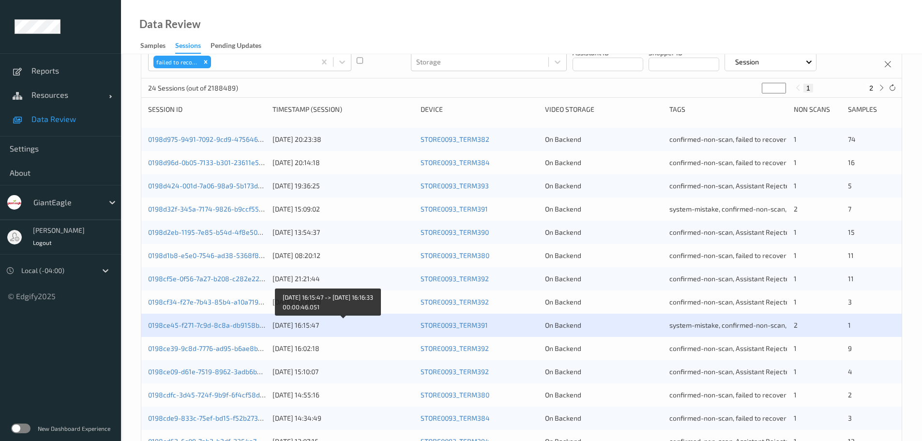
scroll to position [97, 0]
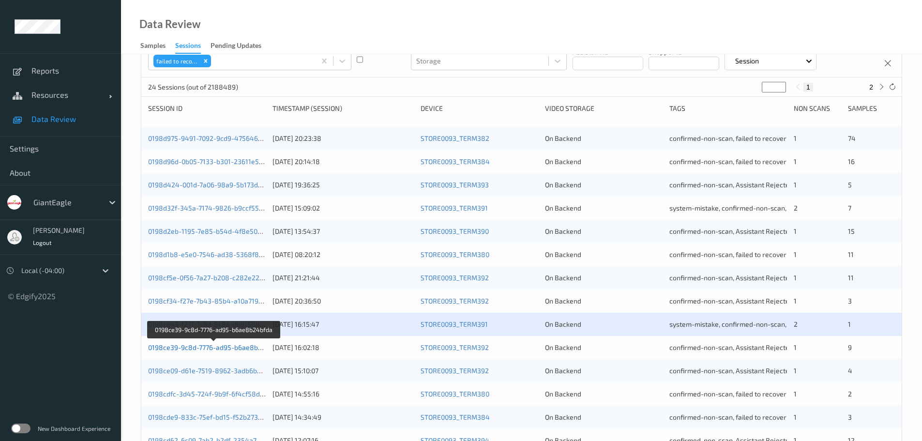
click at [246, 349] on link "0198ce39-9c8d-7776-ad95-b6ae8b24bfda" at bounding box center [214, 347] width 132 height 8
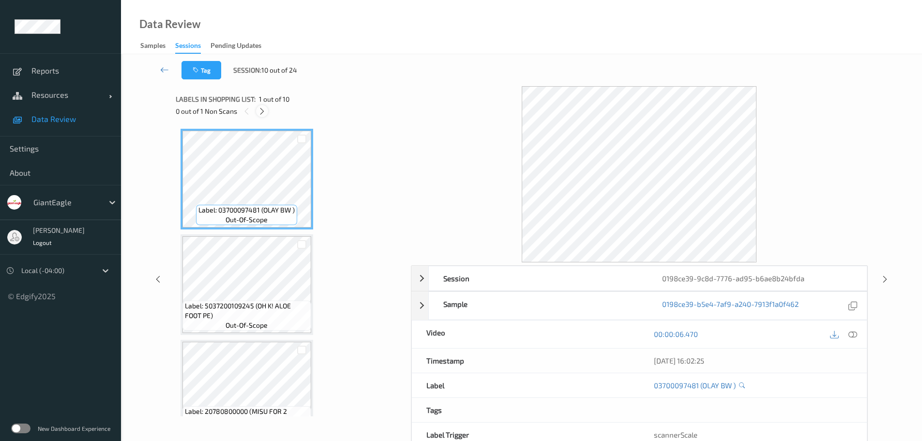
click at [260, 107] on icon at bounding box center [262, 111] width 8 height 9
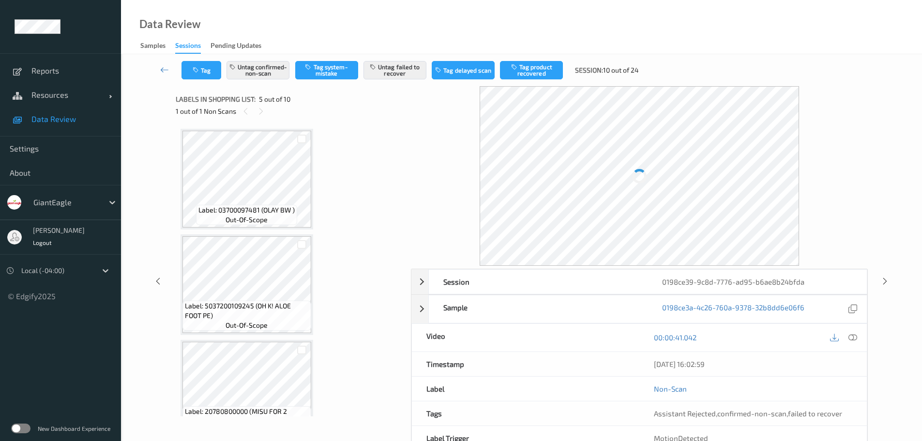
scroll to position [321, 0]
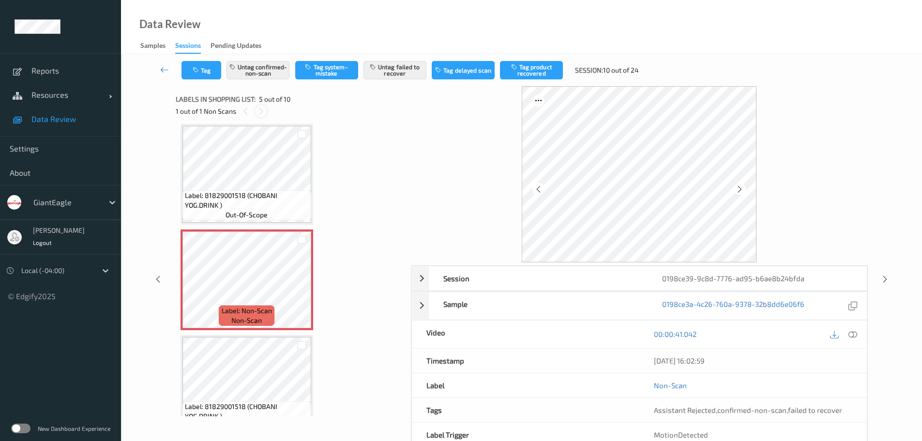
click at [259, 107] on icon at bounding box center [261, 111] width 8 height 9
click at [851, 334] on icon at bounding box center [853, 334] width 9 height 9
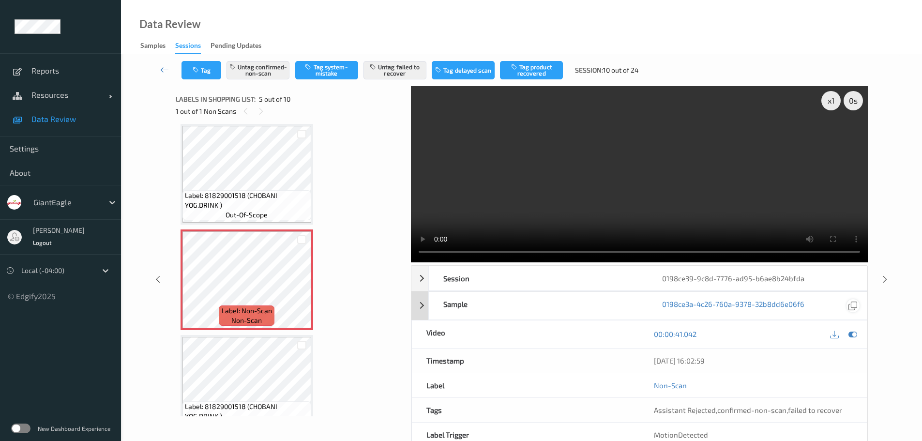
click at [852, 306] on icon at bounding box center [853, 305] width 9 height 9
click at [678, 362] on div "[DATE] 16:02:59" at bounding box center [753, 361] width 198 height 10
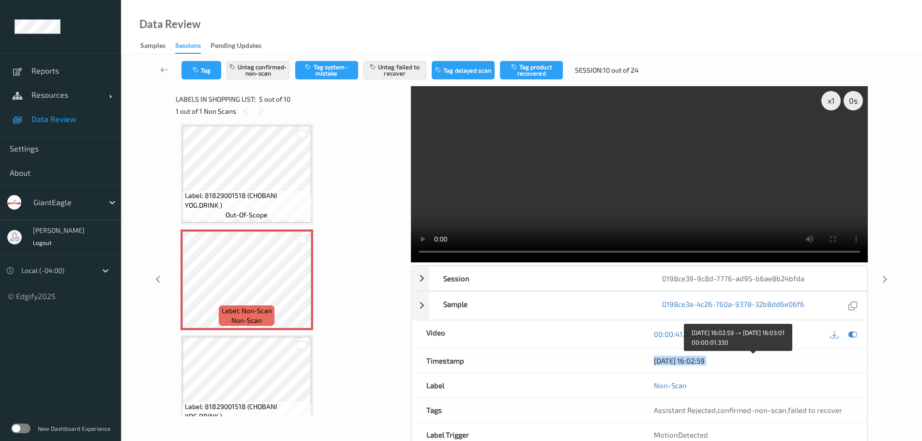
click at [678, 362] on div "[DATE] 16:02:59" at bounding box center [753, 361] width 198 height 10
copy div "[DATE] 16:02:59"
drag, startPoint x: 459, startPoint y: 25, endPoint x: 335, endPoint y: 4, distance: 125.1
click at [452, 22] on div "Data Review Samples Sessions Pending Updates" at bounding box center [521, 27] width 801 height 54
click at [162, 68] on icon at bounding box center [164, 70] width 9 height 10
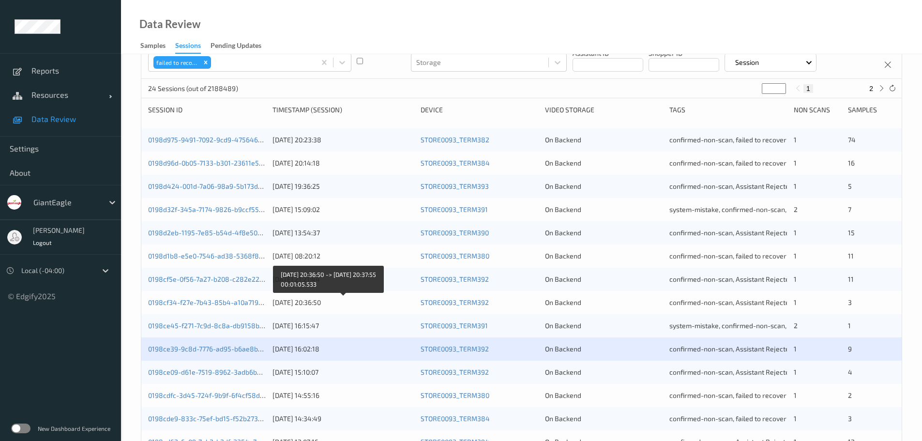
scroll to position [97, 0]
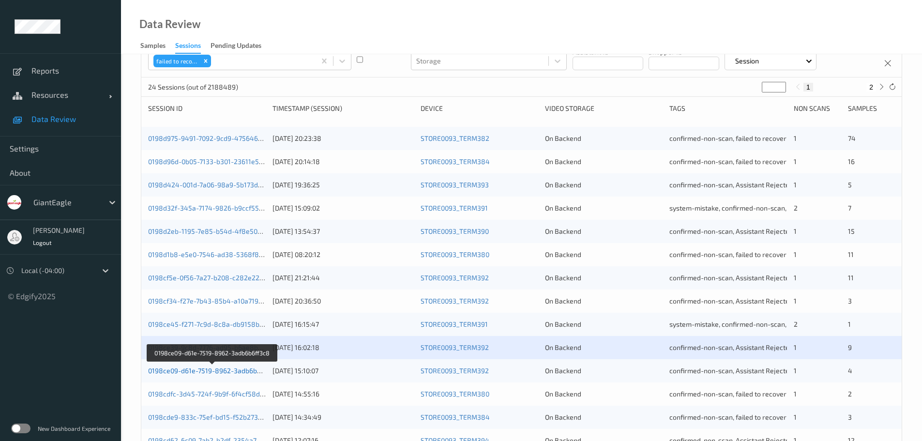
click at [224, 371] on link "0198ce09-d61e-7519-8962-3adb6b6ff3c8" at bounding box center [212, 370] width 129 height 8
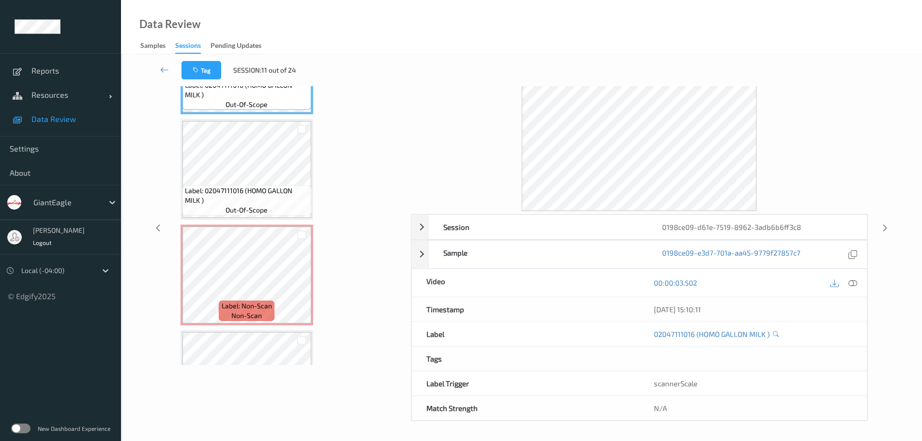
scroll to position [48, 0]
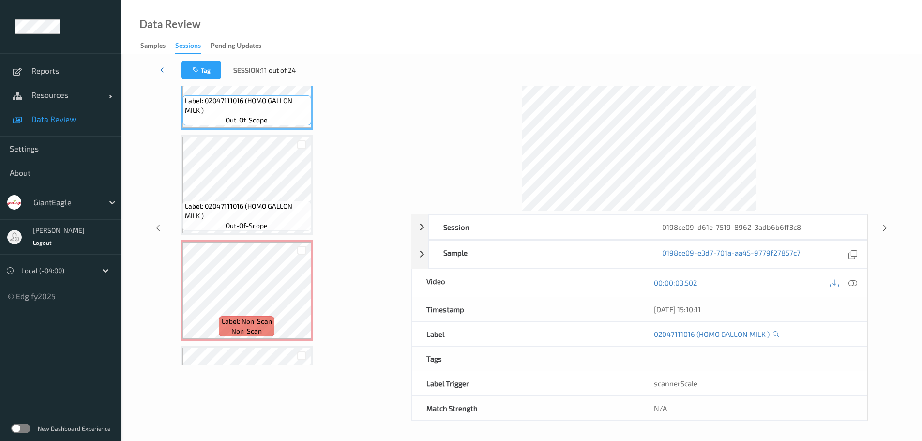
click at [164, 75] on link at bounding box center [165, 70] width 34 height 18
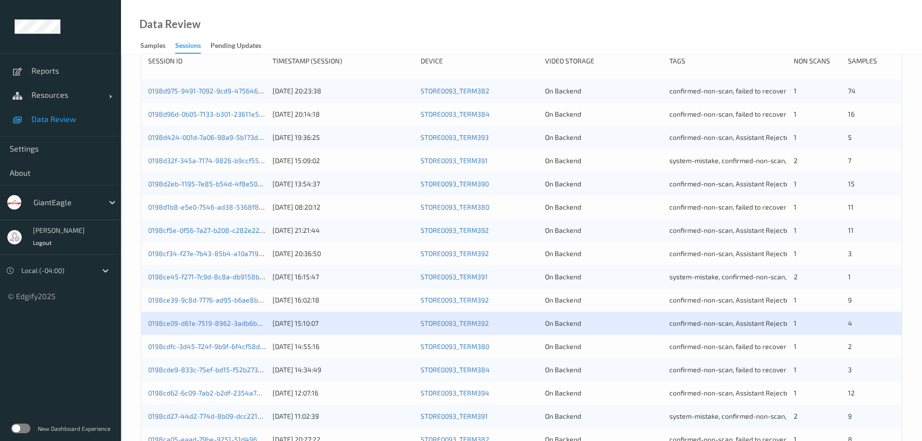
scroll to position [145, 0]
click at [230, 339] on div "0198cdfc-3d45-724f-9b9f-6f4cf58dad9e [DATE] 14:55:16 STORE0093_TERM380 On Backe…" at bounding box center [521, 345] width 760 height 23
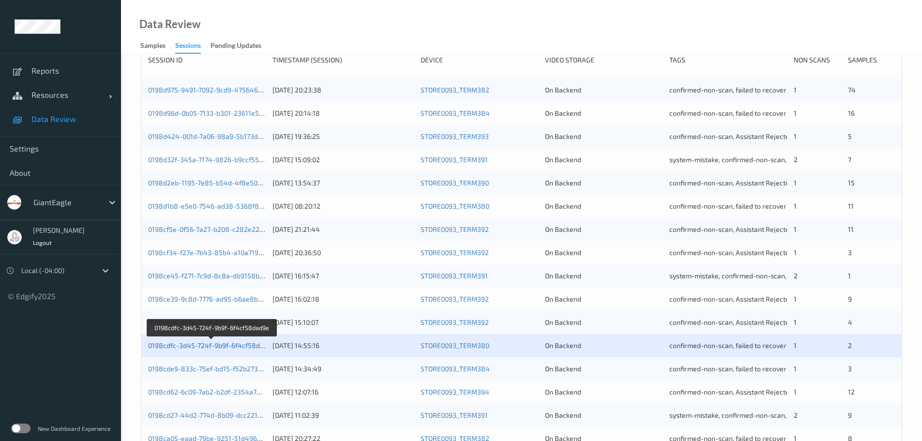
click at [238, 345] on link "0198cdfc-3d45-724f-9b9f-6f4cf58dad9e" at bounding box center [211, 345] width 127 height 8
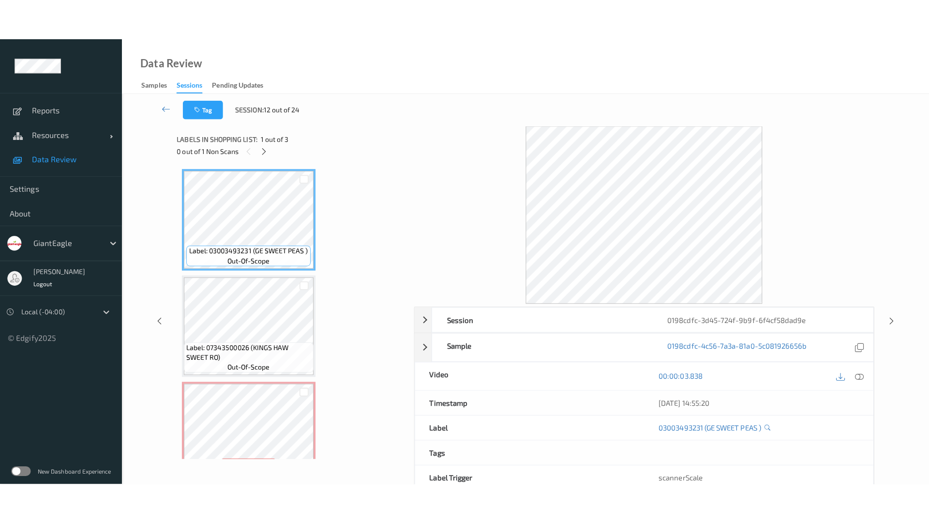
scroll to position [29, 0]
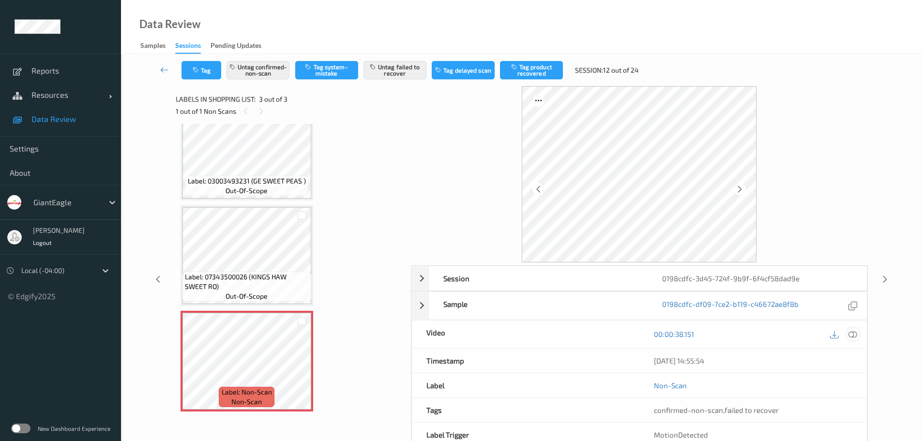
click at [853, 333] on icon at bounding box center [853, 334] width 9 height 9
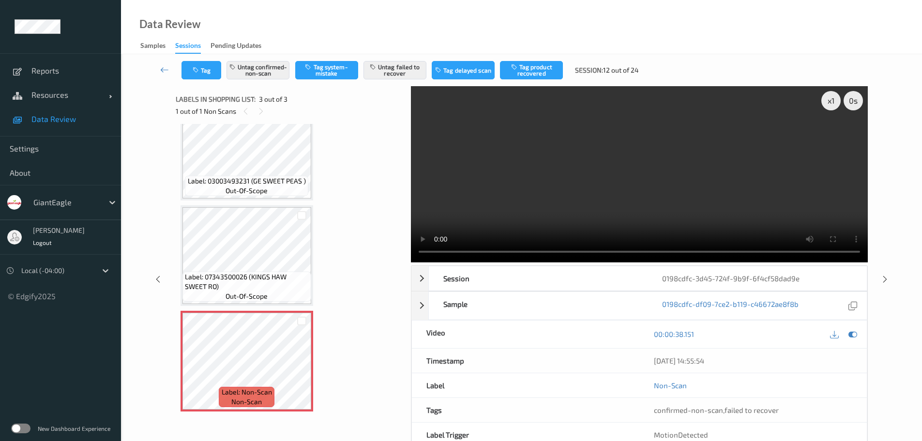
scroll to position [0, 0]
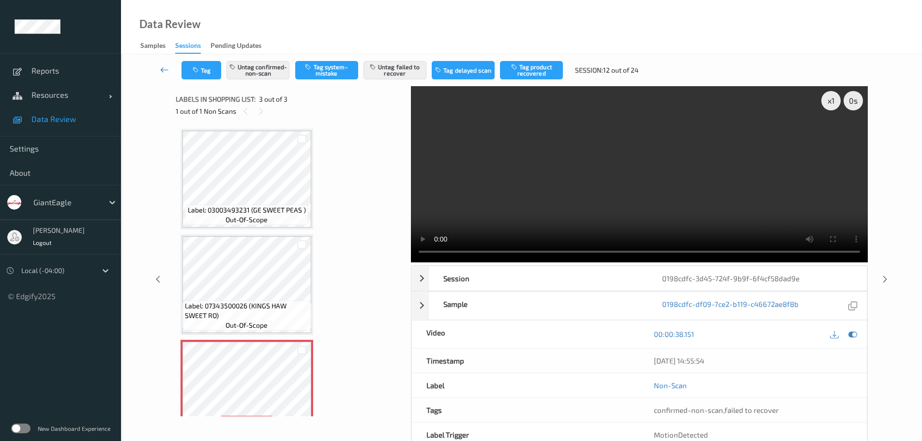
click at [165, 71] on icon at bounding box center [164, 70] width 9 height 10
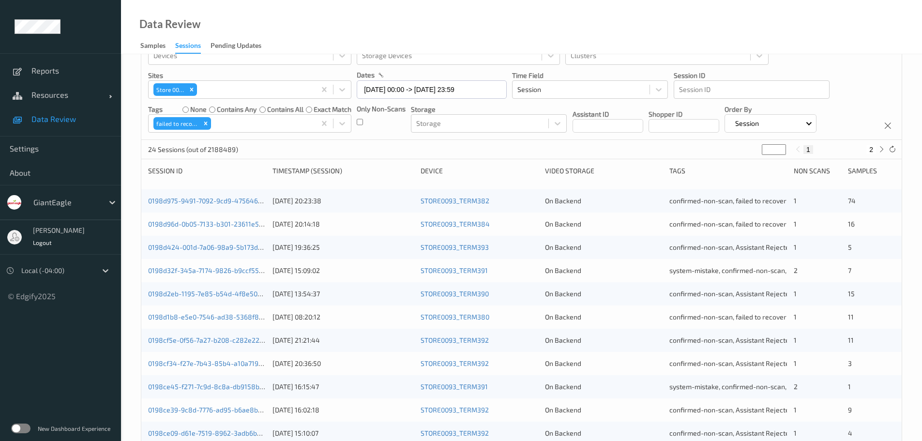
scroll to position [145, 0]
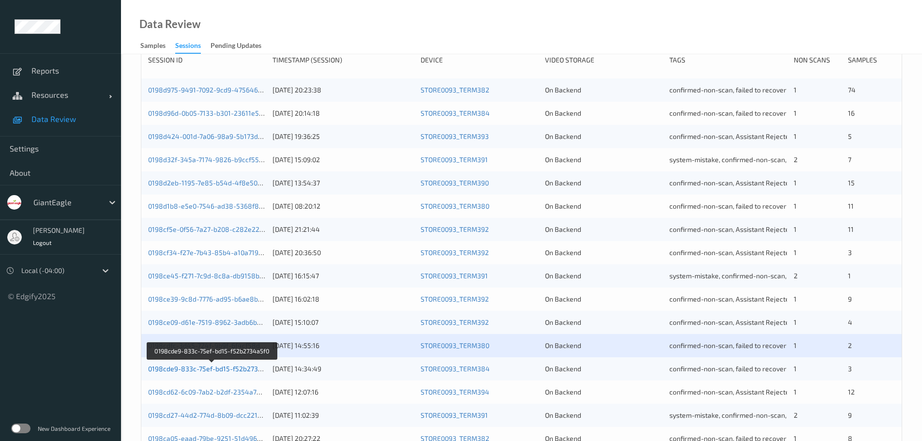
click at [229, 369] on link "0198cde9-833c-75ef-bd15-f52b2734a5f0" at bounding box center [212, 369] width 128 height 8
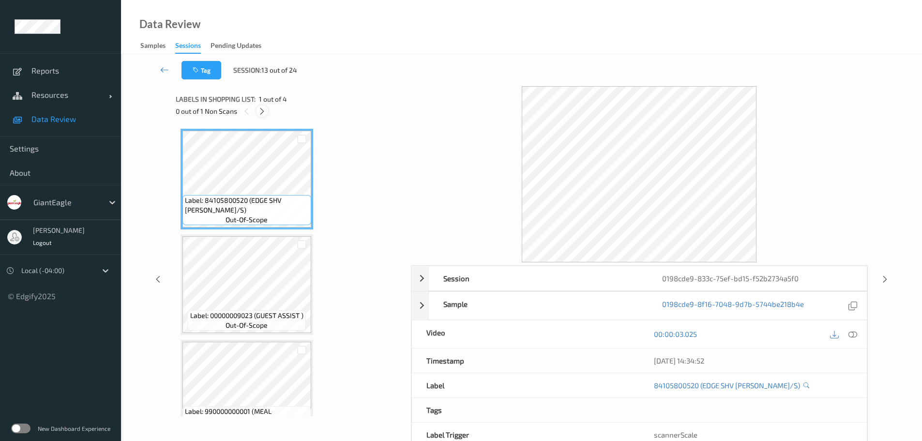
click at [263, 107] on icon at bounding box center [262, 111] width 8 height 9
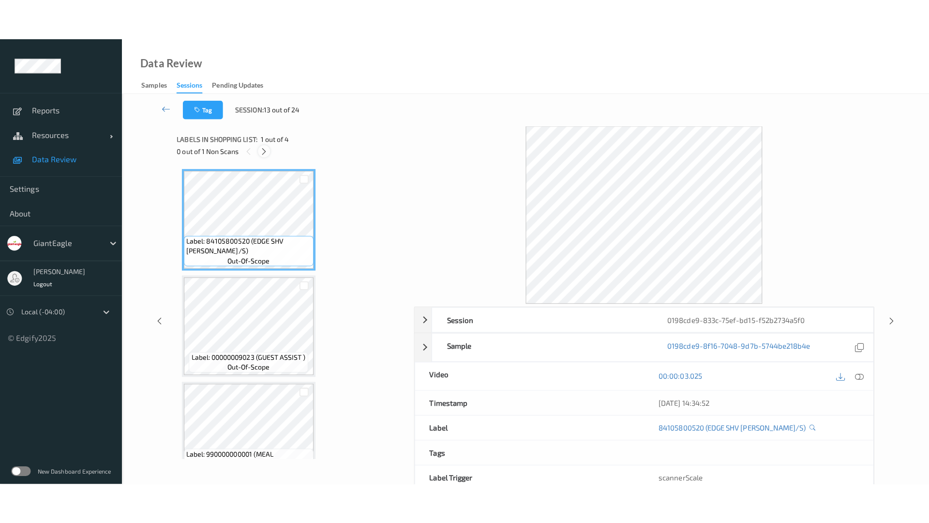
scroll to position [135, 0]
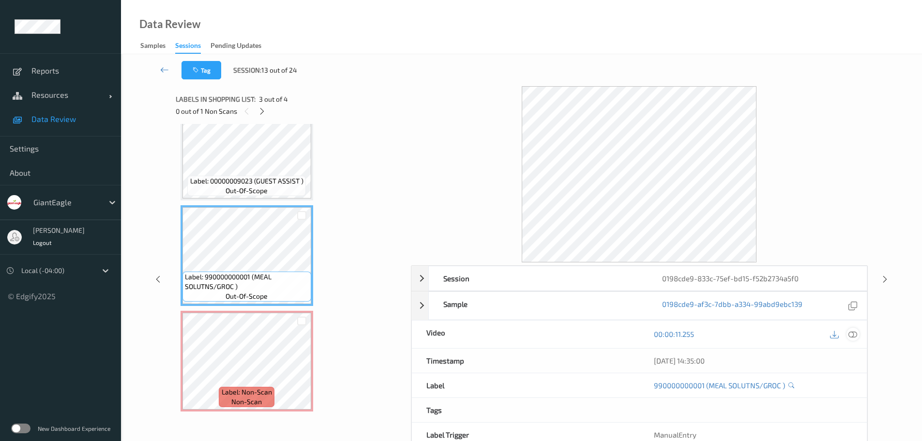
click at [851, 334] on icon at bounding box center [853, 334] width 9 height 9
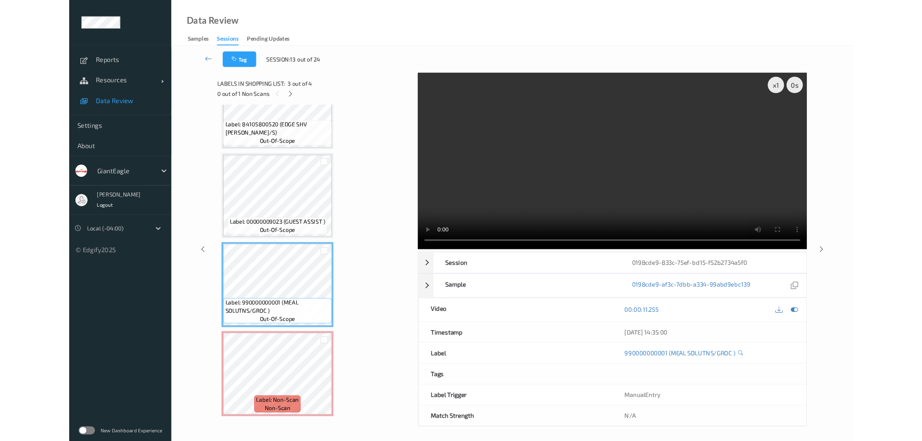
scroll to position [53, 0]
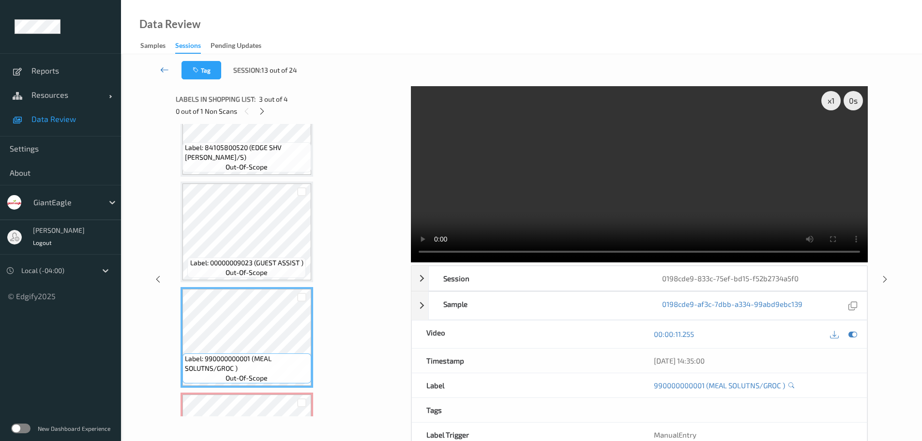
click at [164, 69] on icon at bounding box center [164, 70] width 9 height 10
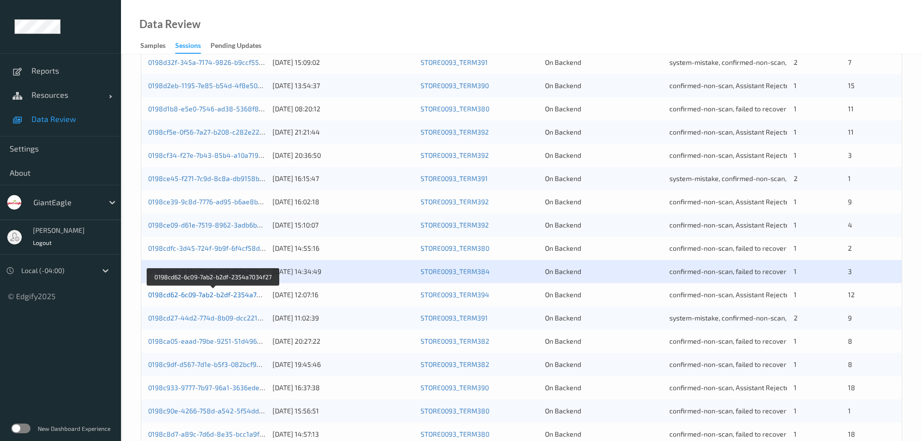
scroll to position [288, 0]
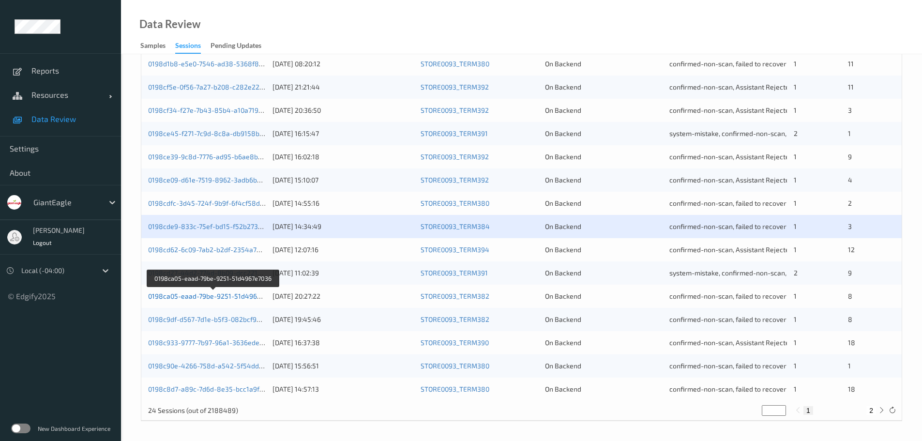
click at [243, 297] on link "0198ca05-eaad-79be-9251-51d4967e7036" at bounding box center [213, 296] width 131 height 8
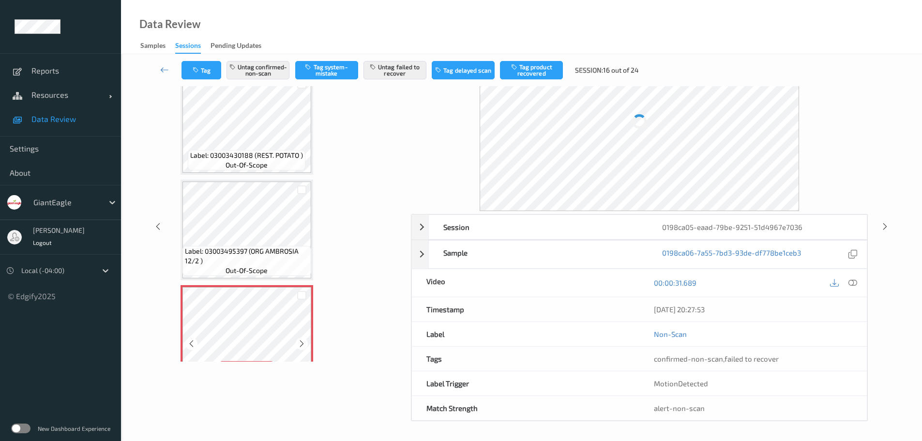
scroll to position [51, 0]
click at [853, 282] on icon at bounding box center [853, 282] width 9 height 9
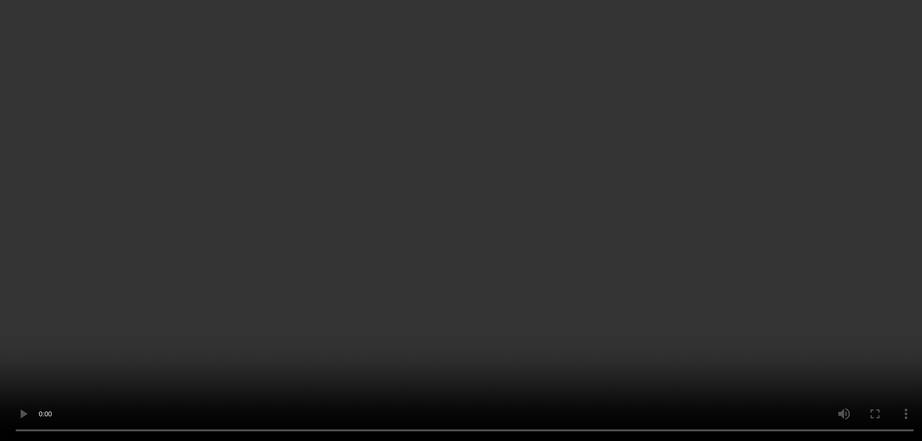
scroll to position [194, 0]
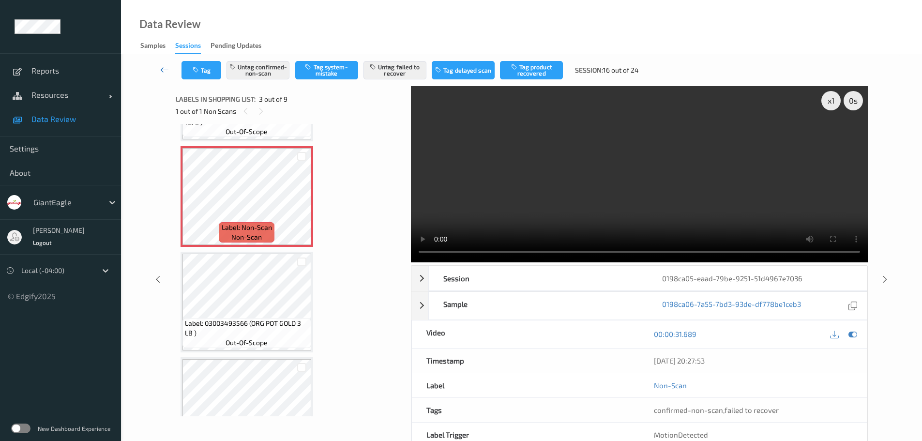
click at [167, 69] on icon at bounding box center [164, 70] width 9 height 10
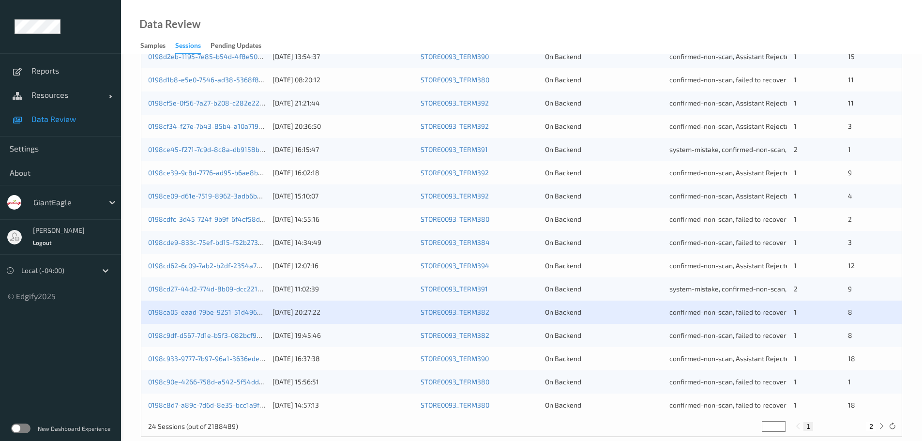
scroll to position [288, 0]
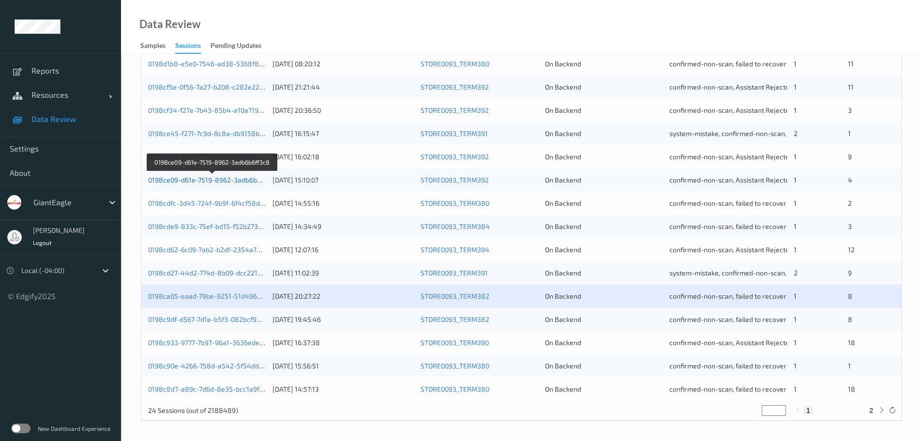
click at [234, 179] on link "0198ce09-d61e-7519-8962-3adb6b6ff3c8" at bounding box center [212, 180] width 129 height 8
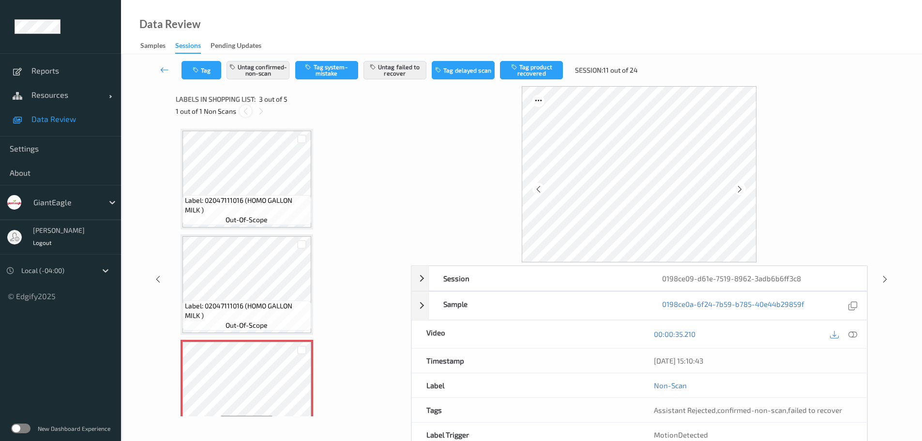
click at [247, 110] on icon at bounding box center [246, 111] width 8 height 9
click at [856, 333] on icon at bounding box center [853, 334] width 9 height 9
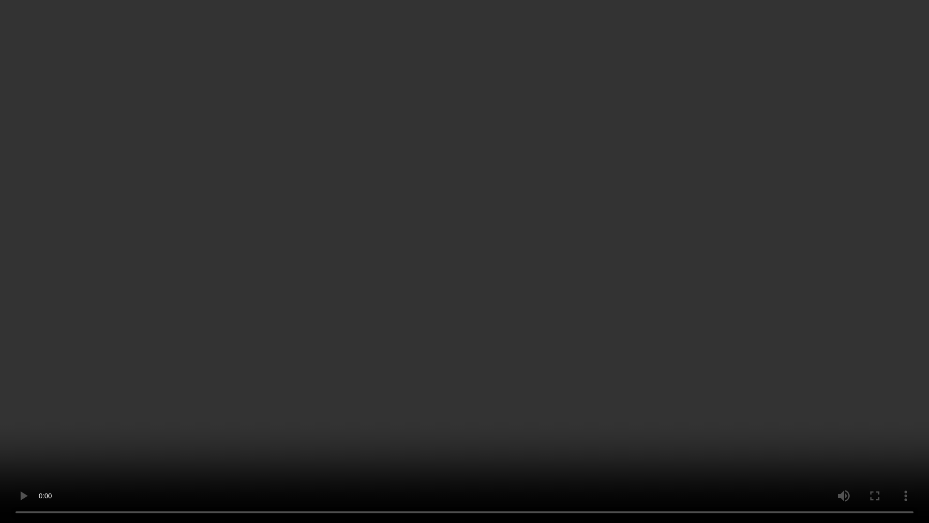
click at [848, 242] on video at bounding box center [464, 261] width 929 height 523
click at [856, 414] on video at bounding box center [464, 261] width 929 height 523
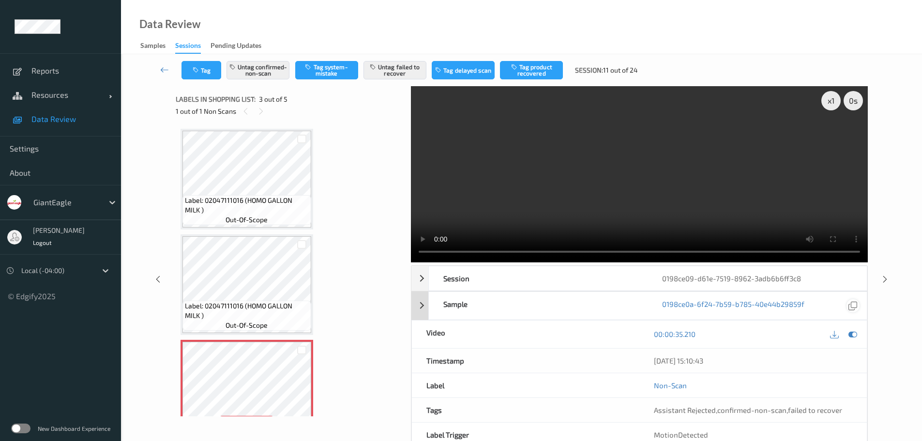
click at [856, 304] on icon at bounding box center [853, 305] width 9 height 9
click at [690, 361] on div "[DATE] 15:10:43" at bounding box center [753, 361] width 198 height 10
copy div "[DATE] 15:10:43"
